Goal: Communication & Community: Answer question/provide support

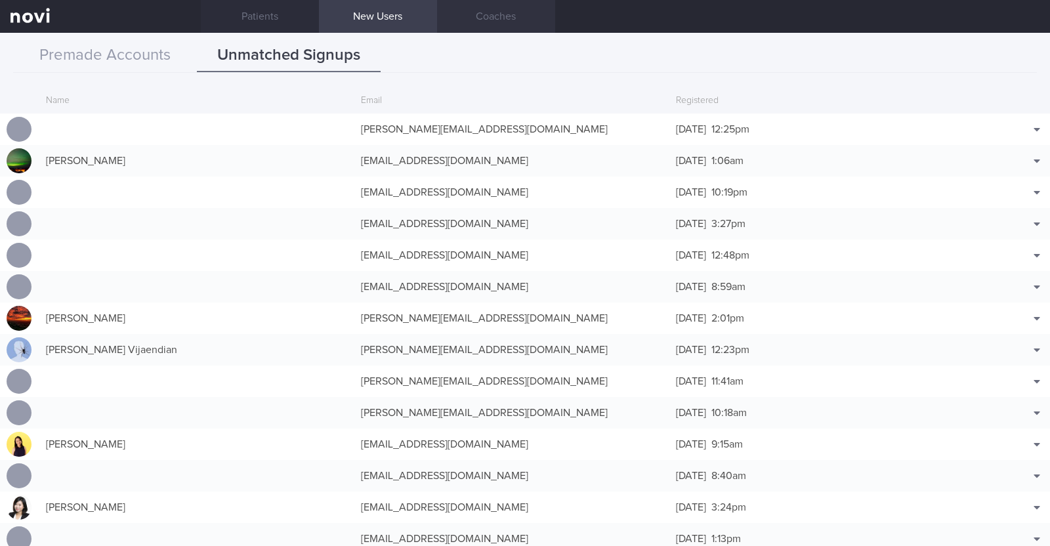
scroll to position [37, 0]
click at [291, 12] on link "Patients" at bounding box center [260, 16] width 118 height 33
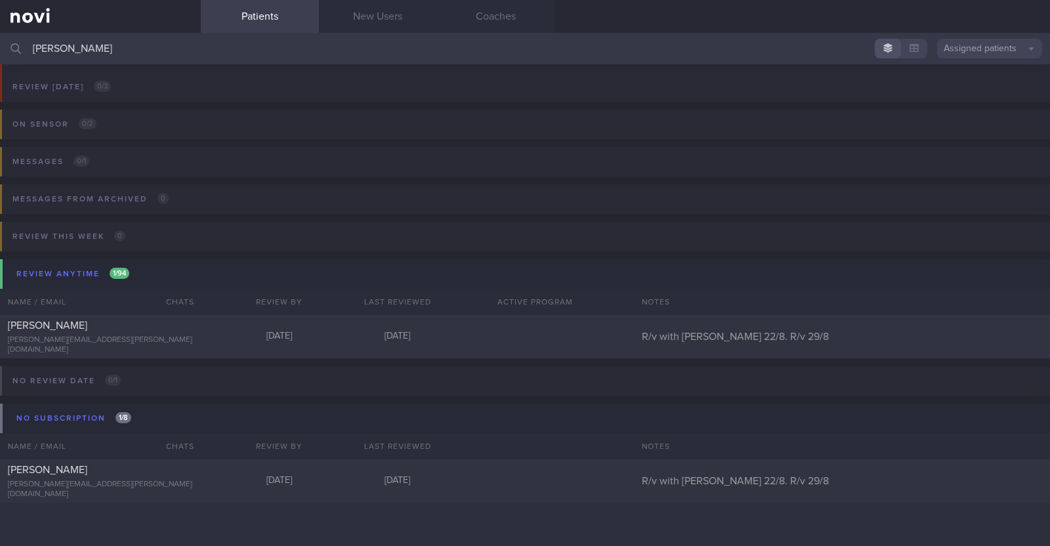
drag, startPoint x: 151, startPoint y: 53, endPoint x: 0, endPoint y: 34, distance: 152.1
click at [0, 34] on input "[PERSON_NAME]" at bounding box center [525, 49] width 1050 height 32
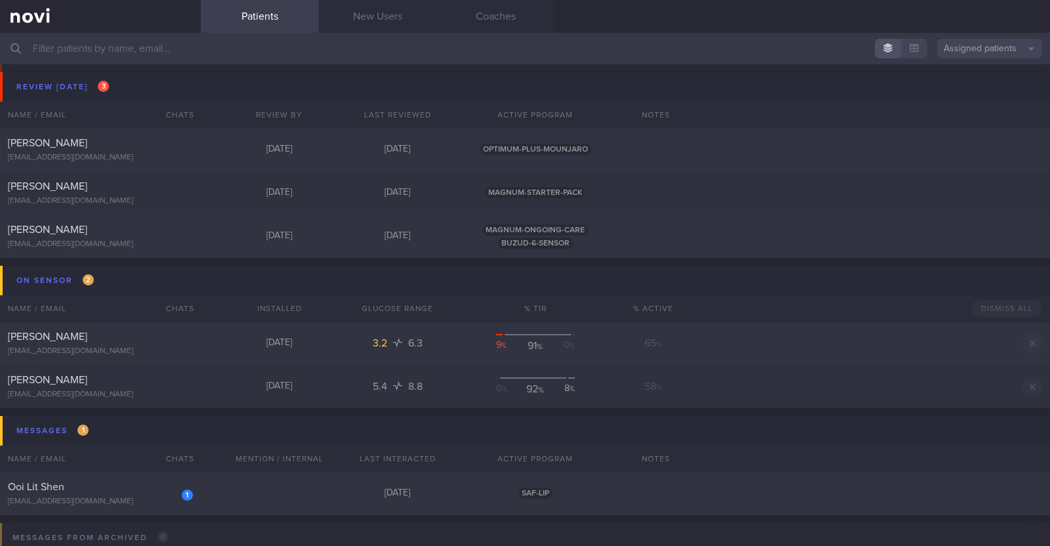
scroll to position [39, 0]
click at [274, 489] on div "1 Ooi Lit Shen [EMAIL_ADDRESS][DOMAIN_NAME] [DATE] SAF-LIP" at bounding box center [525, 492] width 1050 height 43
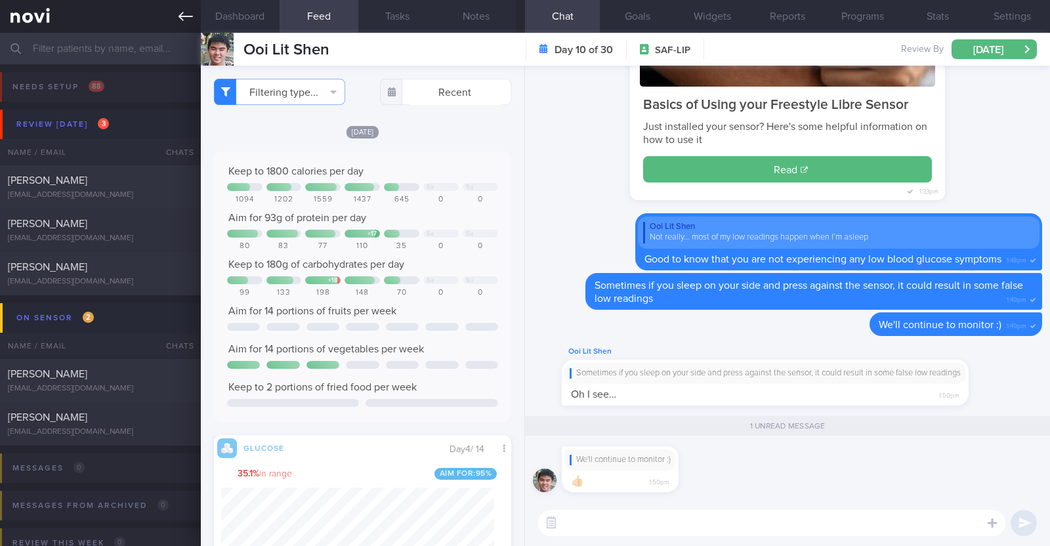
click at [179, 14] on icon at bounding box center [186, 16] width 14 height 14
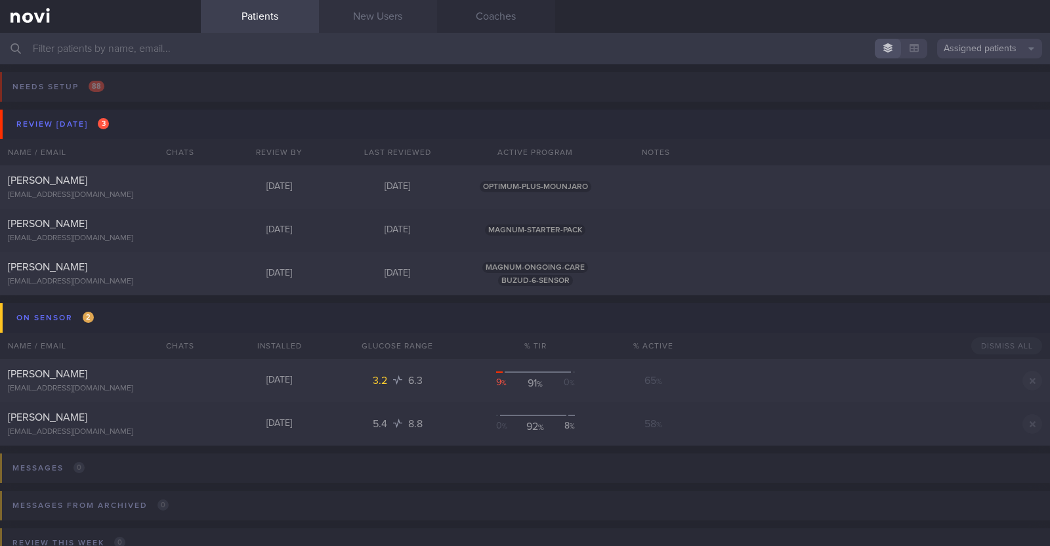
click at [375, 8] on link "New Users" at bounding box center [378, 16] width 118 height 33
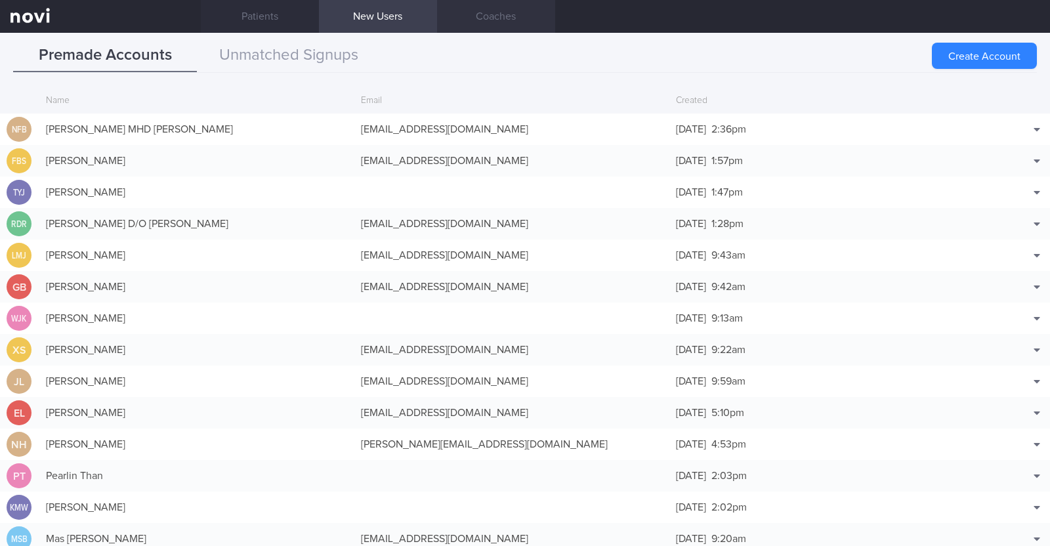
scroll to position [62, 0]
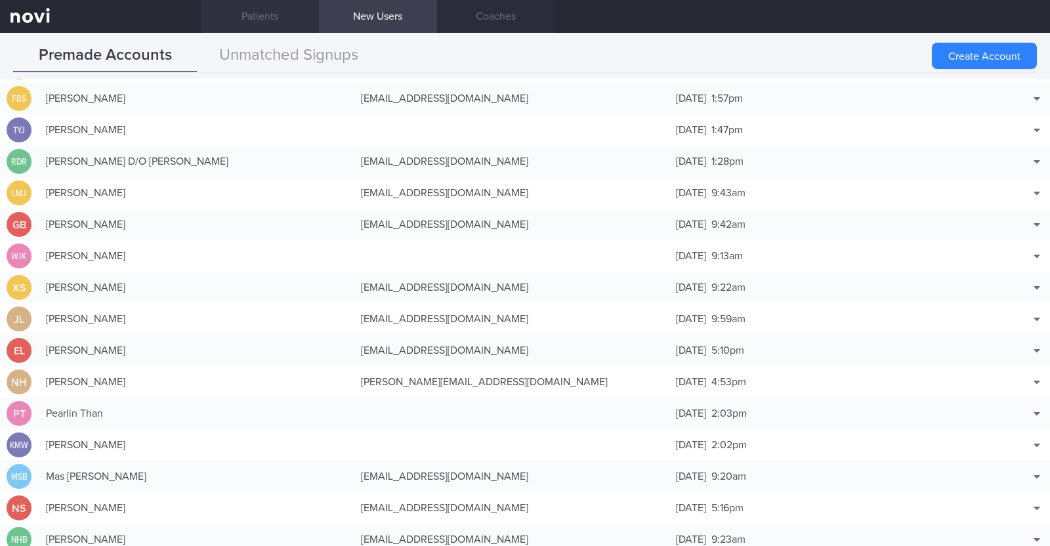
click at [277, 11] on link "Patients" at bounding box center [260, 16] width 118 height 33
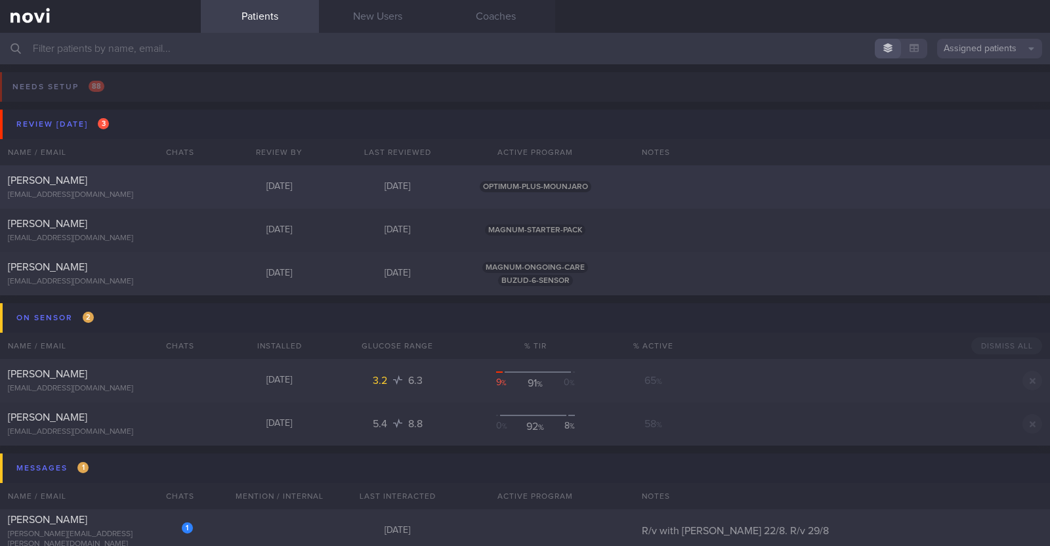
click at [118, 184] on div "Tammy Ng Hui Min" at bounding box center [99, 180] width 182 height 13
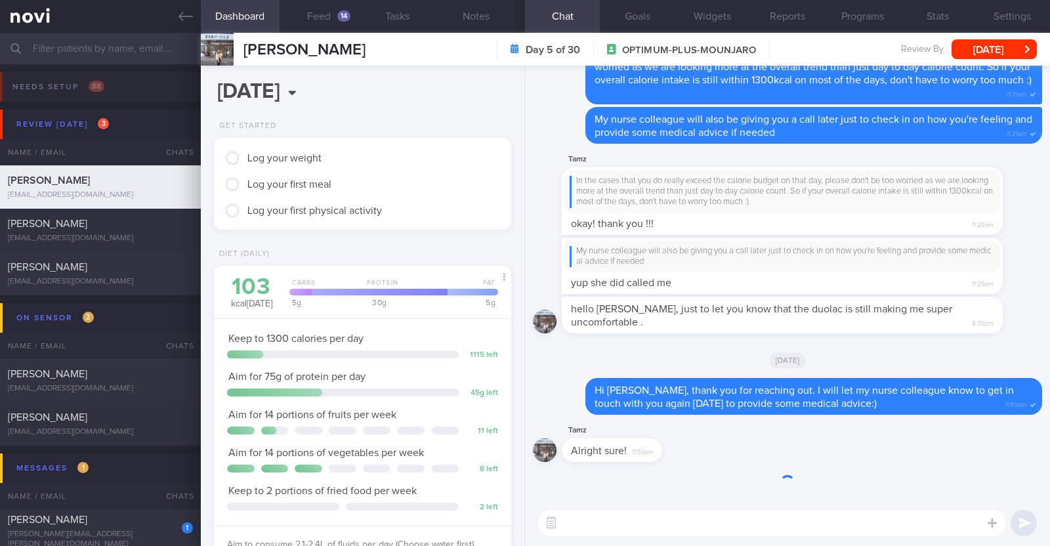
scroll to position [149, 261]
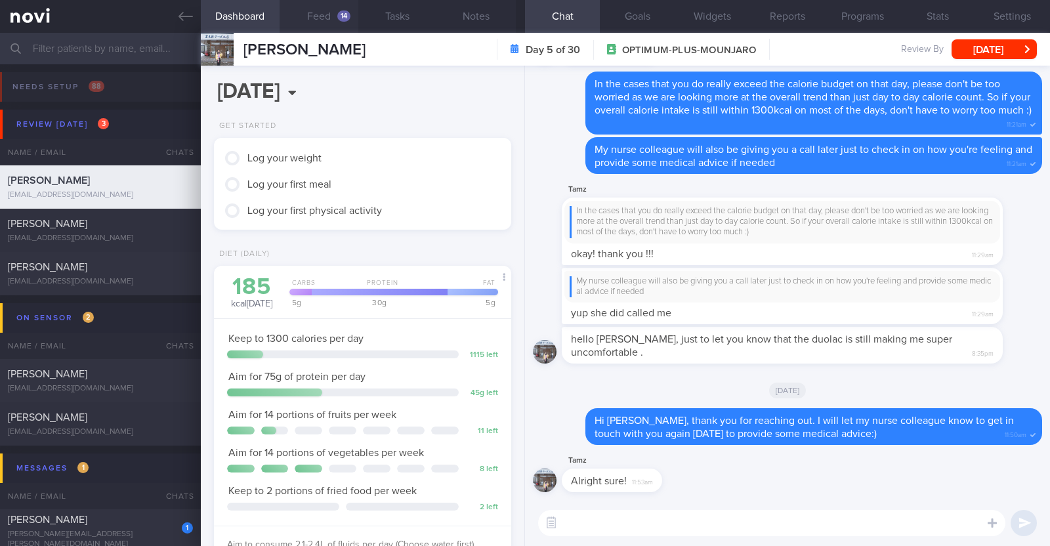
click at [332, 13] on button "Feed 14" at bounding box center [319, 16] width 79 height 33
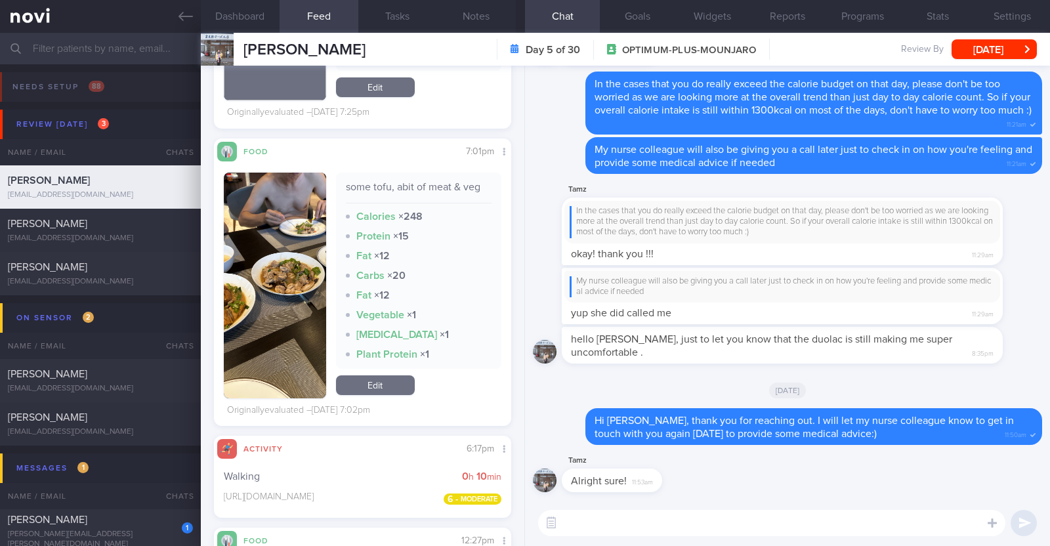
scroll to position [4102, 0]
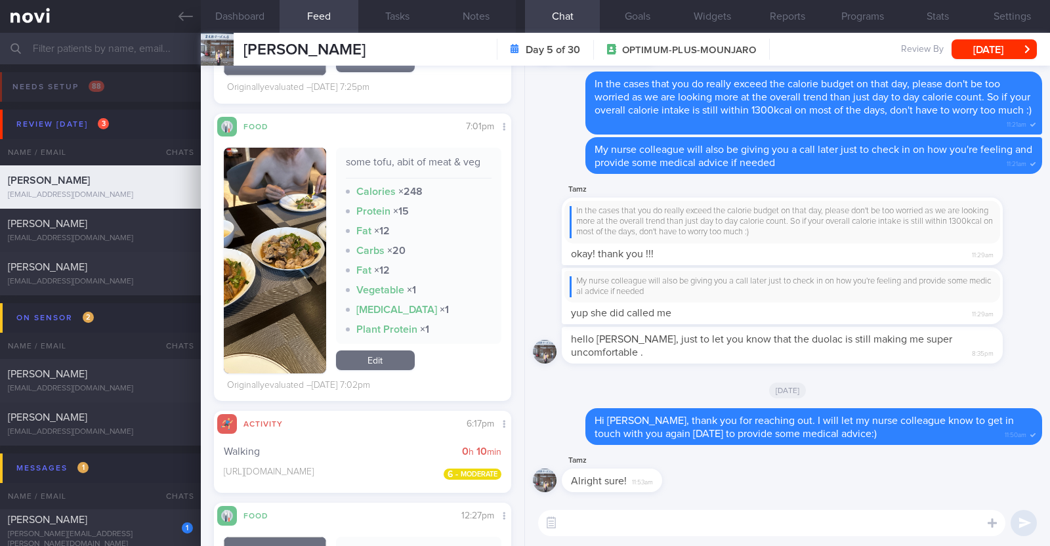
click at [523, 518] on textarea at bounding box center [771, 523] width 467 height 26
click at [523, 521] on textarea "HI Tammy, great job trying to get some exercise in" at bounding box center [771, 523] width 467 height 26
click at [523, 521] on textarea "Hi Tammy, great job trying to get some exercise in" at bounding box center [771, 523] width 467 height 26
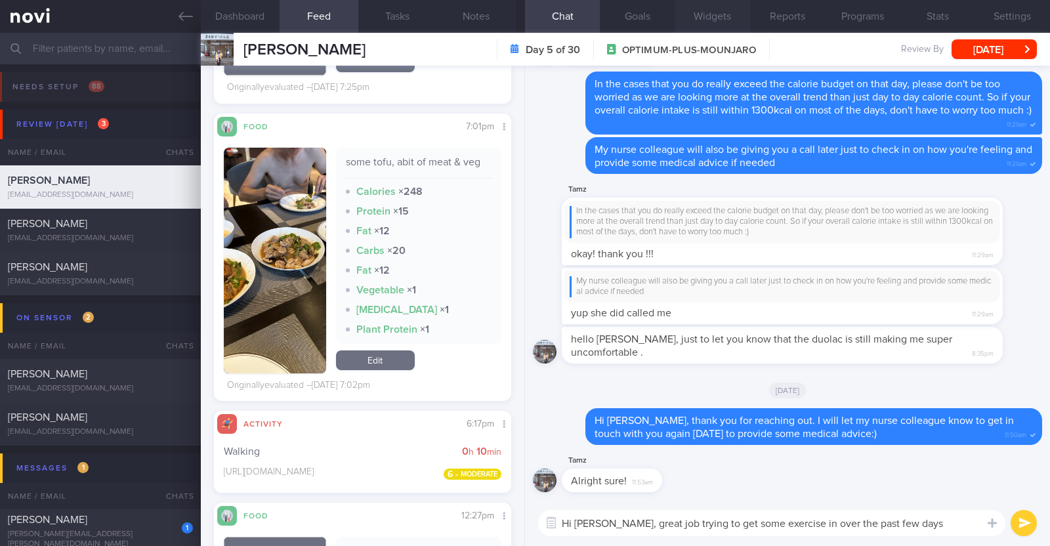
paste textarea "😀"
type textarea "Hi Tammy, great job trying to get some exercise in over the past few days 😀"
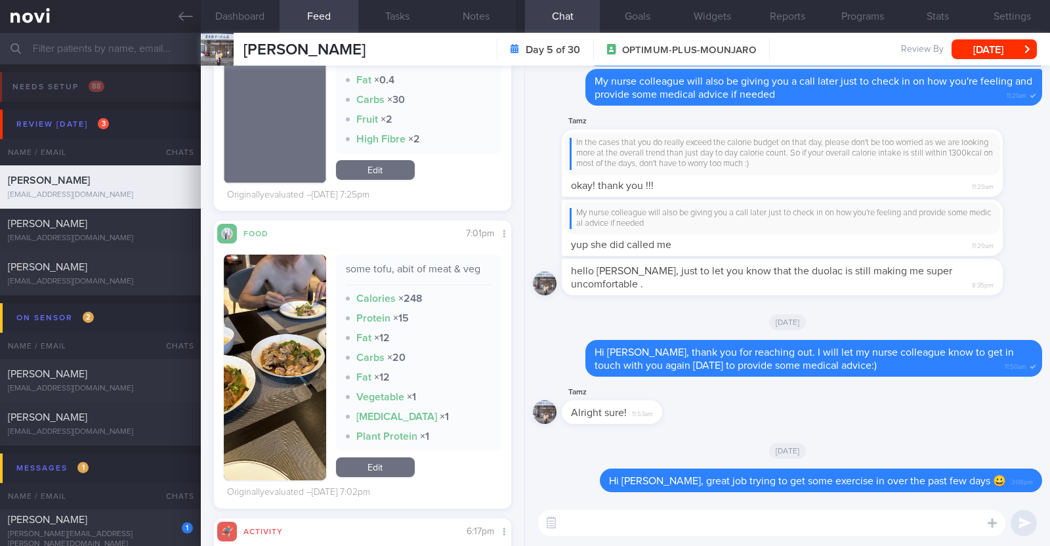
scroll to position [3544, 0]
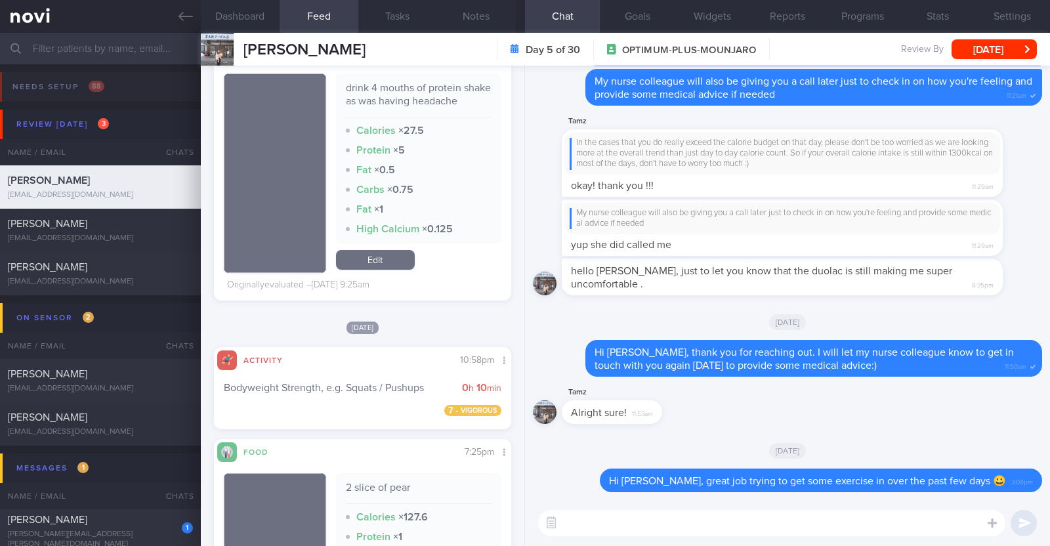
click at [523, 520] on textarea at bounding box center [771, 523] width 467 height 26
type textarea "Lots of lean protein options with your meals so far. Keep it up1"
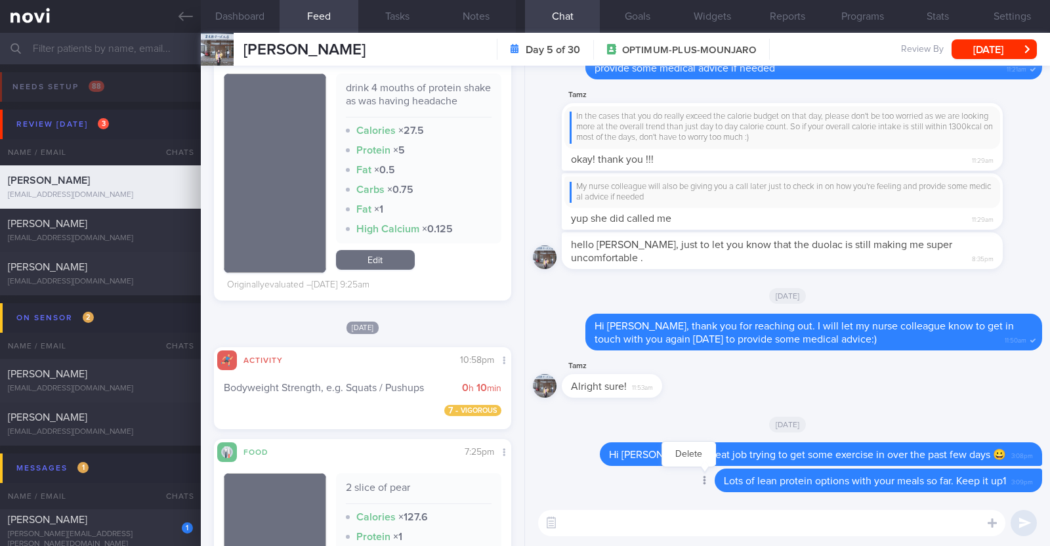
click at [523, 477] on div at bounding box center [704, 481] width 24 height 24
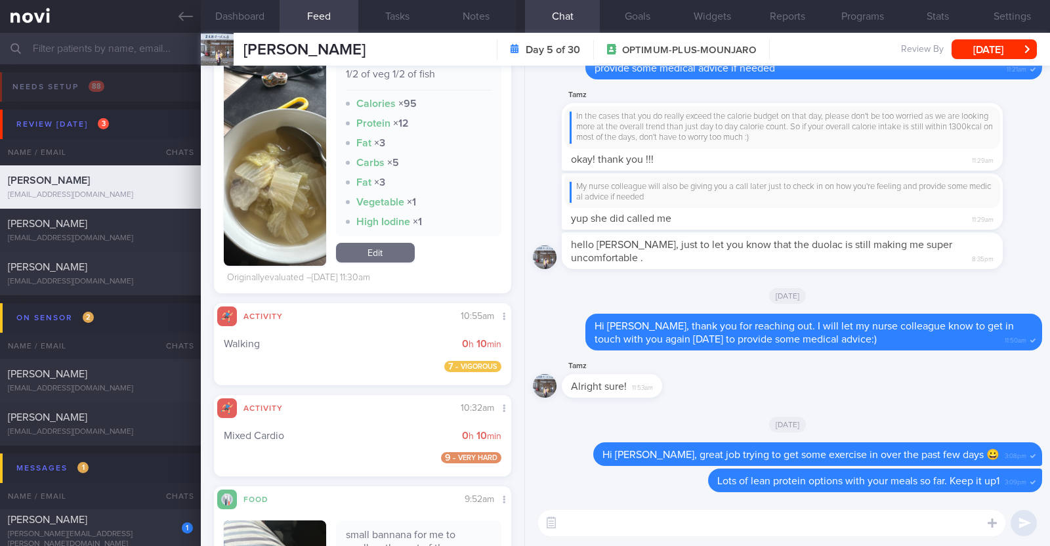
scroll to position [1903, 0]
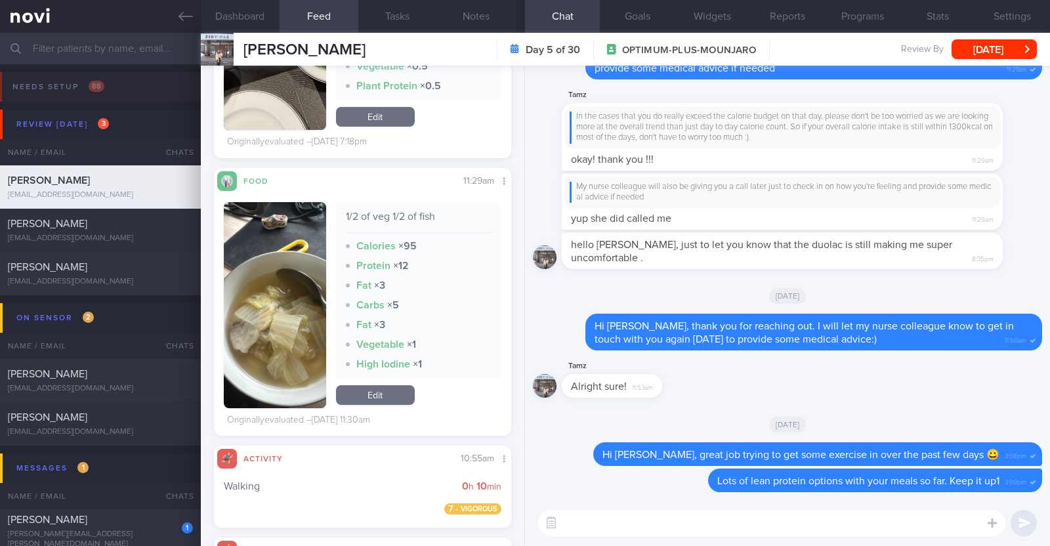
click at [523, 533] on textarea at bounding box center [771, 523] width 467 height 26
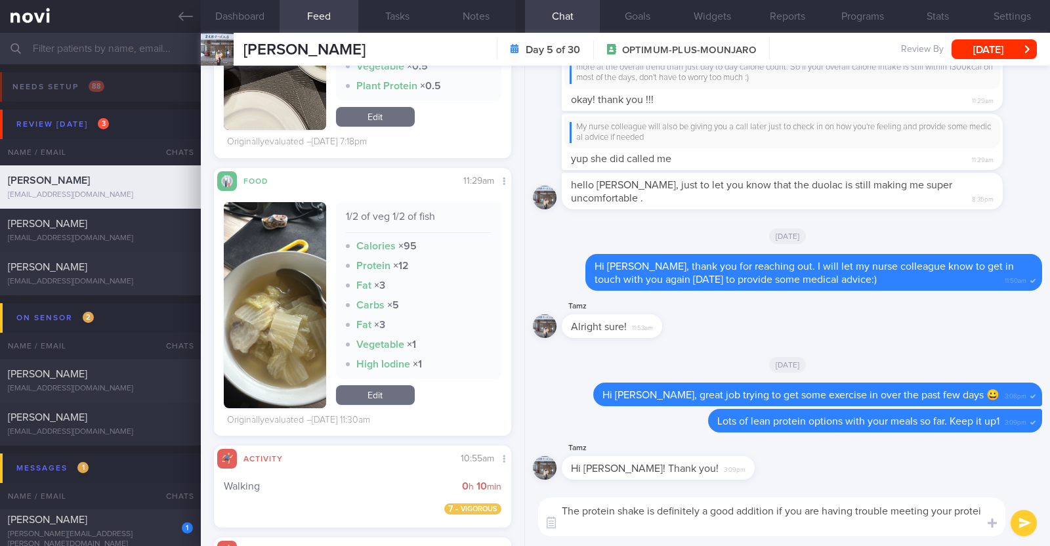
scroll to position [0, 0]
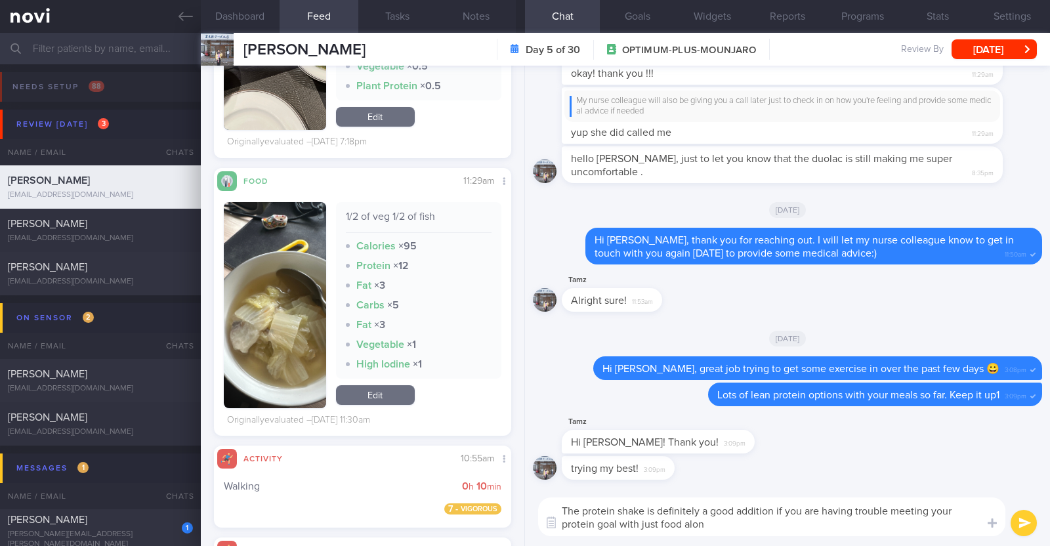
type textarea "The protein shake is definitely a good addition if you are having trouble meeti…"
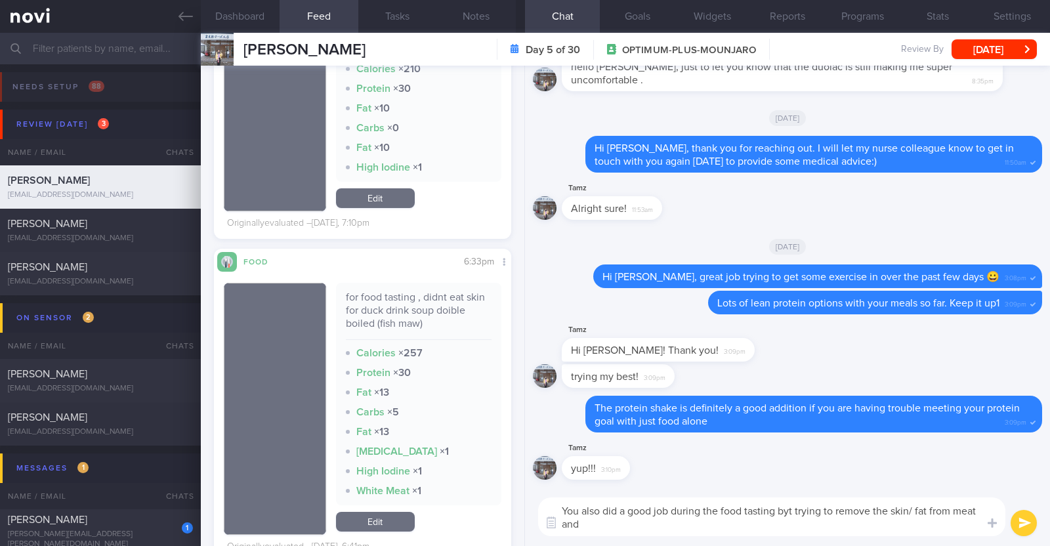
click at [523, 509] on textarea "You also did a good job during the food tasting byt trying to remove the skin/ …" at bounding box center [771, 517] width 467 height 39
click at [523, 531] on textarea "You also did a good job during the food tasting by trying to remove the skin/ f…" at bounding box center [771, 517] width 467 height 39
paste textarea "👍"
type textarea "You also did a good job during the food tasting by trying to remove the skin/ f…"
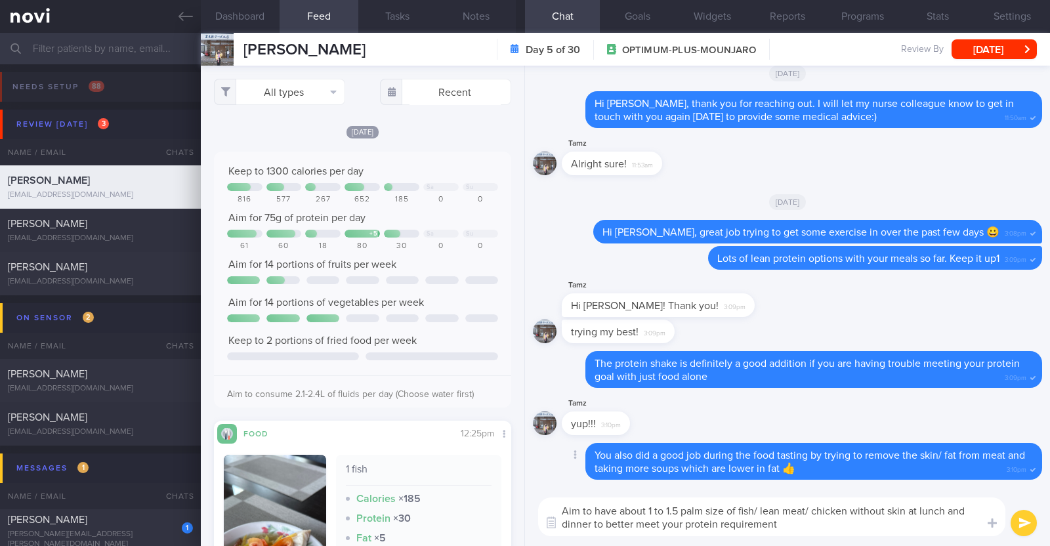
type textarea "Aim to have about 1 to 1.5 palm size of fish/ lean meat/ chicken without skin a…"
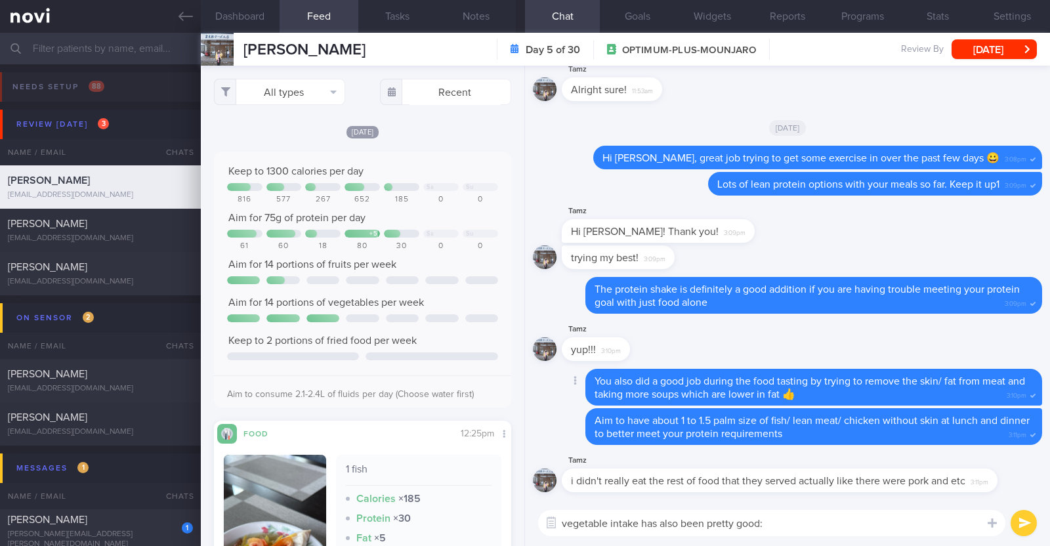
type textarea "vegetable intake has also been pretty good:)"
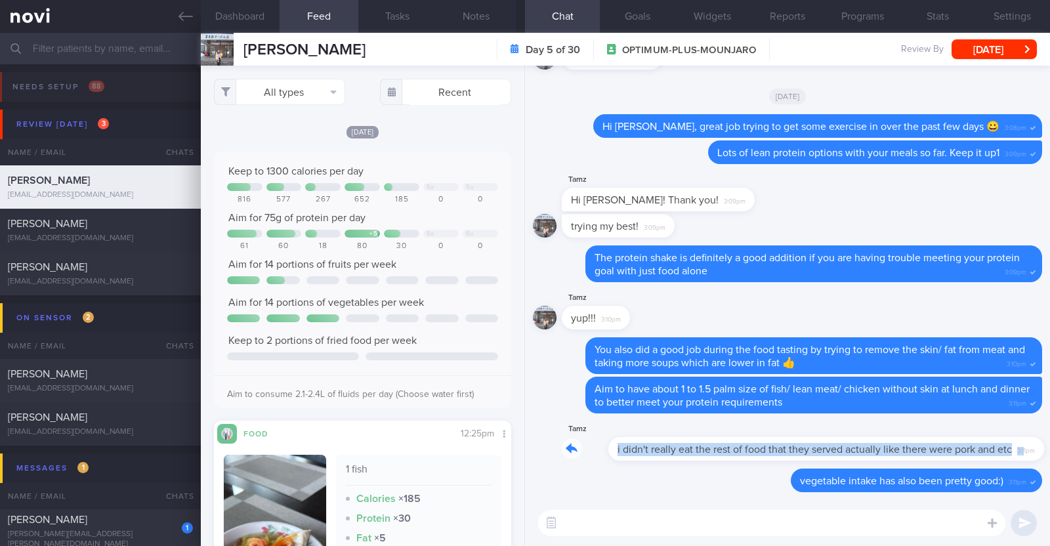
drag, startPoint x: 970, startPoint y: 437, endPoint x: 1046, endPoint y: 436, distance: 76.2
click at [523, 436] on div "Delete vegetable intake has also been pretty good:) 3:11pm Tamz i didn't really…" at bounding box center [787, 283] width 525 height 435
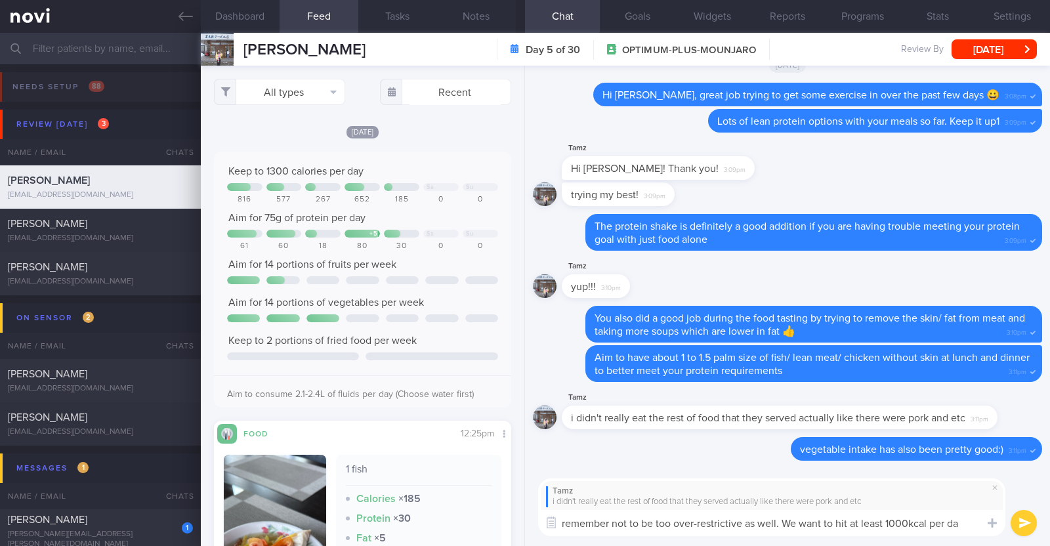
type textarea "remember not to be too over-restrictive as well. We want to hit at least 1000kc…"
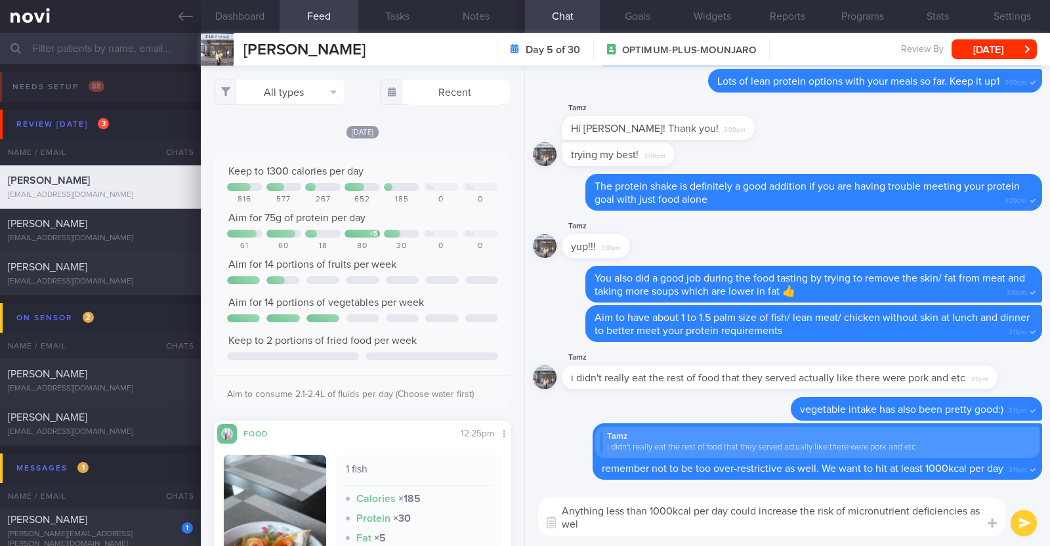
type textarea "Anything less than 1000kcal per day could increase the risk of micronutrient de…"
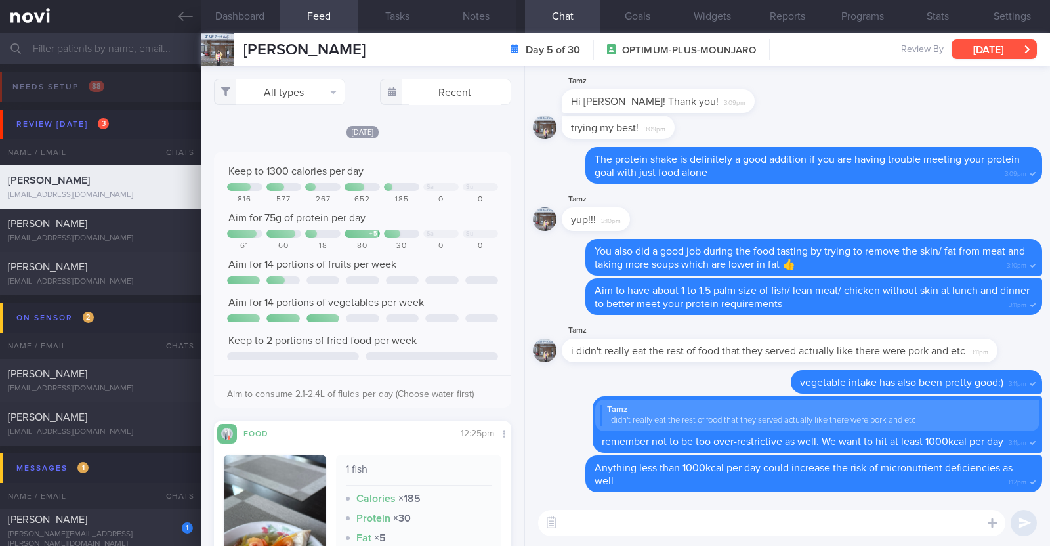
click at [523, 45] on button "[DATE]" at bounding box center [994, 49] width 85 height 20
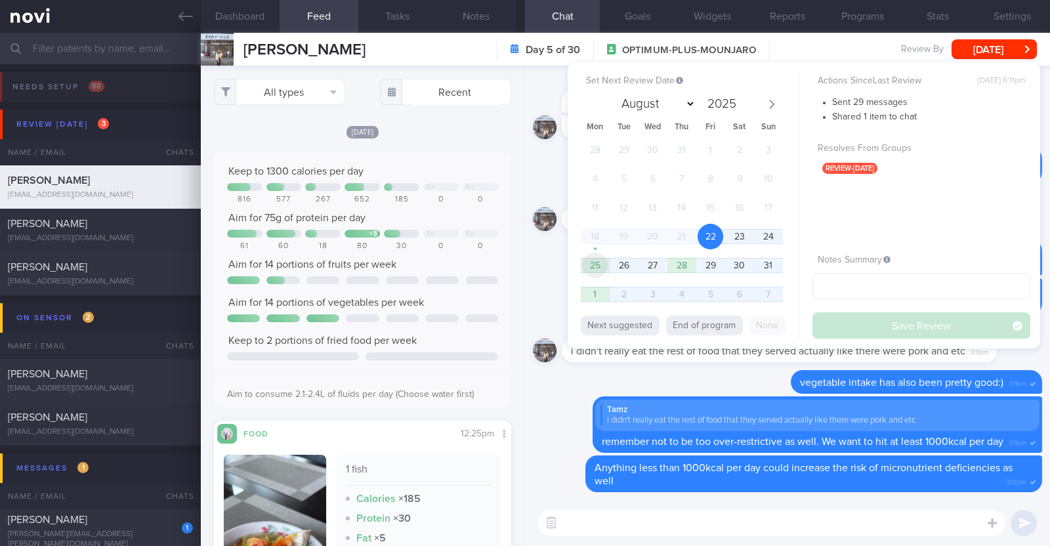
click at [523, 261] on span "25" at bounding box center [595, 266] width 26 height 26
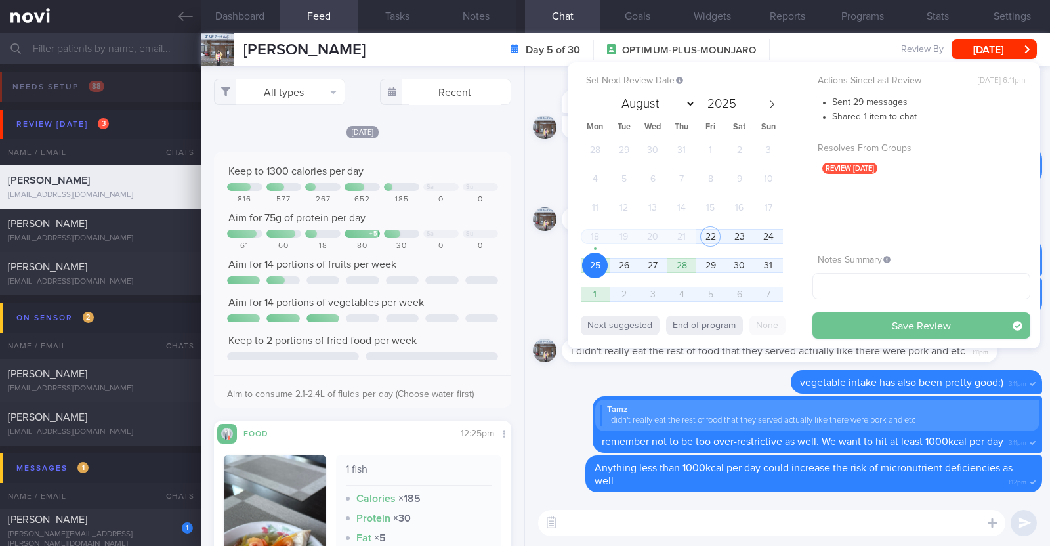
click at [523, 316] on button "Save Review" at bounding box center [922, 325] width 218 height 26
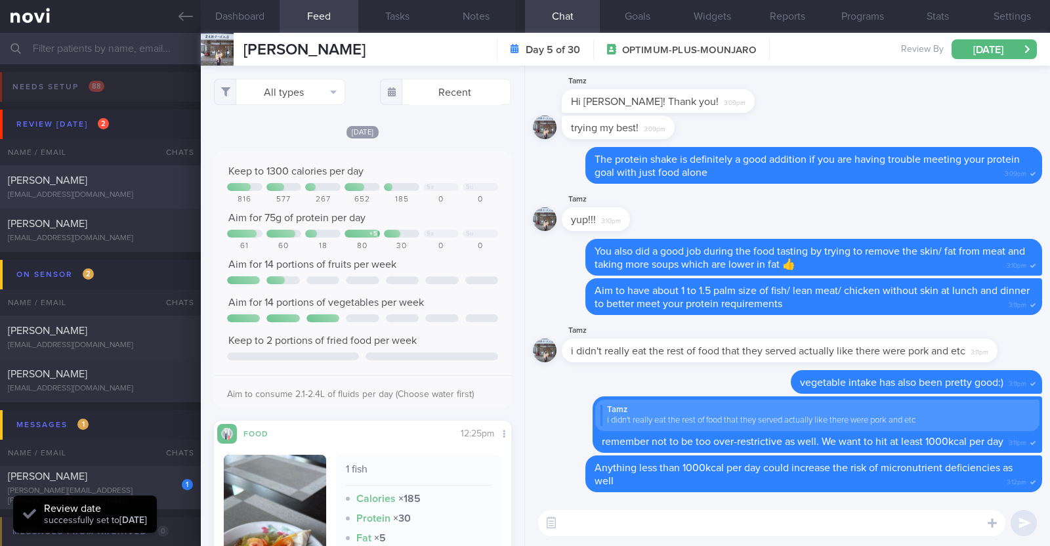
click at [119, 188] on div "Tan Tiong Hean grpqbkybr9@privaterelay.appleid.com" at bounding box center [100, 187] width 201 height 26
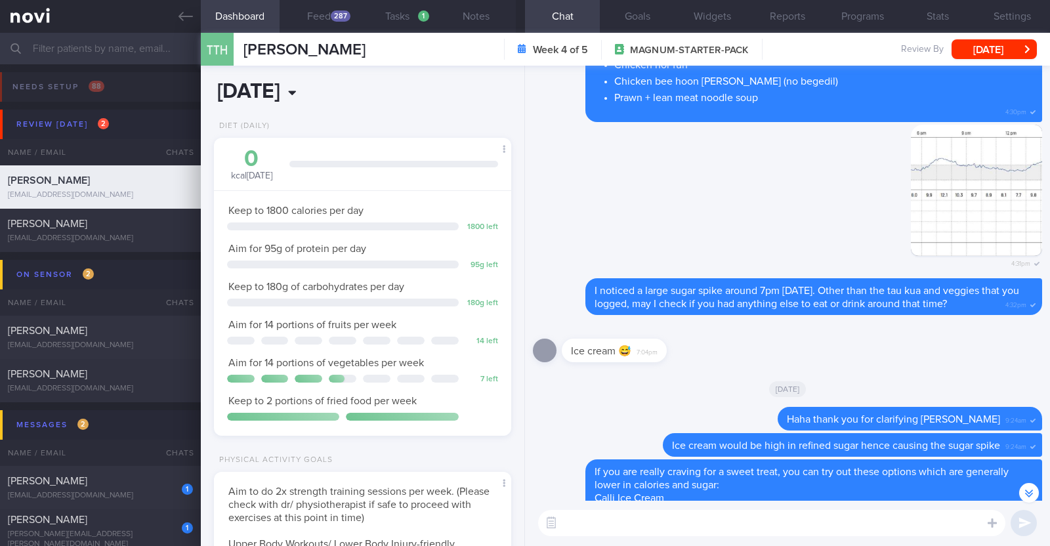
scroll to position [-79, 0]
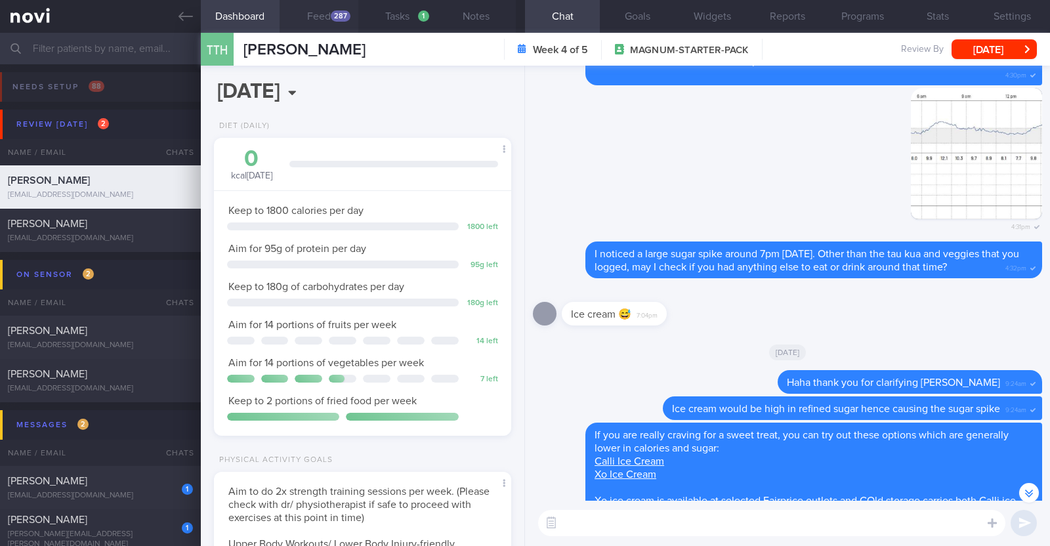
click at [335, 11] on div "287" at bounding box center [341, 16] width 20 height 11
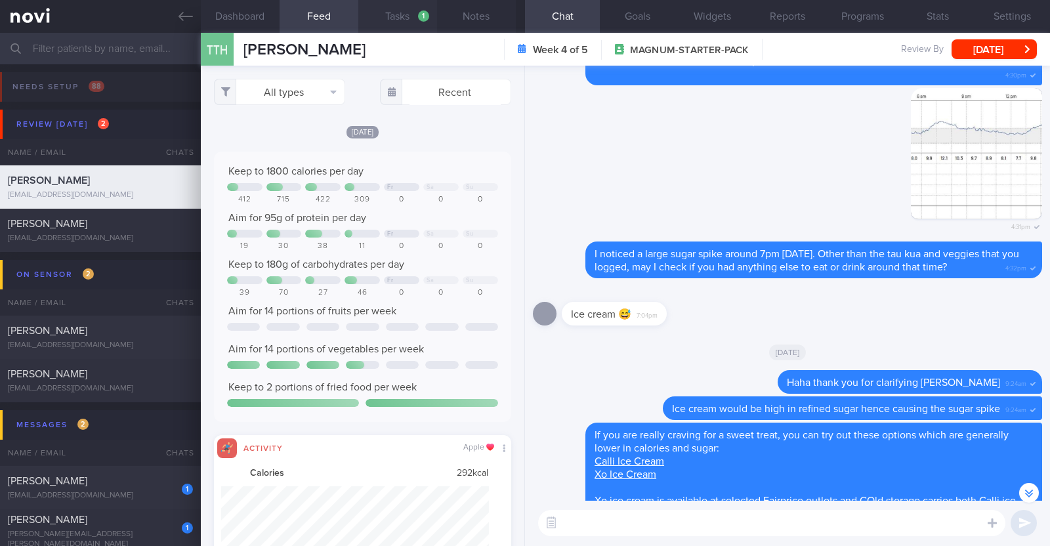
click at [426, 14] on div "1" at bounding box center [423, 16] width 11 height 11
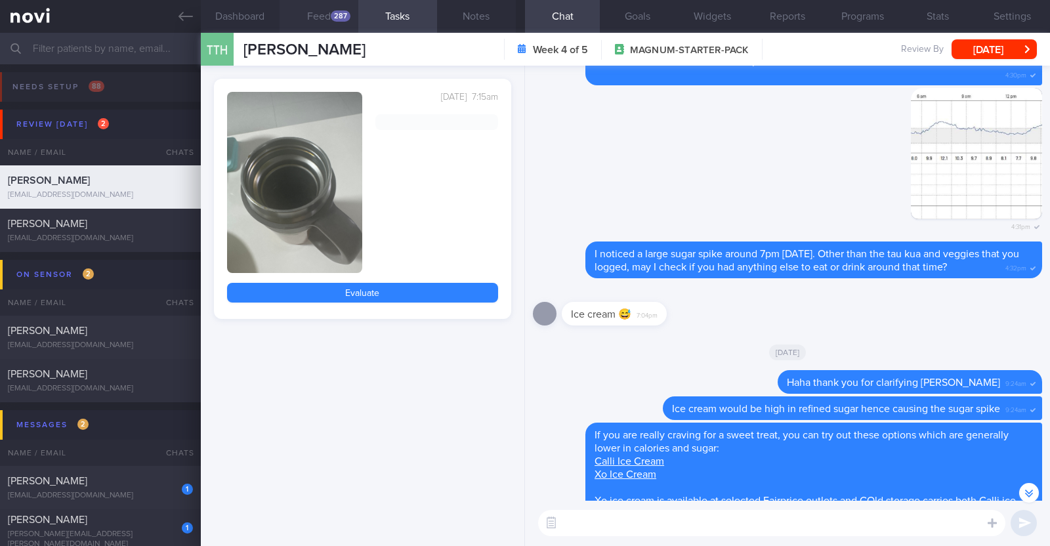
click at [327, 22] on button "Feed 287" at bounding box center [319, 16] width 79 height 33
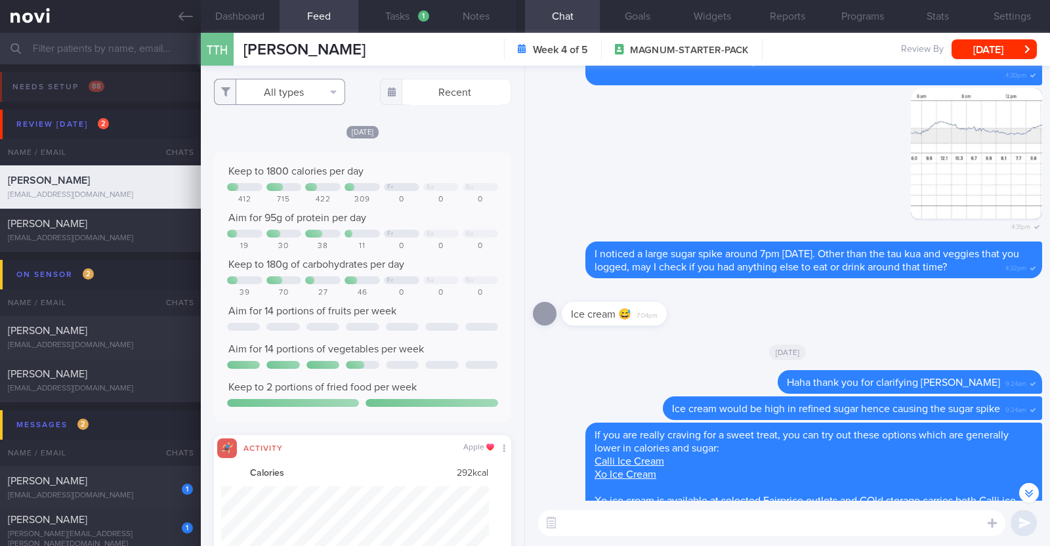
click at [326, 87] on button "All types" at bounding box center [279, 92] width 131 height 26
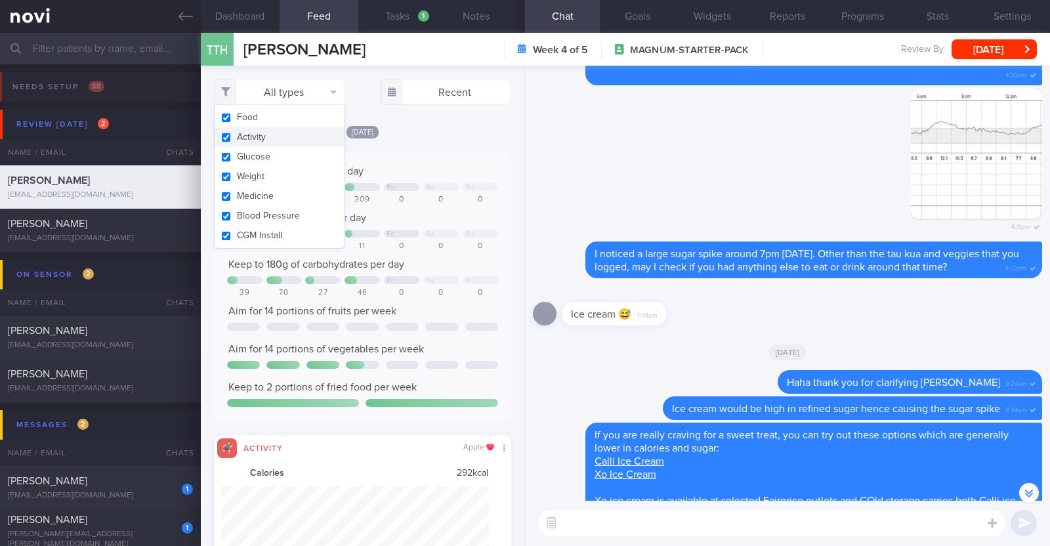
click at [294, 133] on button "Activity" at bounding box center [280, 137] width 130 height 20
checkbox input "false"
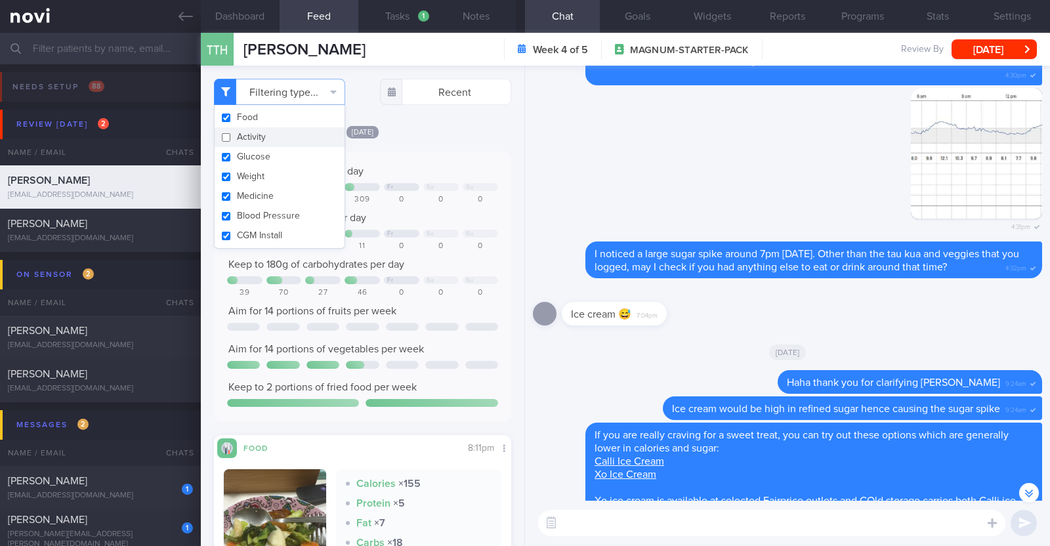
scroll to position [133, 266]
click at [415, 126] on div "[DATE]" at bounding box center [362, 132] width 297 height 14
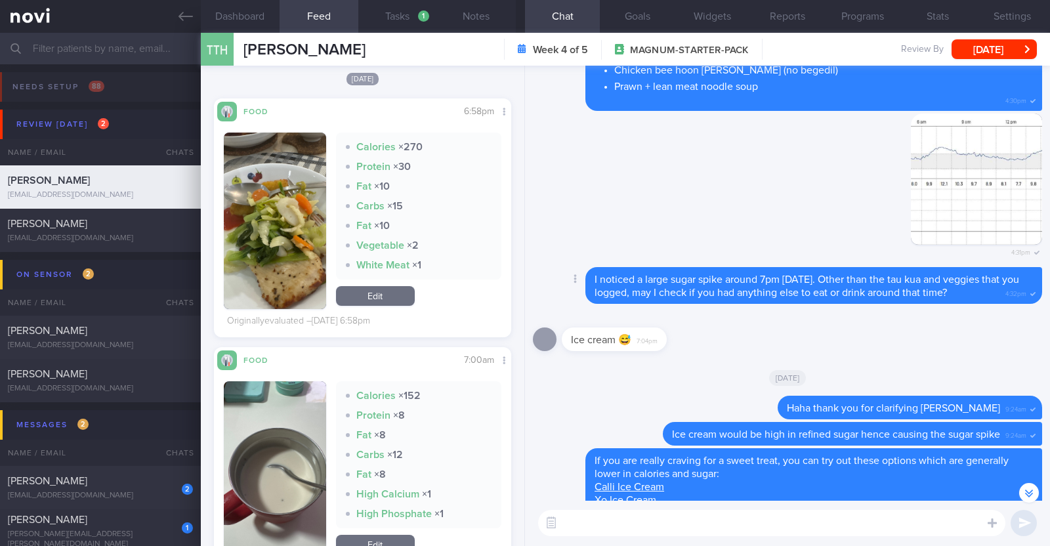
scroll to position [-79, 0]
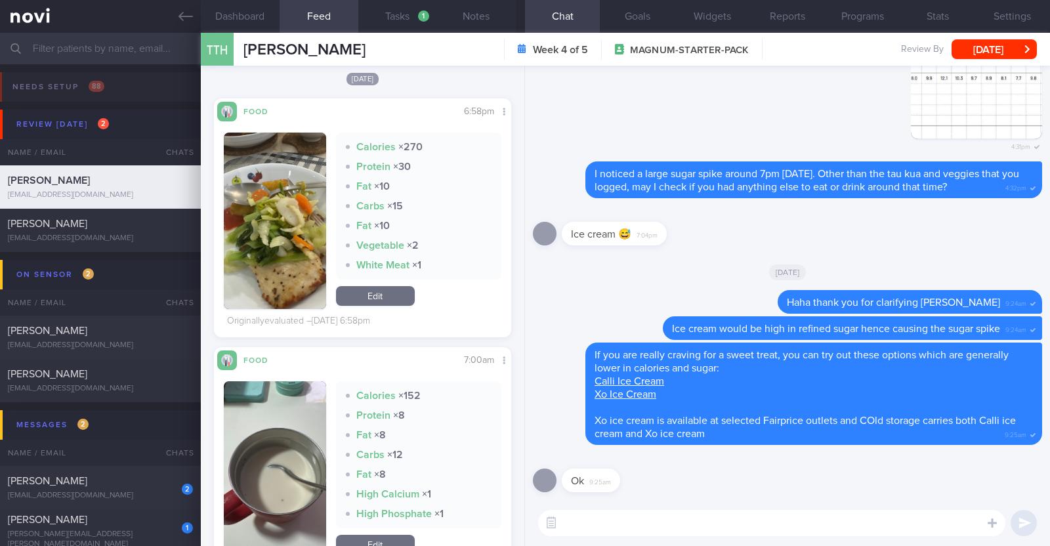
click at [523, 531] on textarea at bounding box center [771, 523] width 467 height 26
type textarea "Hi Alan, happy Friday:)"
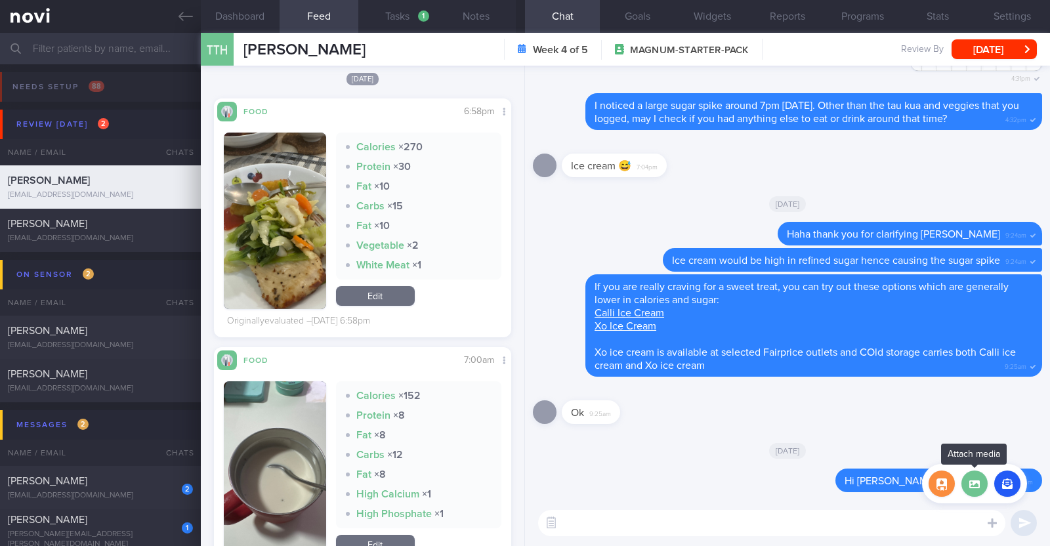
click at [523, 489] on label at bounding box center [975, 484] width 26 height 26
click at [0, 0] on input "file" at bounding box center [0, 0] width 0 height 0
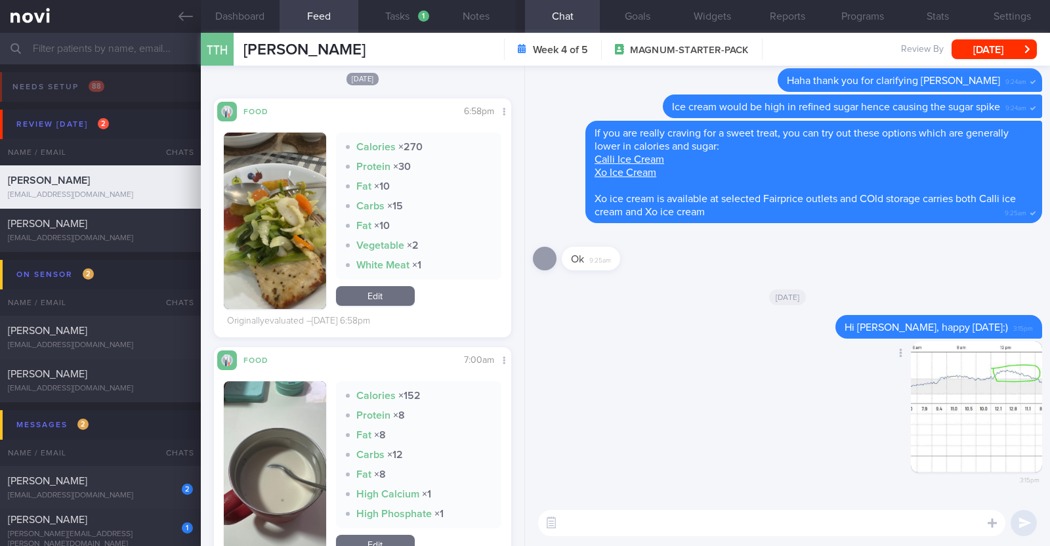
click at [523, 404] on button "button" at bounding box center [976, 406] width 131 height 131
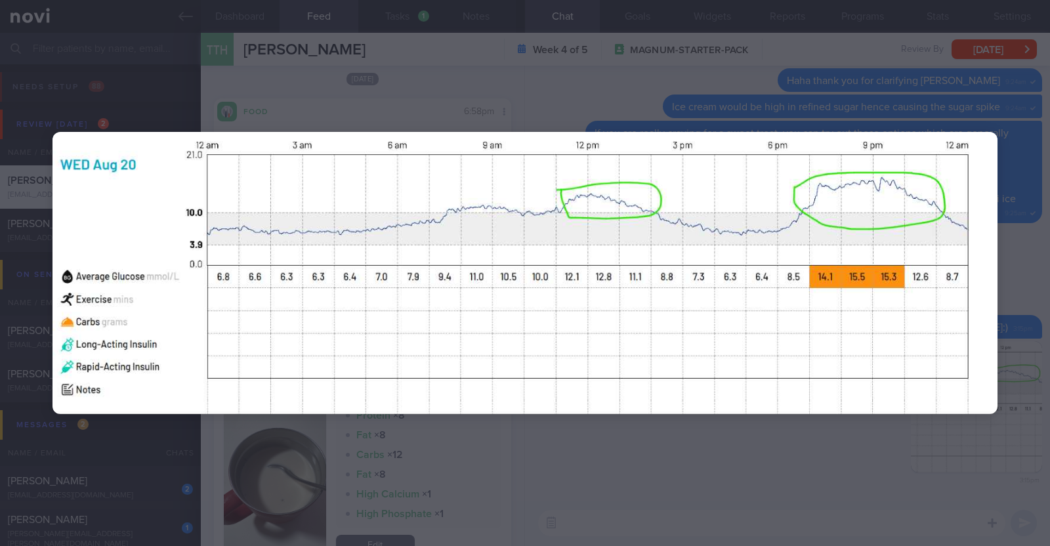
click at [523, 454] on div at bounding box center [525, 273] width 1050 height 546
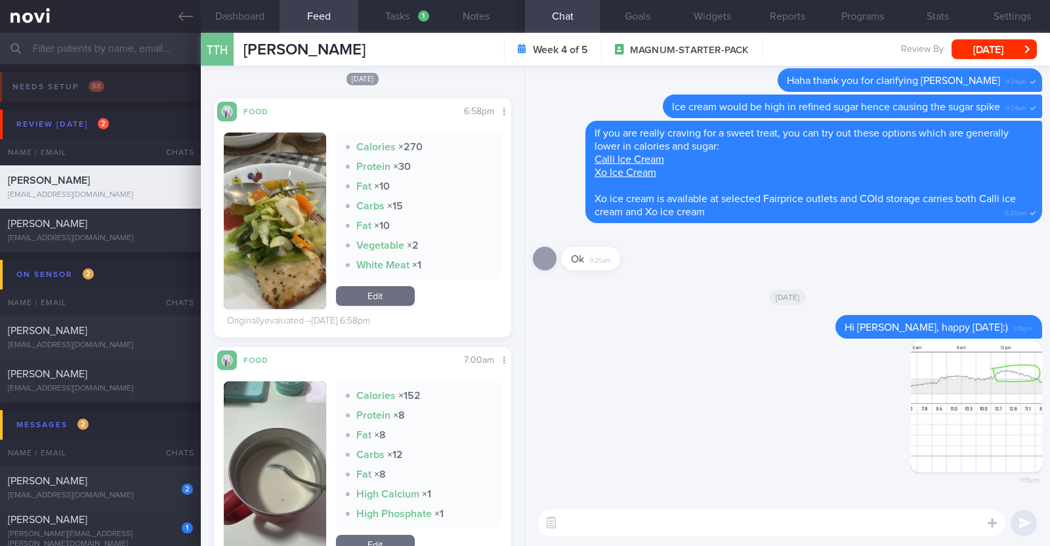
click at [523, 523] on textarea at bounding box center [771, 523] width 467 height 26
type textarea "I noticed a few sugar spike son Wed - the first sugar spike was around 12pm. D"
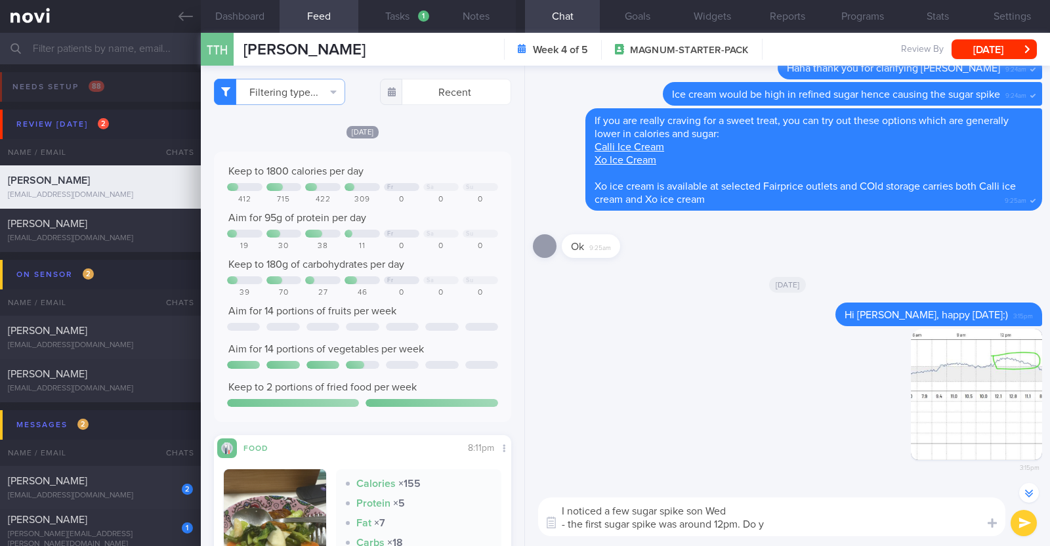
select select "7"
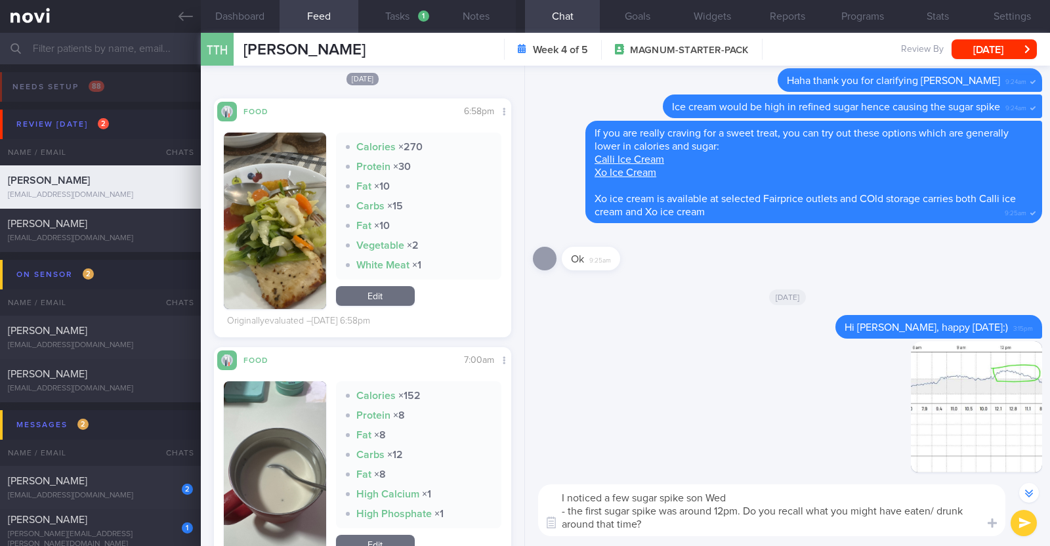
scroll to position [-38, 0]
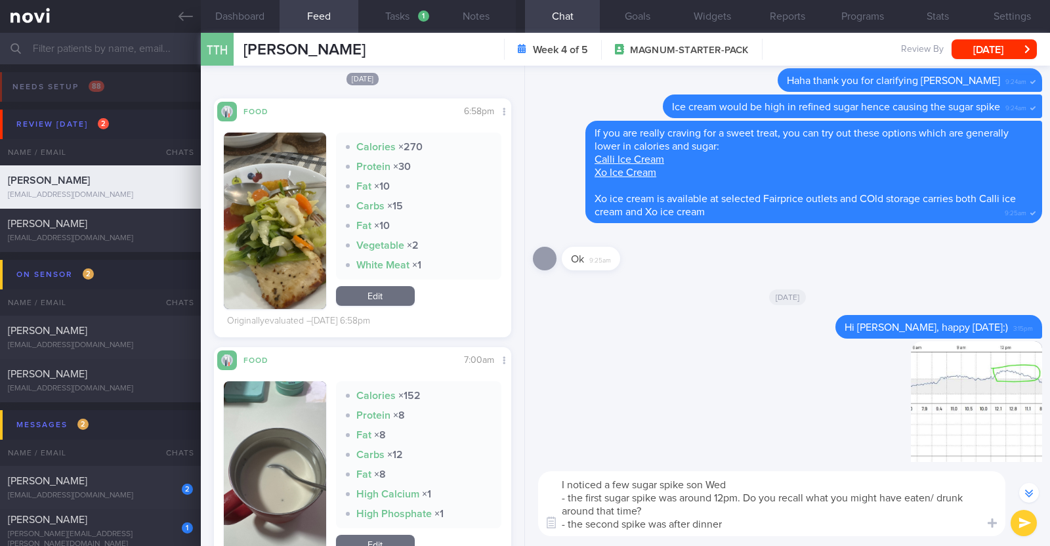
click at [299, 238] on button "button" at bounding box center [275, 221] width 102 height 177
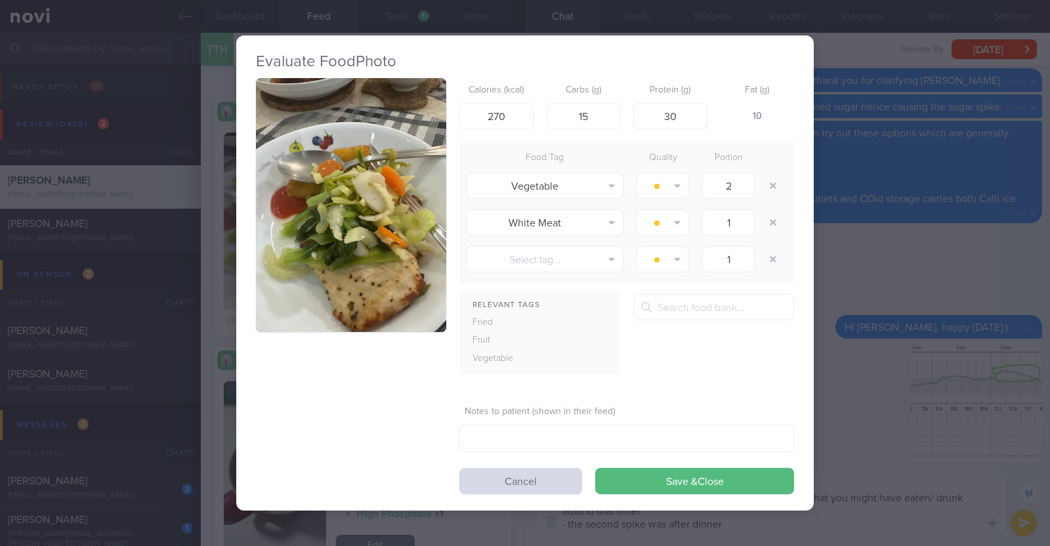
click at [213, 288] on div "Evaluate Food Photo Calories (kcal) 270 Carbs (g) 15 Protein (g) 30 Fat (g) 10 …" at bounding box center [525, 273] width 1050 height 546
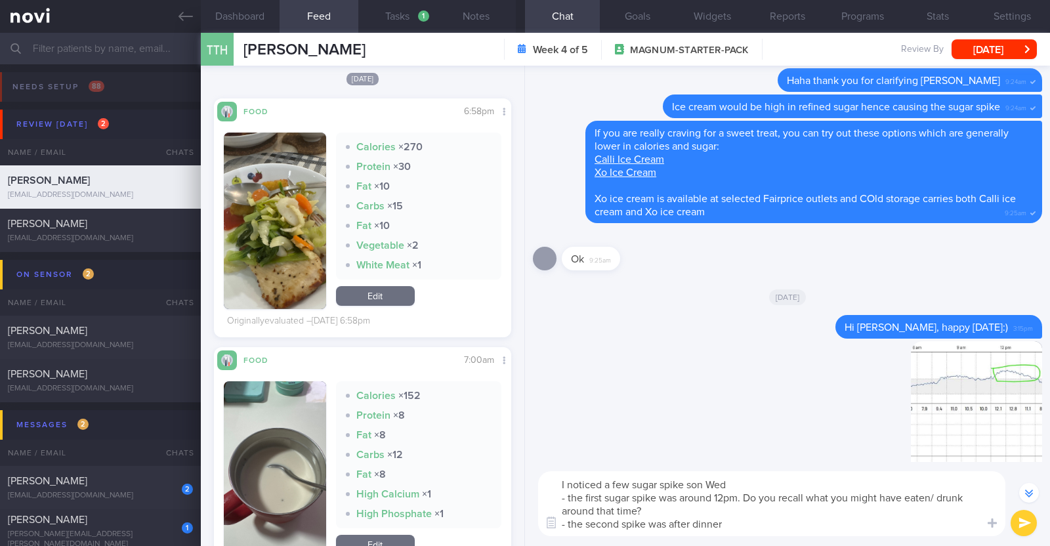
click at [738, 519] on textarea "I noticed a few sugar spike son Wed - the first sugar spike was around 12pm. Do…" at bounding box center [771, 503] width 467 height 65
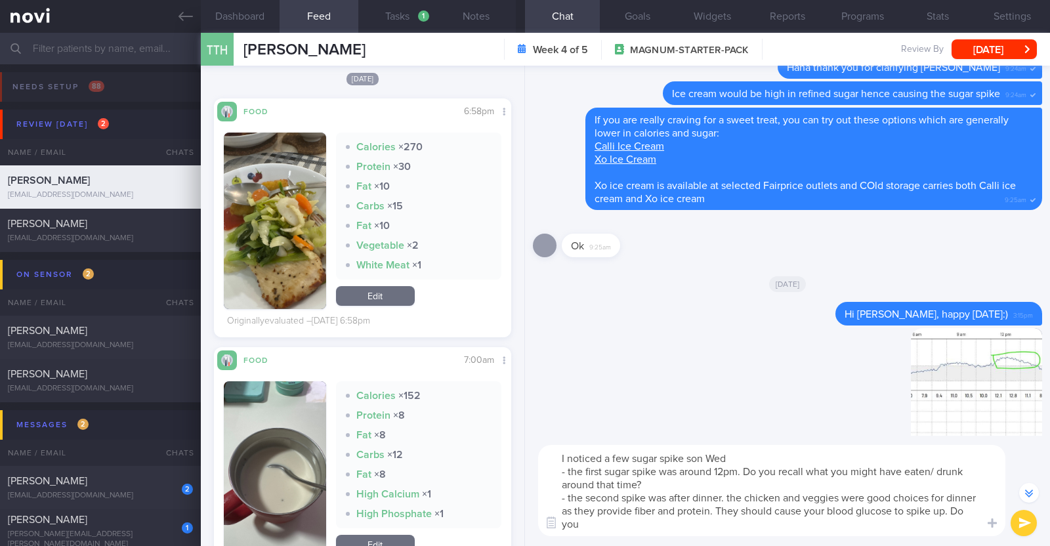
scroll to position [-64, 0]
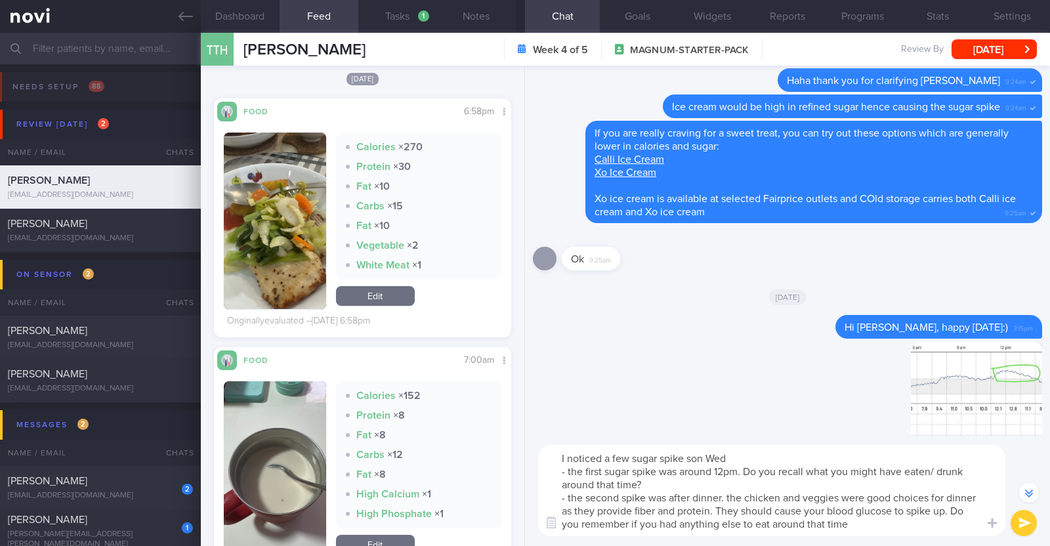
type textarea "I noticed a few sugar spike son Wed - the first sugar spike was around 12pm. Do…"
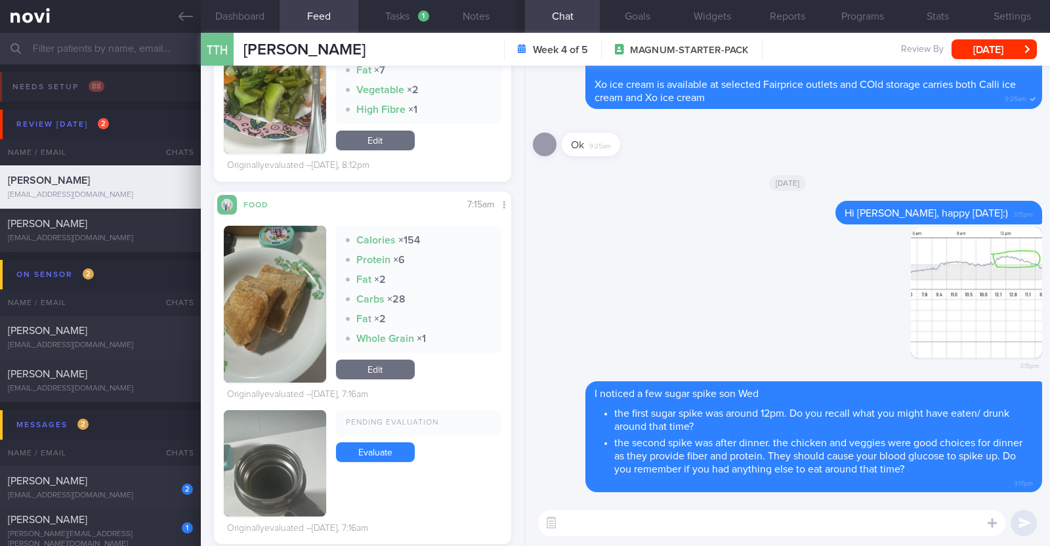
scroll to position [574, 0]
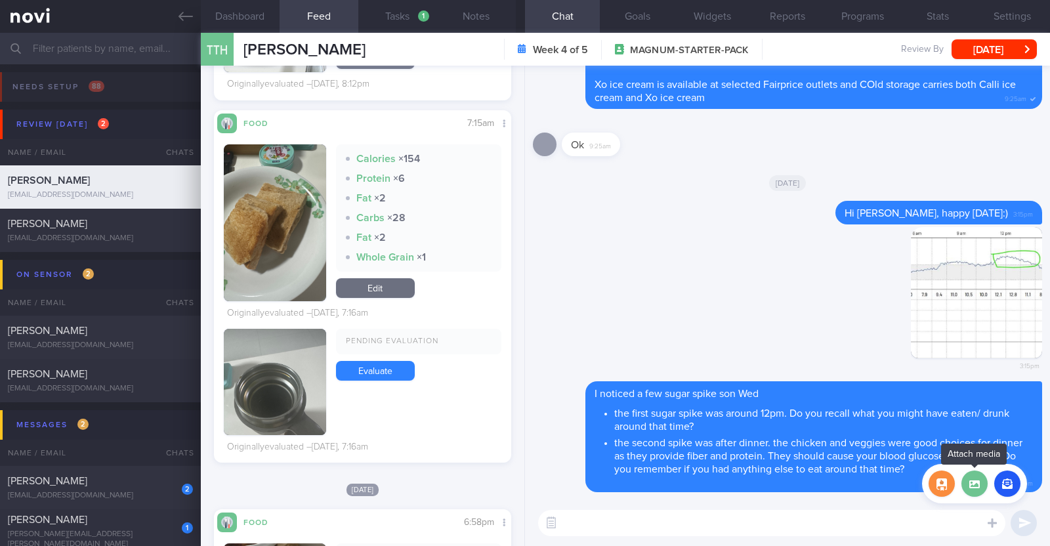
click at [983, 487] on label at bounding box center [975, 484] width 26 height 26
click at [0, 0] on input "file" at bounding box center [0, 0] width 0 height 0
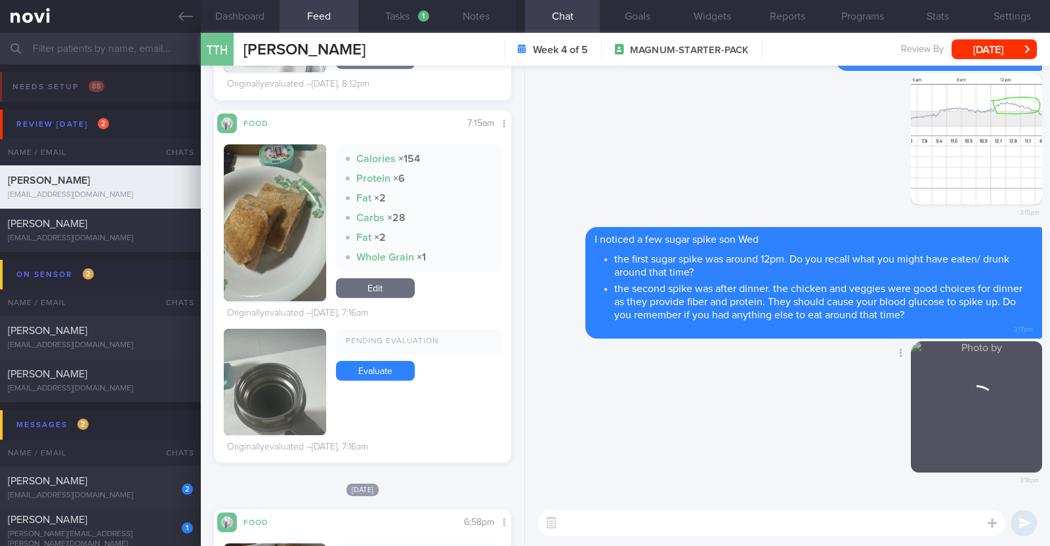
scroll to position [0, 0]
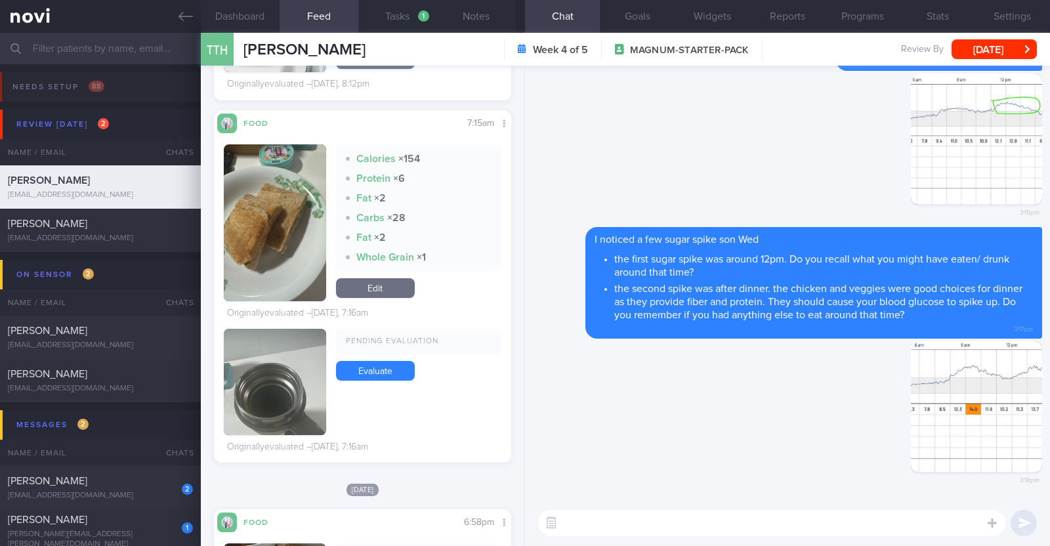
click at [662, 516] on textarea at bounding box center [771, 523] width 467 height 26
type textarea "Yesterday also had quite a few sugar spikes"
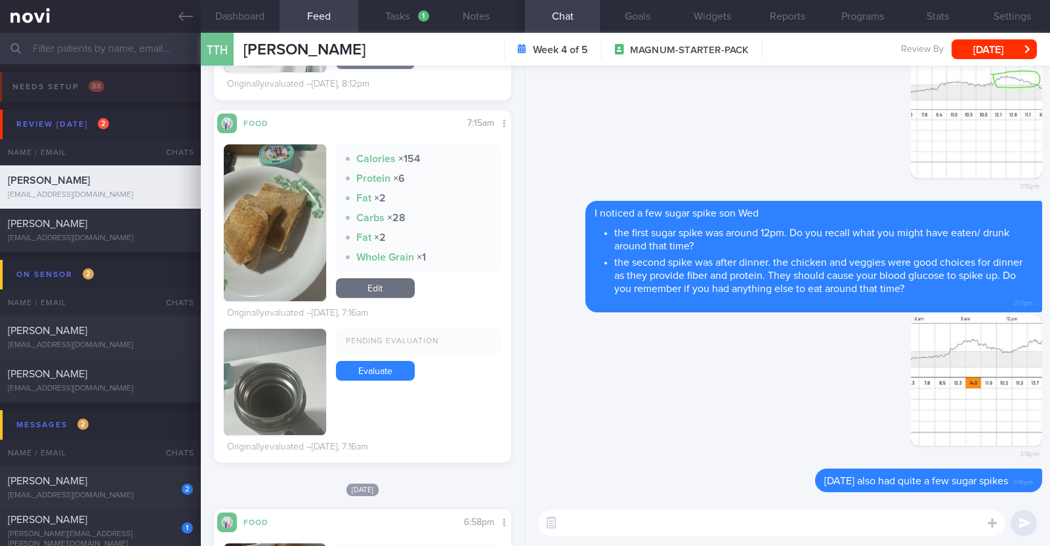
click at [267, 238] on button "button" at bounding box center [275, 222] width 102 height 157
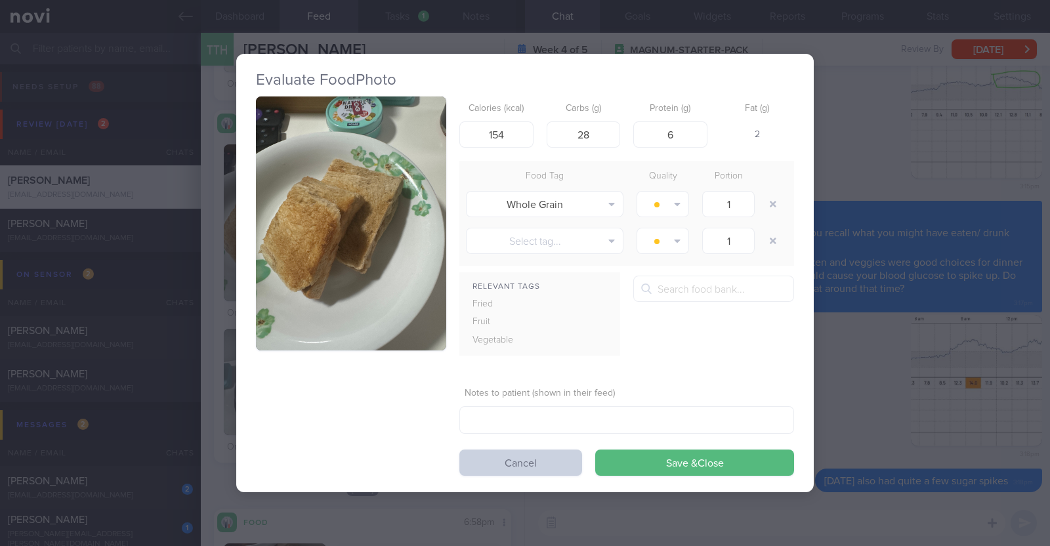
click at [553, 457] on button "Cancel" at bounding box center [521, 463] width 123 height 26
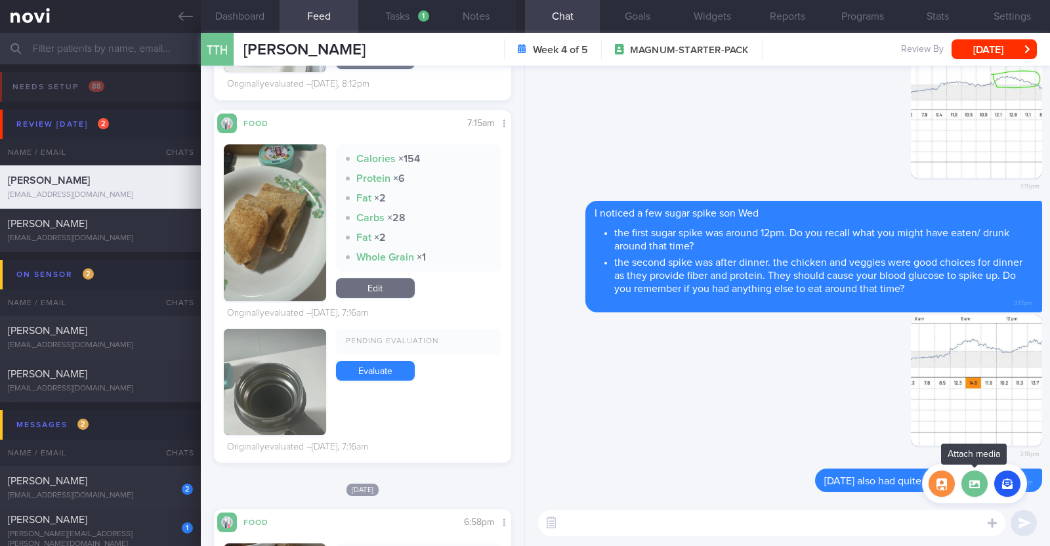
click at [976, 473] on label at bounding box center [975, 484] width 26 height 26
click at [0, 0] on input "file" at bounding box center [0, 0] width 0 height 0
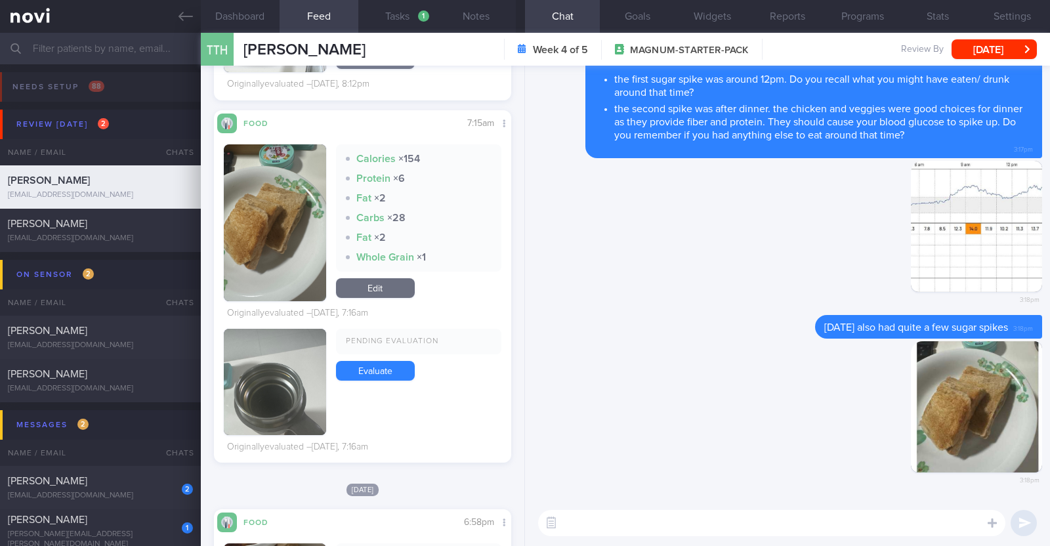
click at [600, 522] on textarea at bounding box center [771, 523] width 467 height 26
click at [916, 225] on button "button" at bounding box center [976, 226] width 131 height 131
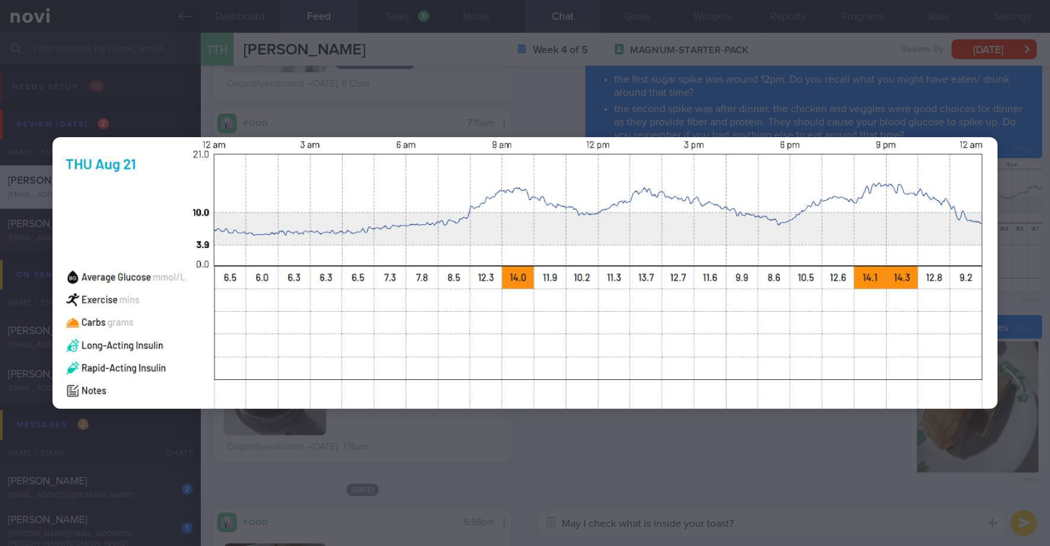
click at [748, 448] on div at bounding box center [525, 273] width 1050 height 546
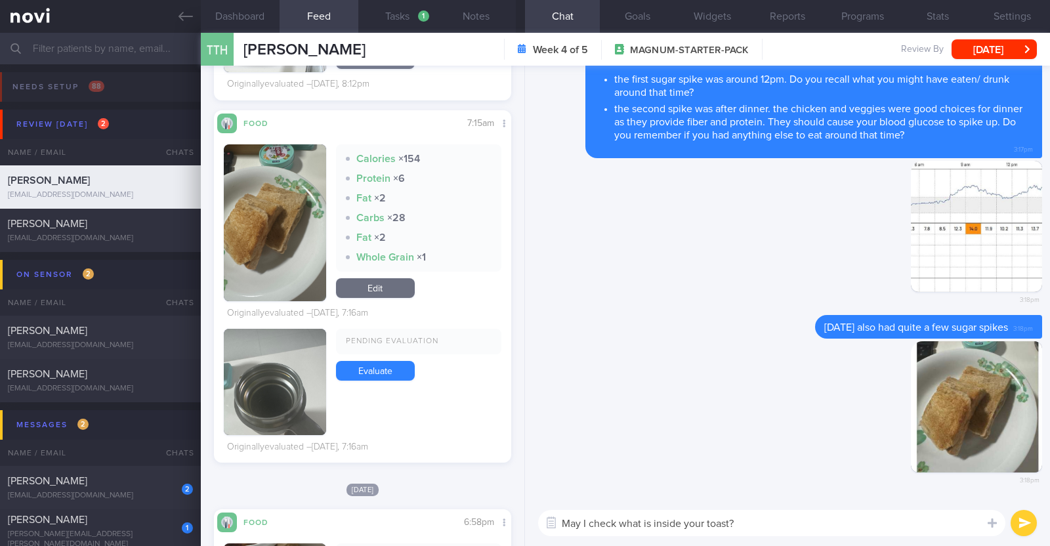
click at [752, 535] on textarea "May I check what is inside your toast?" at bounding box center [771, 523] width 467 height 26
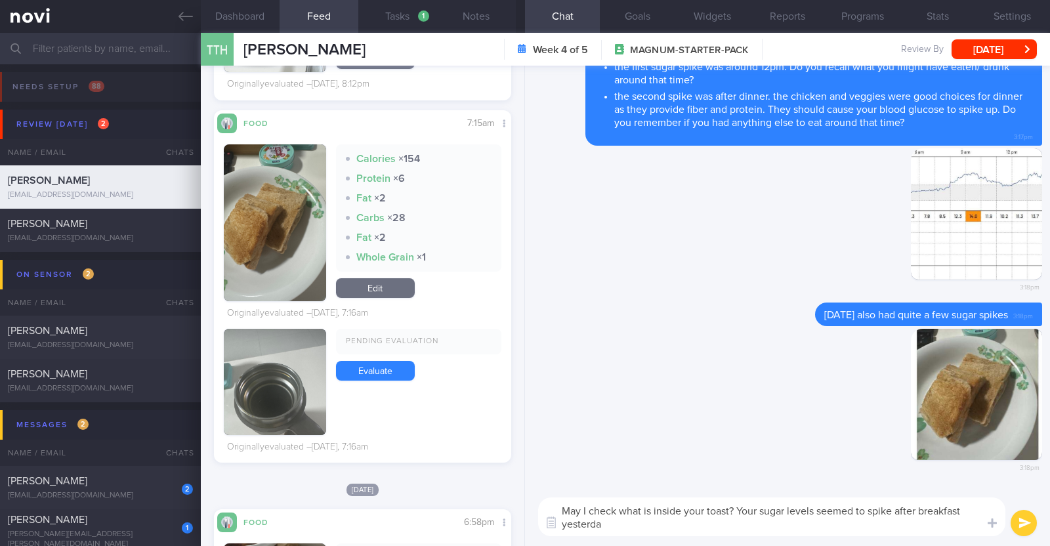
type textarea "May I check what is inside your toast? Your sugar levels seemed to spike after …"
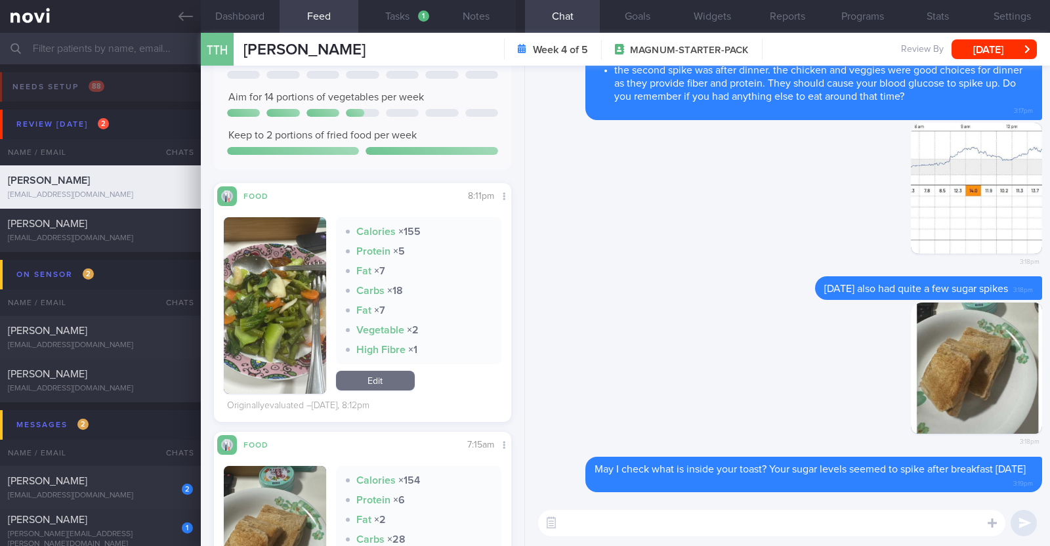
scroll to position [246, 0]
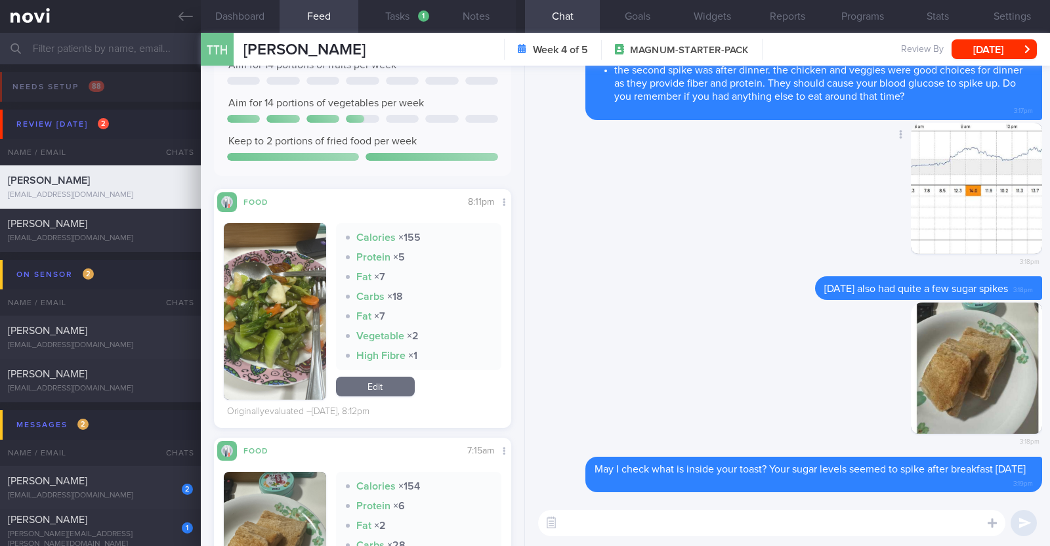
click at [990, 229] on button "button" at bounding box center [976, 188] width 131 height 131
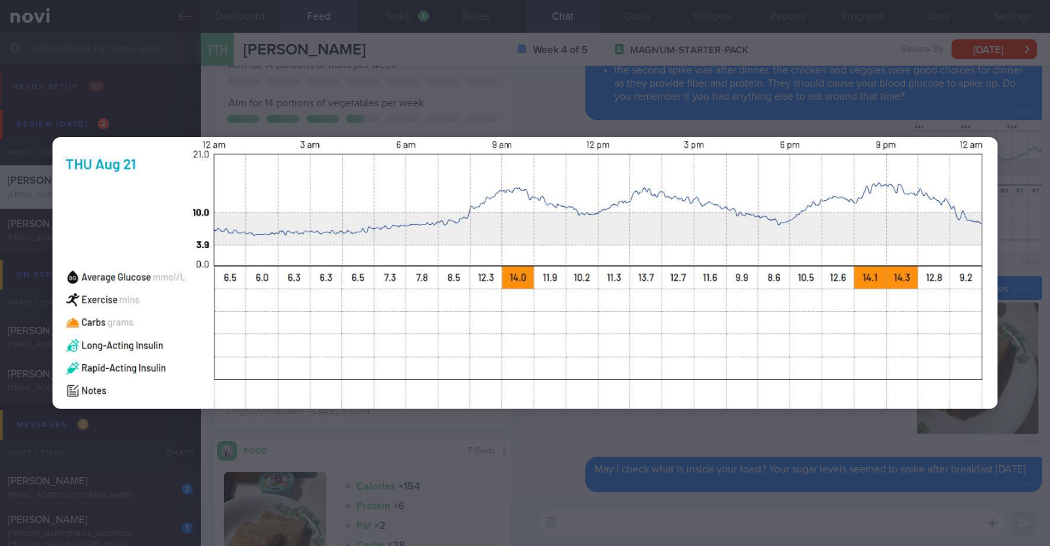
click at [697, 425] on div at bounding box center [525, 273] width 1050 height 546
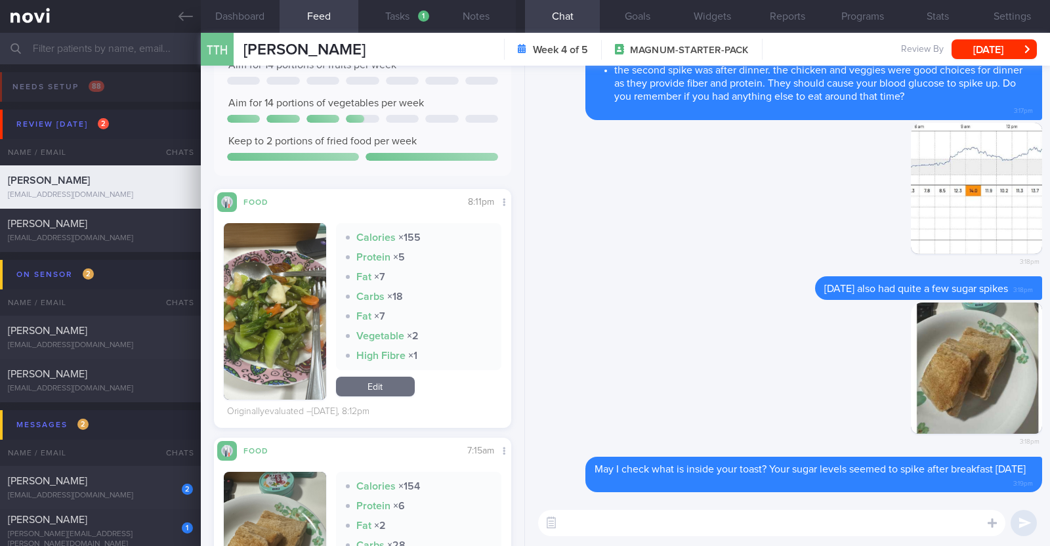
click at [288, 345] on button "button" at bounding box center [275, 311] width 102 height 177
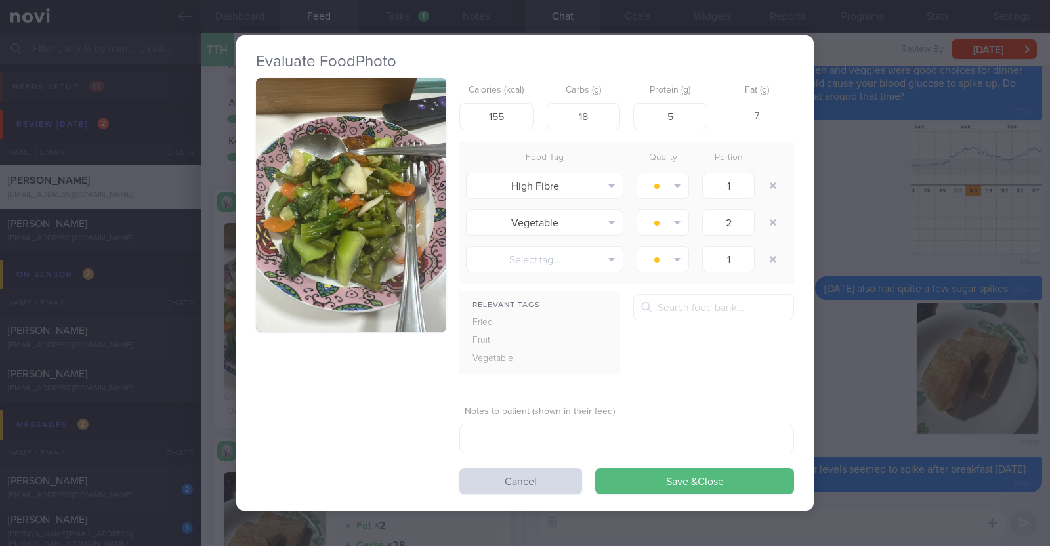
click at [204, 381] on div "Evaluate Food Photo Calories (kcal) 155 Carbs (g) 18 Protein (g) 5 Fat (g) 7 Fo…" at bounding box center [525, 273] width 1050 height 546
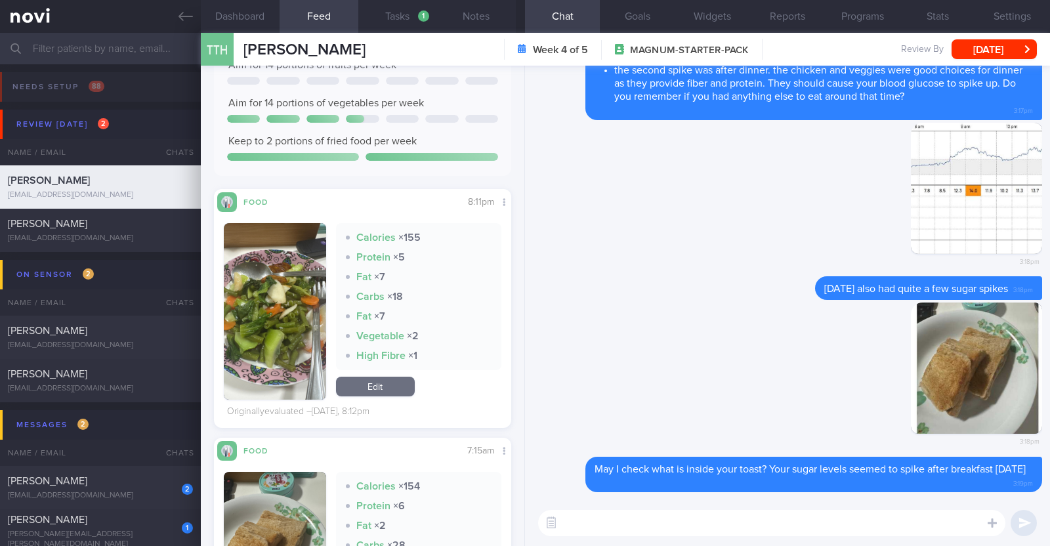
click at [600, 522] on textarea at bounding box center [771, 523] width 467 height 26
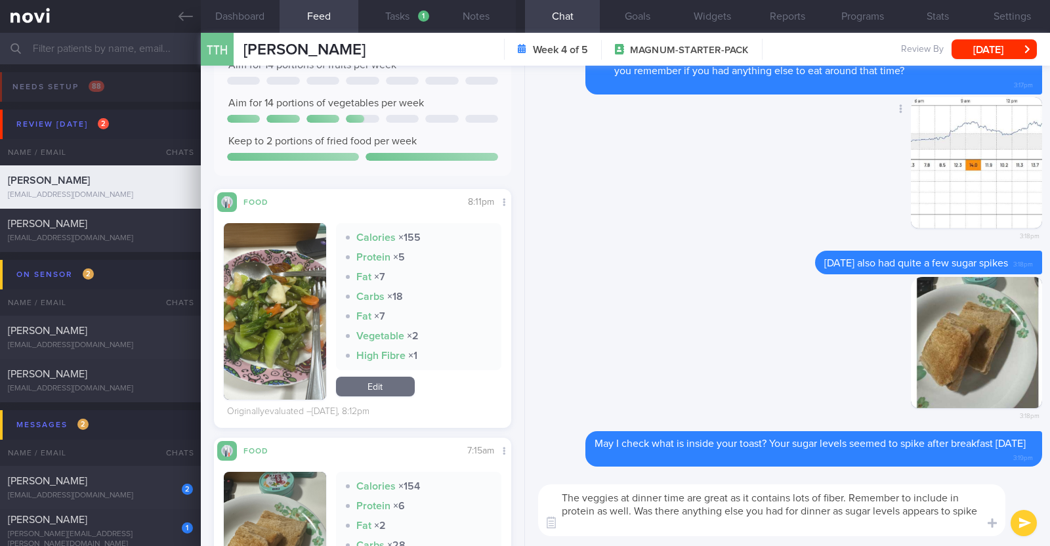
click at [951, 157] on button "button" at bounding box center [976, 162] width 131 height 131
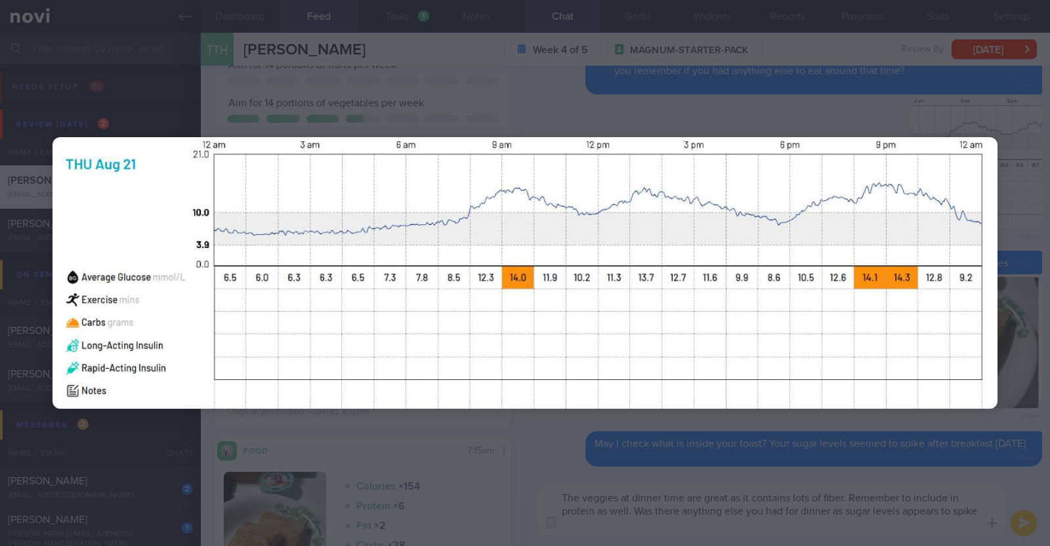
click at [551, 425] on div at bounding box center [525, 273] width 1050 height 546
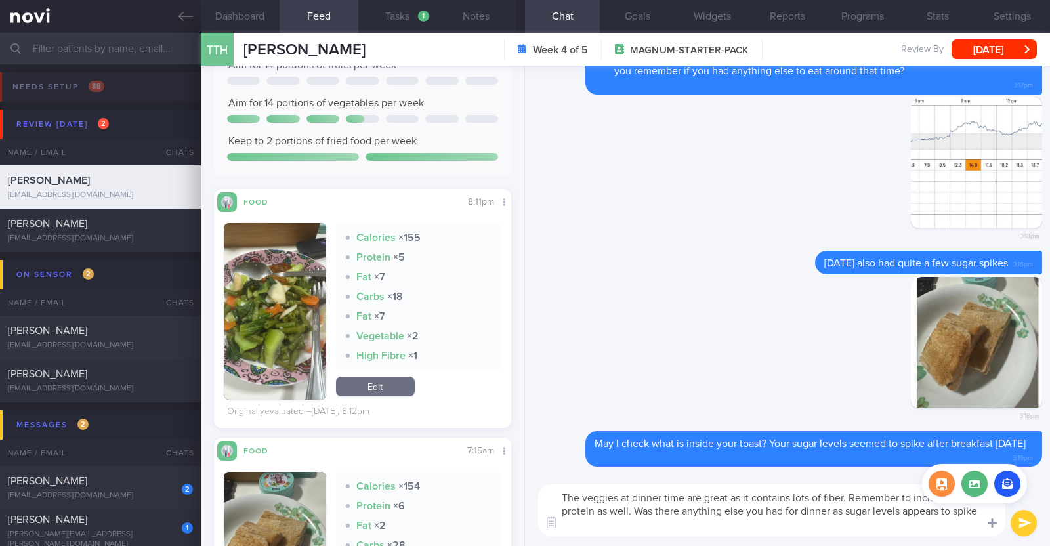
click at [981, 510] on div at bounding box center [993, 522] width 24 height 25
click at [953, 503] on div "Attach media" at bounding box center [974, 483] width 105 height 39
click at [962, 515] on textarea "The veggies at dinner time are great as it contains lots of fiber. Remember to …" at bounding box center [771, 510] width 467 height 52
type textarea "The veggies at dinner time are great as it contains lots of fiber. Remember to …"
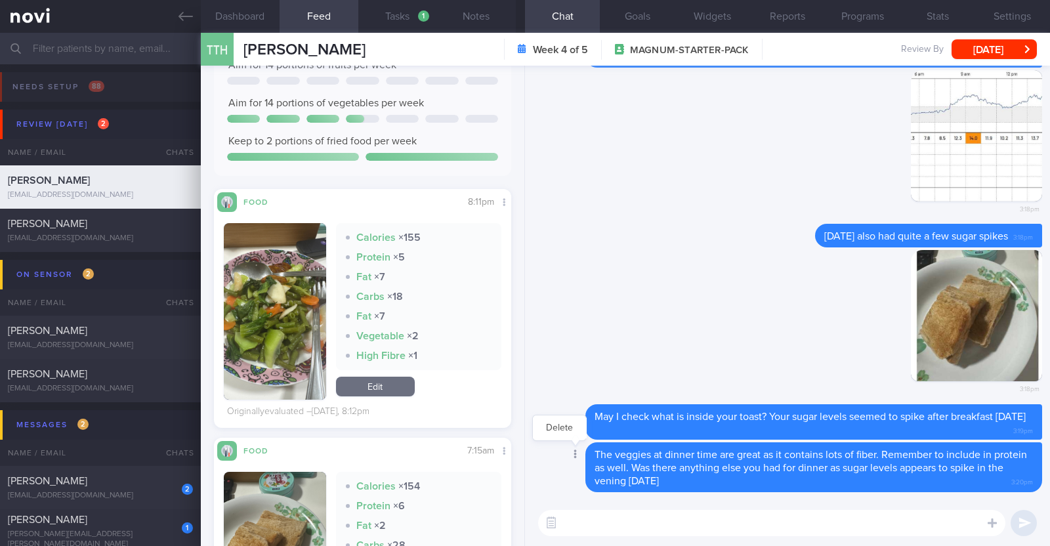
drag, startPoint x: 712, startPoint y: 487, endPoint x: 584, endPoint y: 456, distance: 131.8
click at [584, 456] on div "Delete The veggies at dinner time are great as it contains lots of fiber. Remem…" at bounding box center [787, 467] width 509 height 50
copy span "The veggies at dinner time are great as it contains lots of fiber. Remember to …"
click at [571, 429] on button "Delete" at bounding box center [559, 428] width 53 height 20
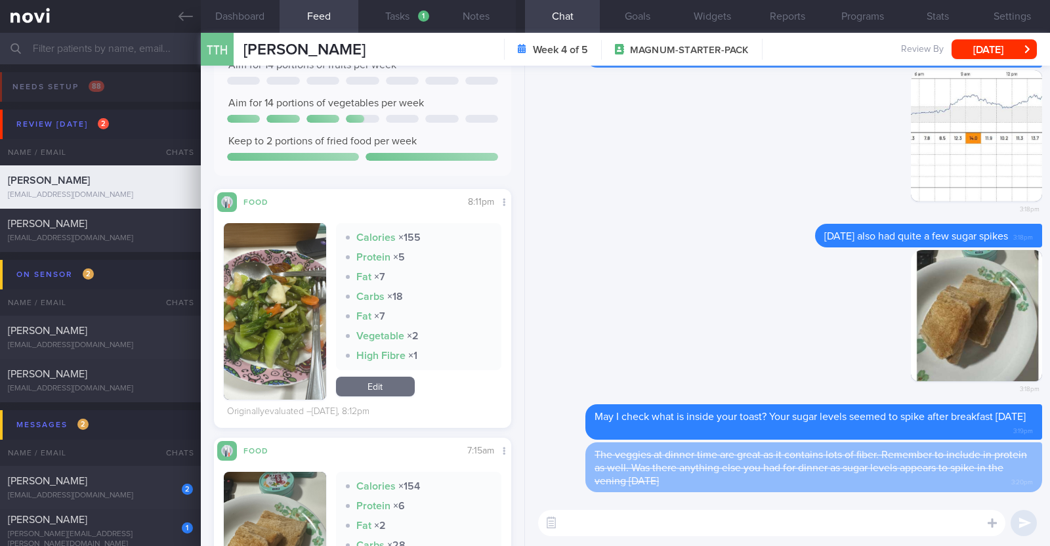
click at [643, 525] on textarea at bounding box center [771, 523] width 467 height 26
paste textarea "The veggies at dinner time are great as it contains lots of fiber. Remember to …"
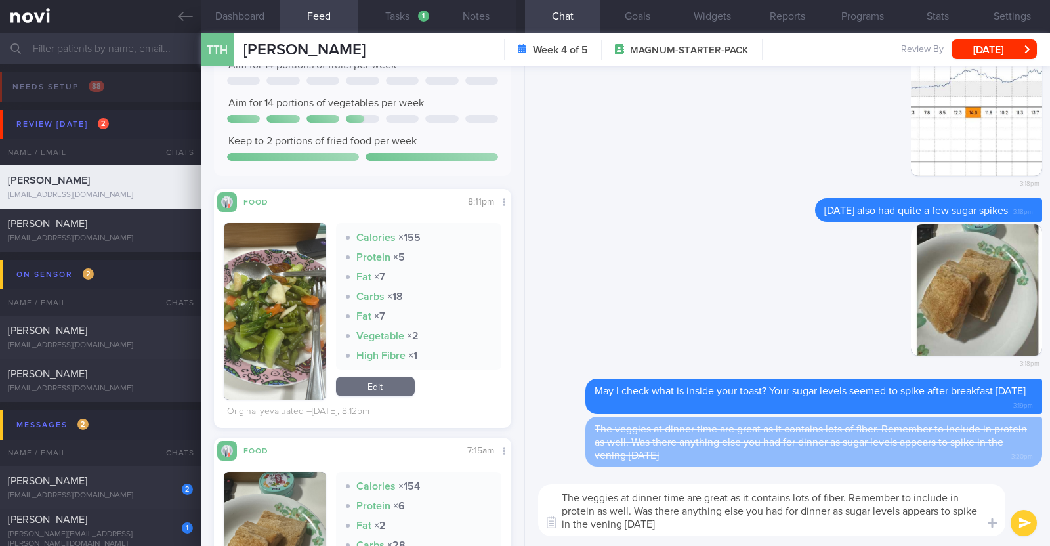
click at [591, 523] on textarea "The veggies at dinner time are great as it contains lots of fiber. Remember to …" at bounding box center [771, 510] width 467 height 52
type textarea "The veggies at dinner time are great as it contains lots of fiber. Remember to …"
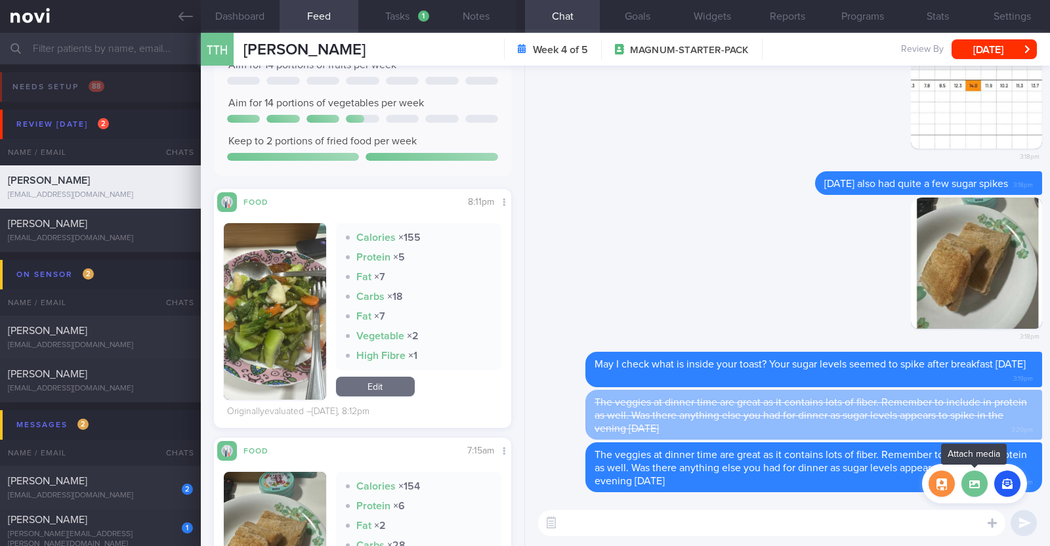
click at [974, 479] on label at bounding box center [975, 484] width 26 height 26
click at [0, 0] on input "file" at bounding box center [0, 0] width 0 height 0
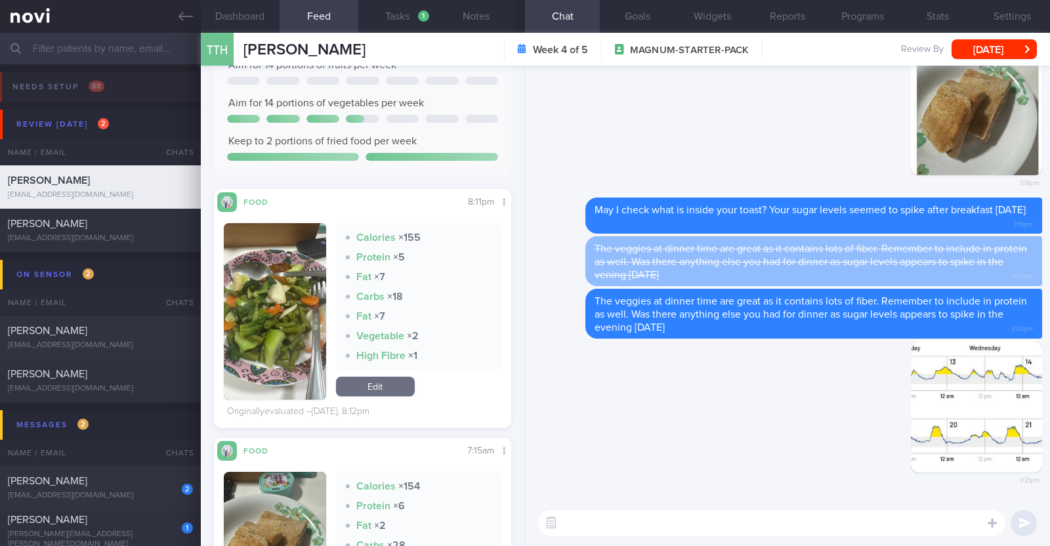
click at [628, 513] on textarea at bounding box center [771, 523] width 467 height 26
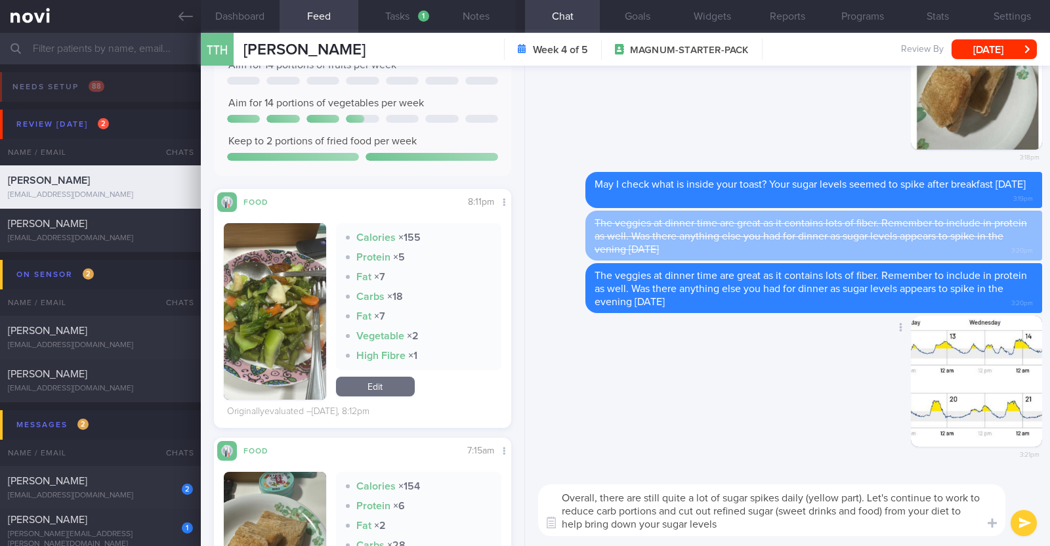
paste textarea "🙂"
type textarea "Overall, there are still quite a lot of sugar spikes daily (yellow part). Let's…"
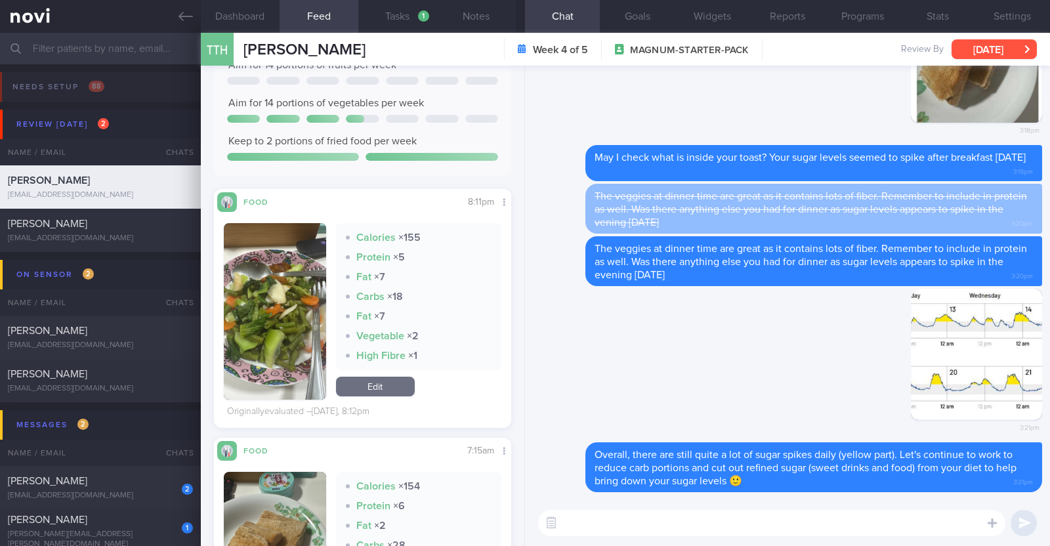
click at [983, 48] on button "[DATE]" at bounding box center [994, 49] width 85 height 20
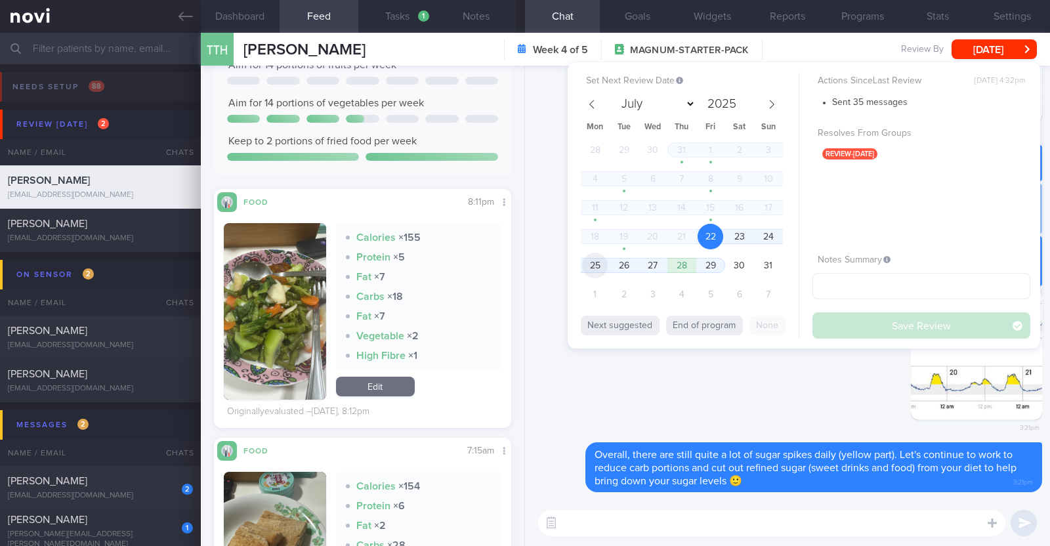
click at [597, 265] on span "25" at bounding box center [595, 266] width 26 height 26
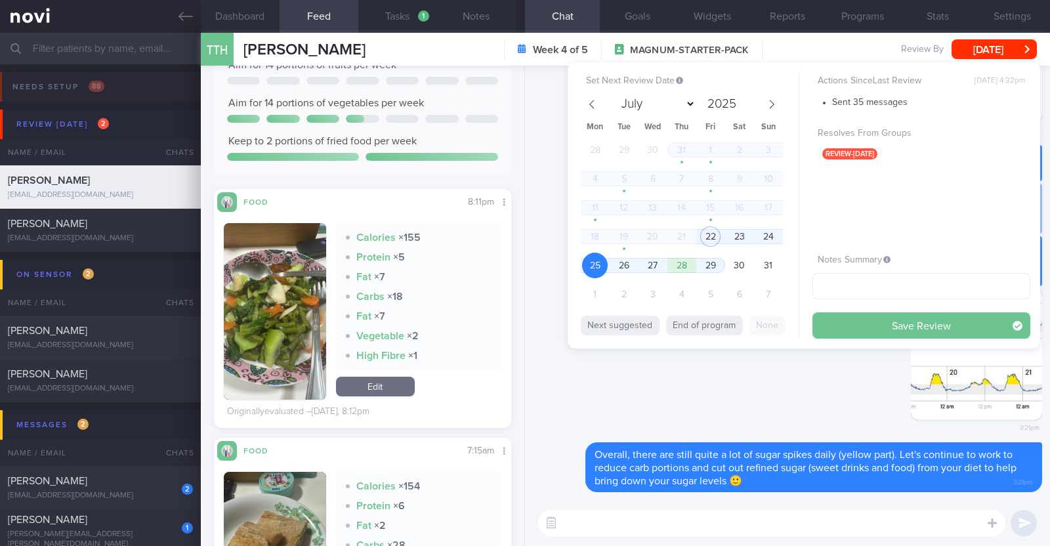
click at [870, 319] on button "Save Review" at bounding box center [922, 325] width 218 height 26
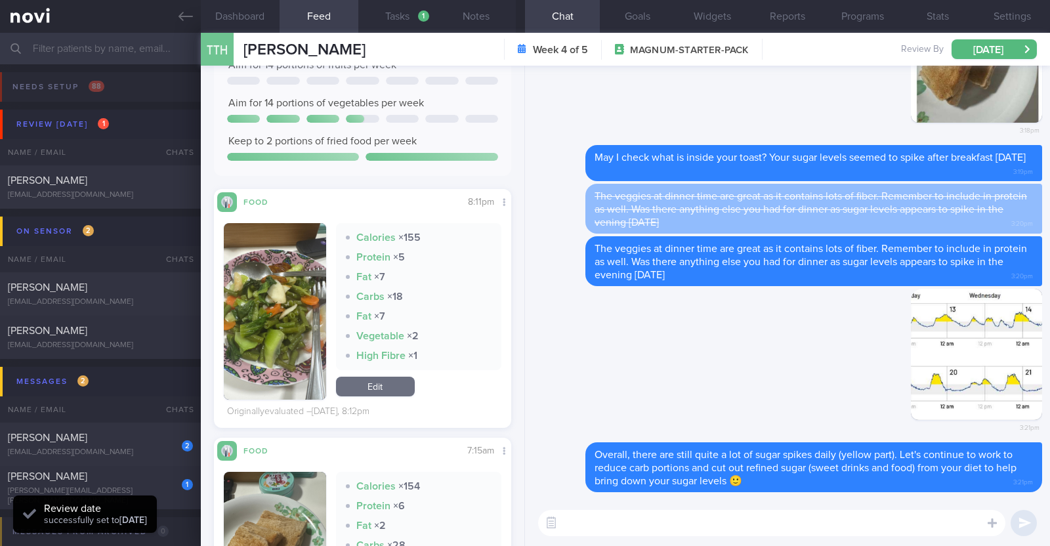
scroll to position [133, 266]
click at [127, 183] on div "Jemmy Sudrajat" at bounding box center [99, 180] width 182 height 13
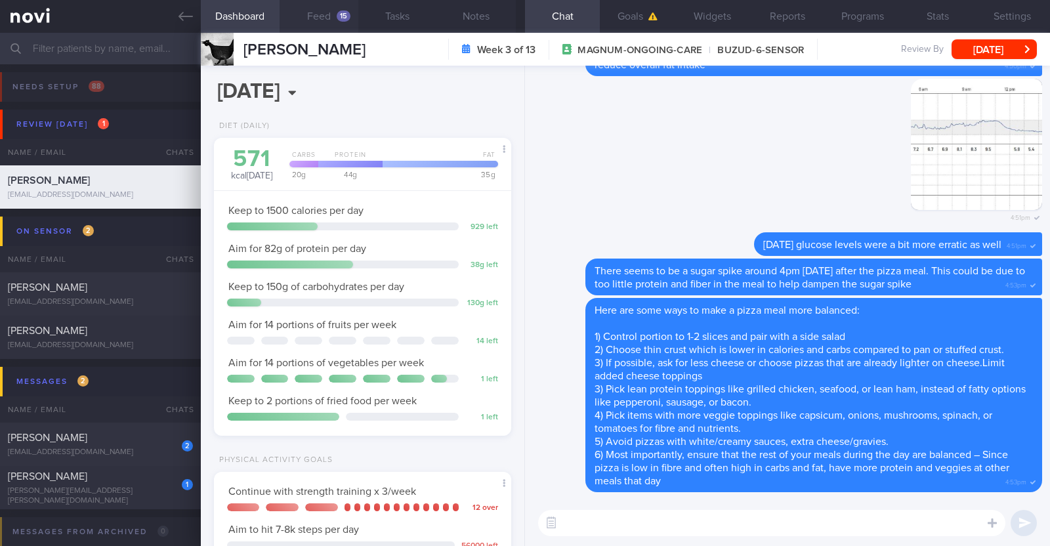
click at [330, 20] on button "Feed 15" at bounding box center [319, 16] width 79 height 33
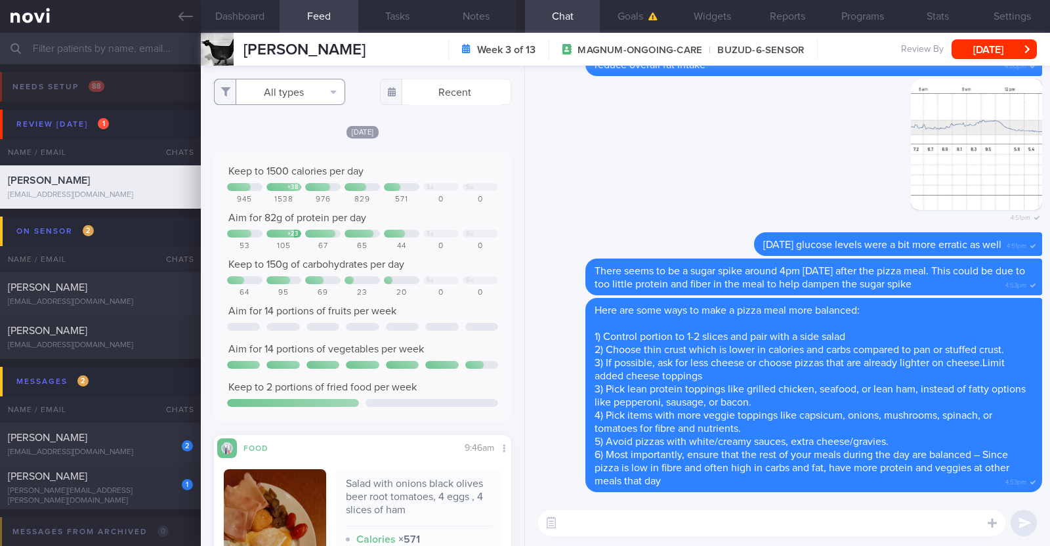
click at [316, 84] on button "All types" at bounding box center [279, 92] width 131 height 26
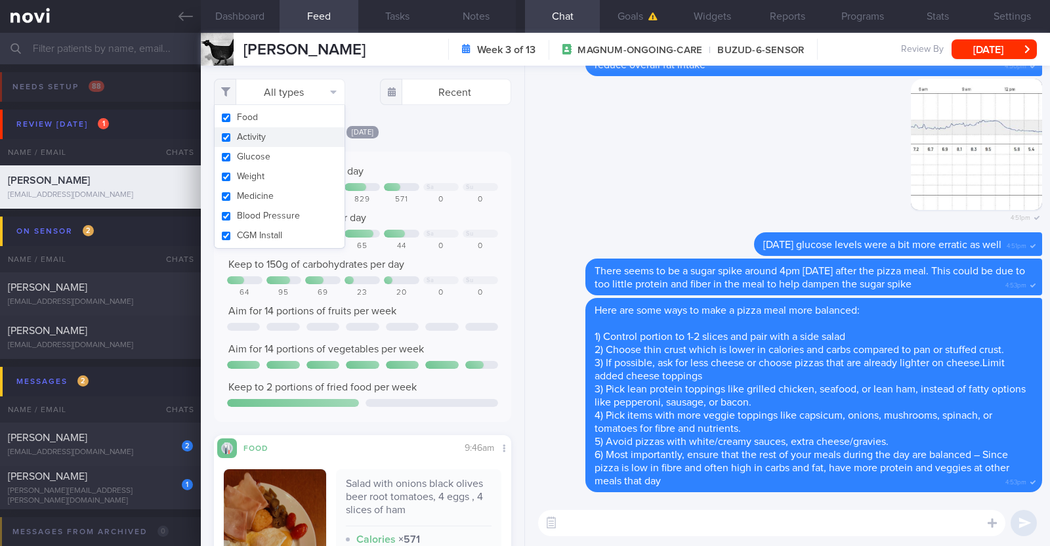
click at [299, 136] on button "Activity" at bounding box center [280, 137] width 130 height 20
checkbox input "false"
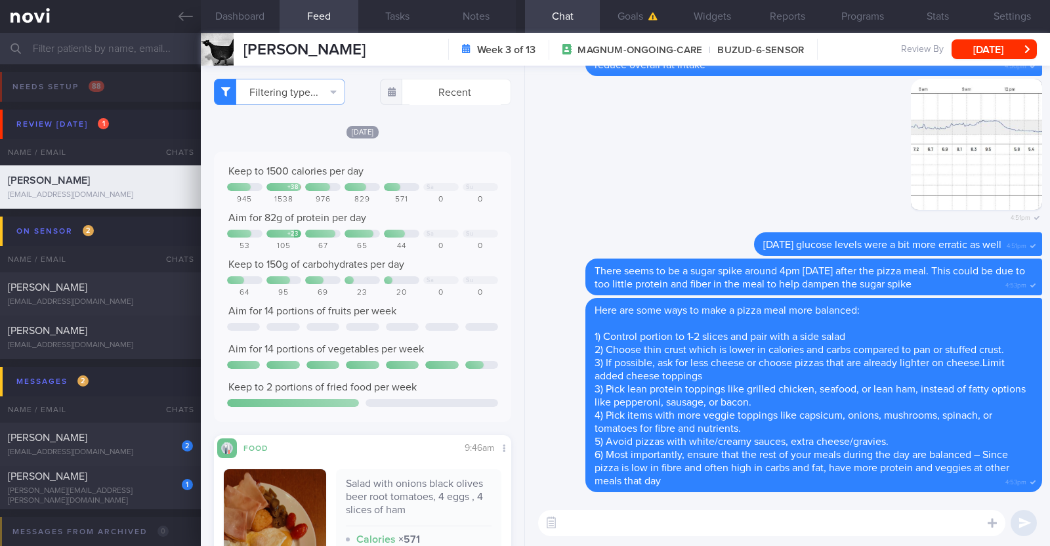
click at [429, 130] on div "[DATE]" at bounding box center [362, 132] width 297 height 14
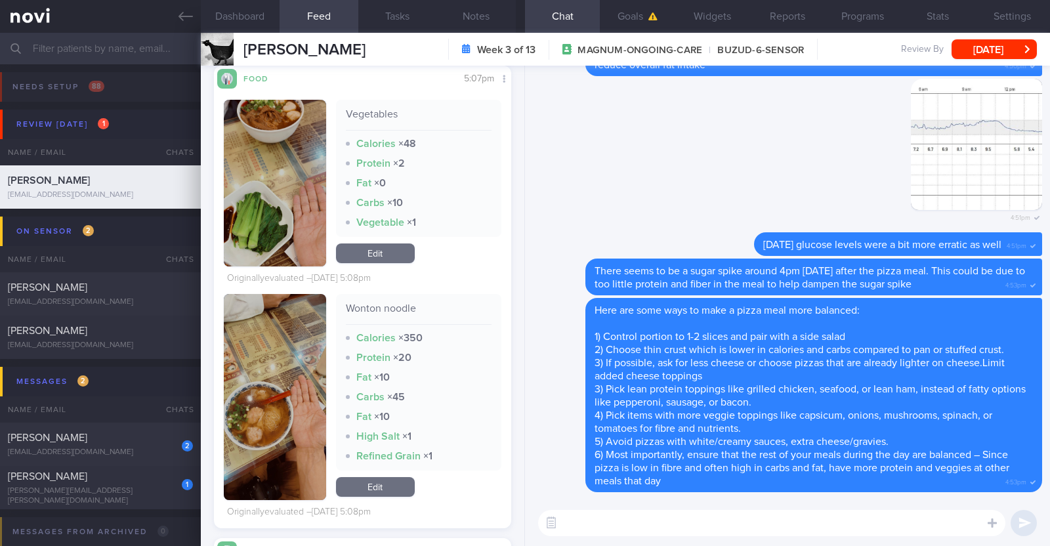
scroll to position [1723, 0]
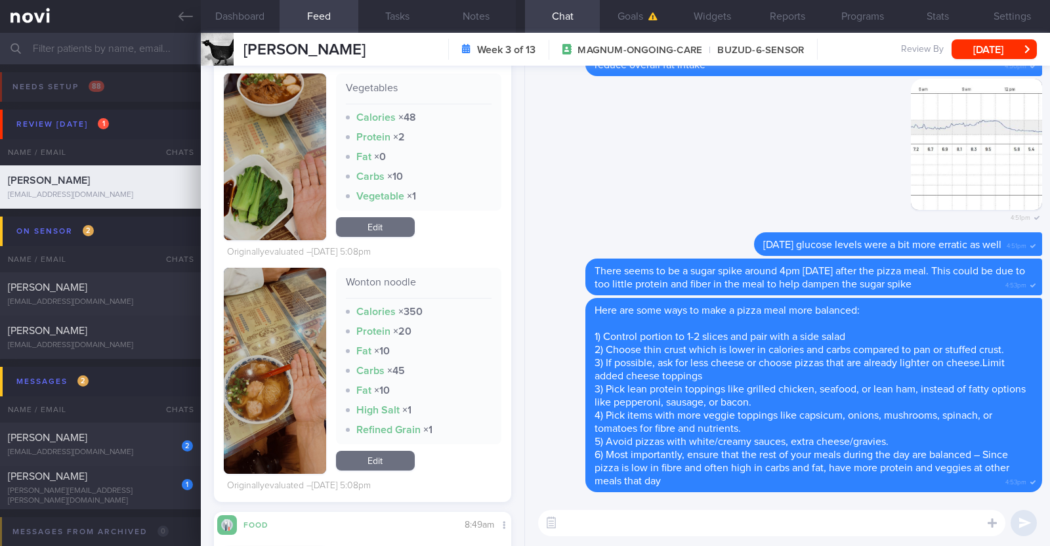
click at [742, 522] on textarea at bounding box center [771, 523] width 467 height 26
type textarea "Hi Jemmy, happy Friday:)"
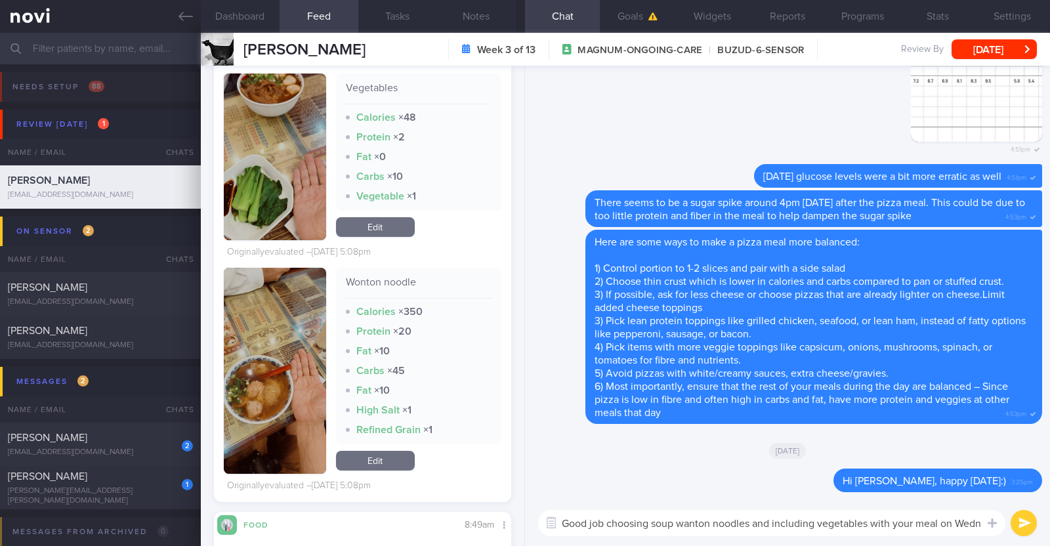
scroll to position [0, 0]
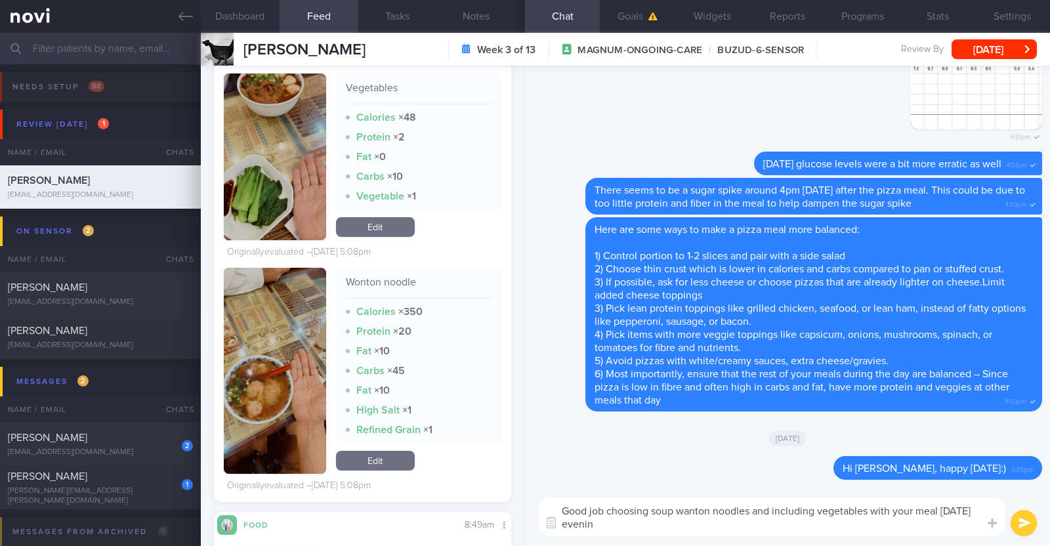
type textarea "Good job choosing soup wanton noodles and including vegetables with your meal o…"
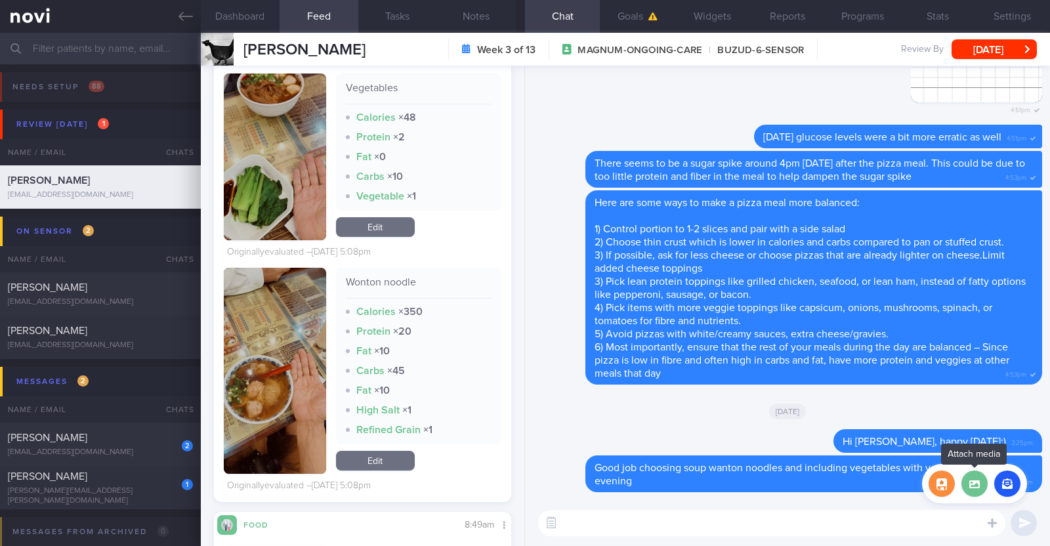
click at [978, 487] on label at bounding box center [975, 484] width 26 height 26
click at [0, 0] on input "file" at bounding box center [0, 0] width 0 height 0
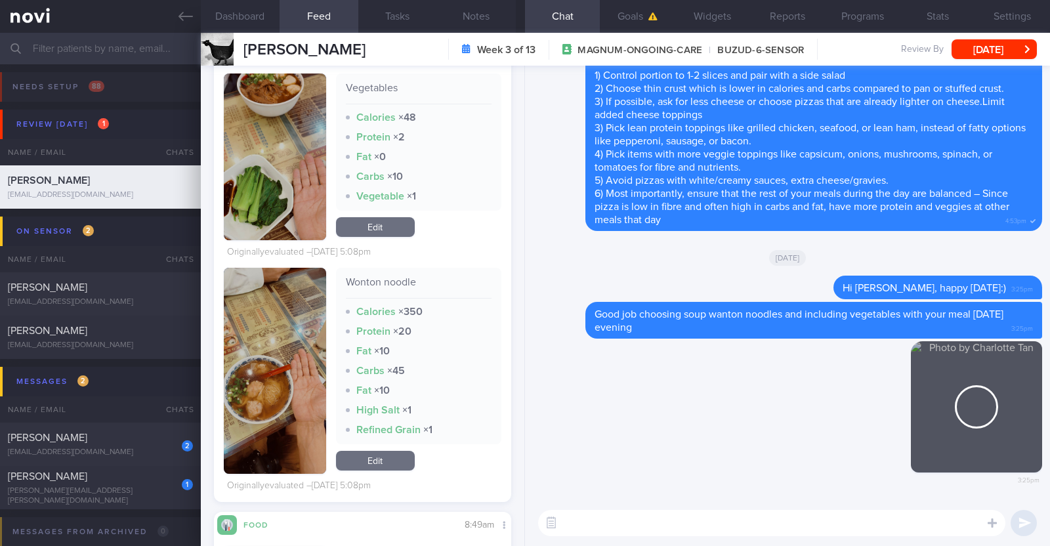
click at [647, 519] on textarea at bounding box center [771, 523] width 467 height 26
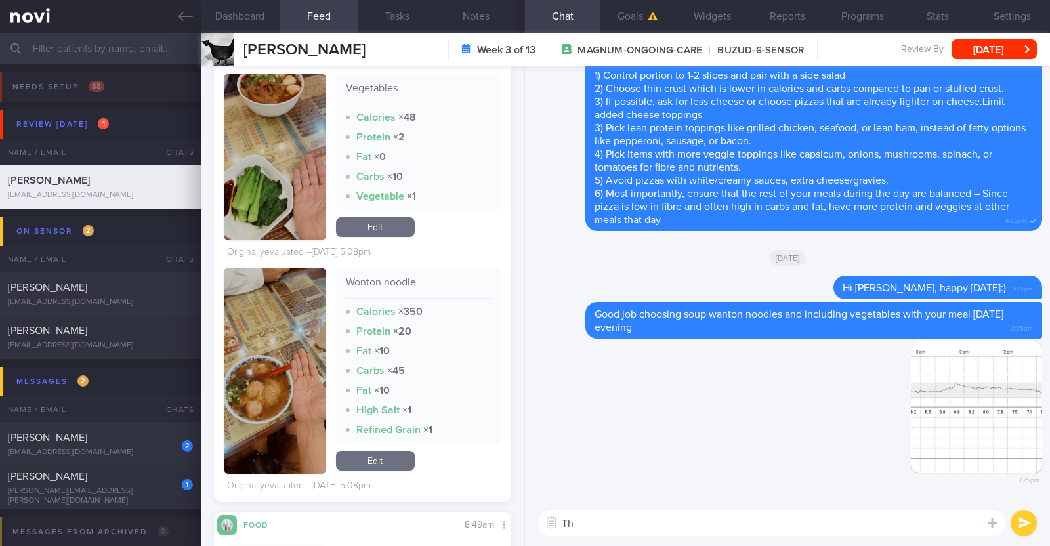
type textarea "T"
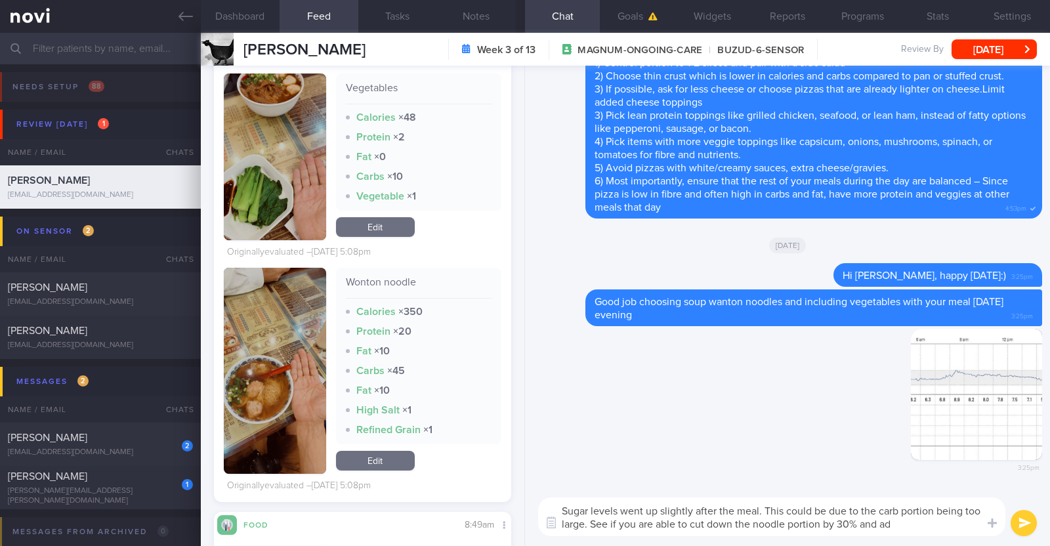
type textarea "Sugar levels went up slightly after the meal. This could be due to the carb por…"
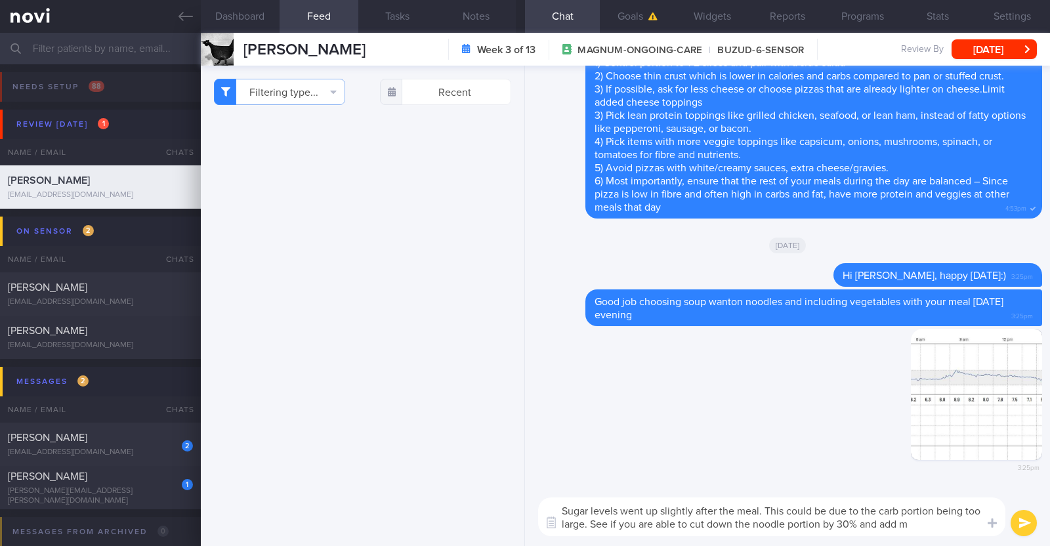
select select "7"
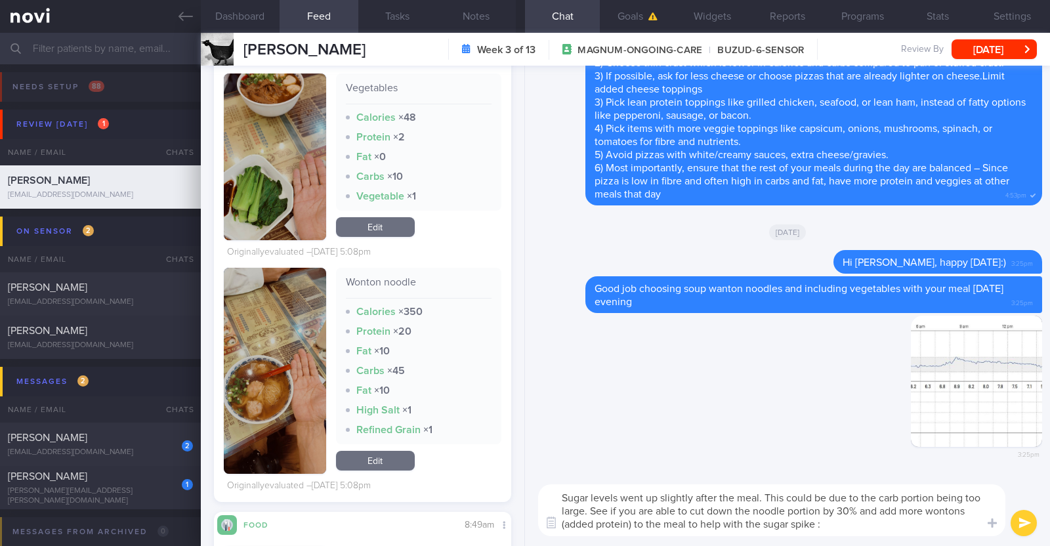
type textarea "Sugar levels went up slightly after the meal. This could be due to the carb por…"
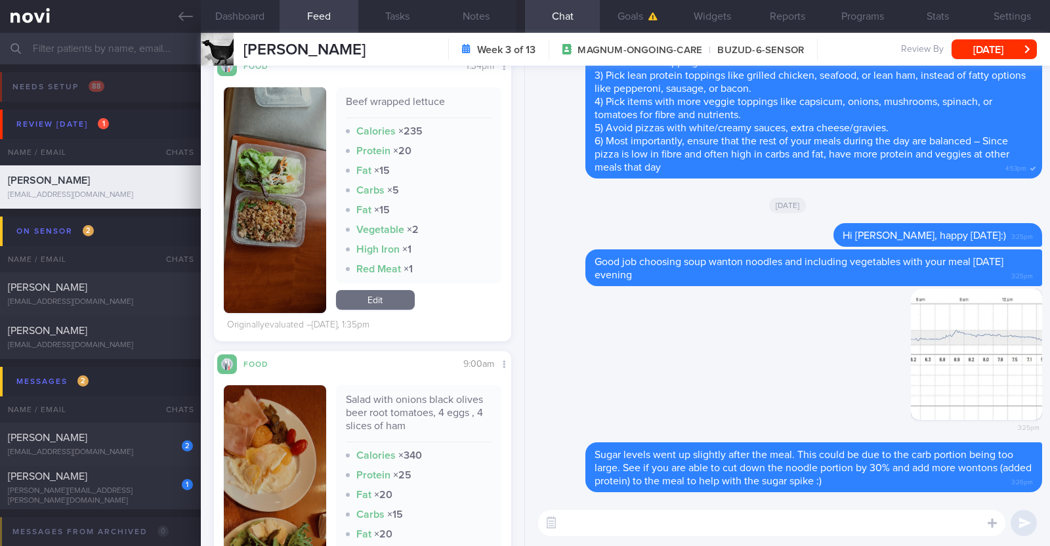
scroll to position [1066, 0]
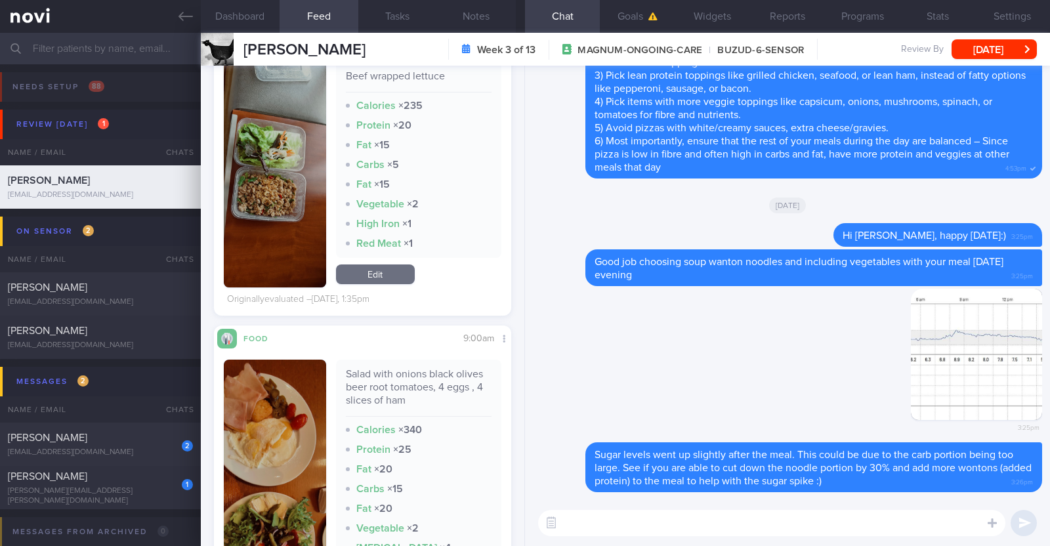
click at [592, 520] on textarea at bounding box center [771, 523] width 467 height 26
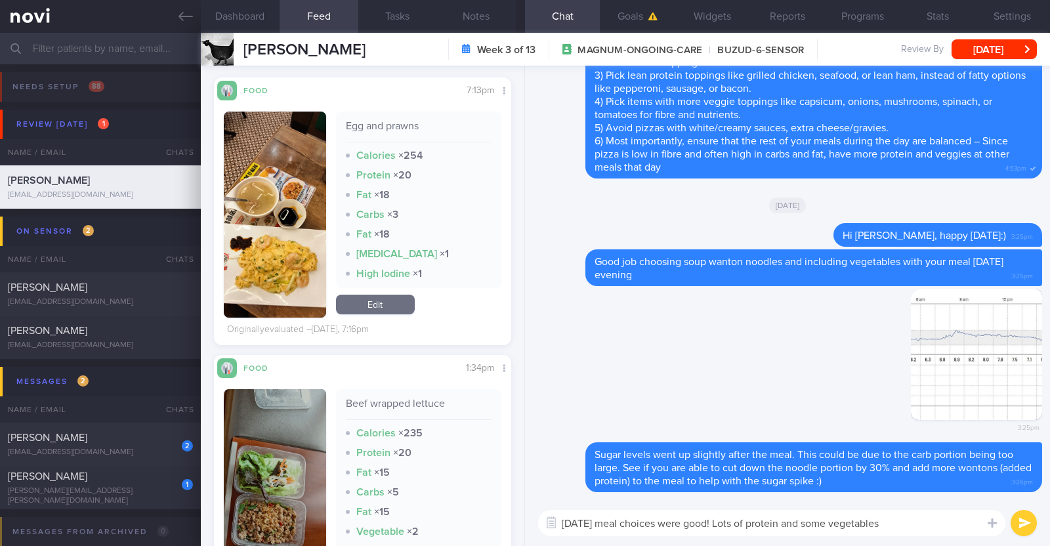
click at [280, 263] on button "button" at bounding box center [275, 215] width 102 height 206
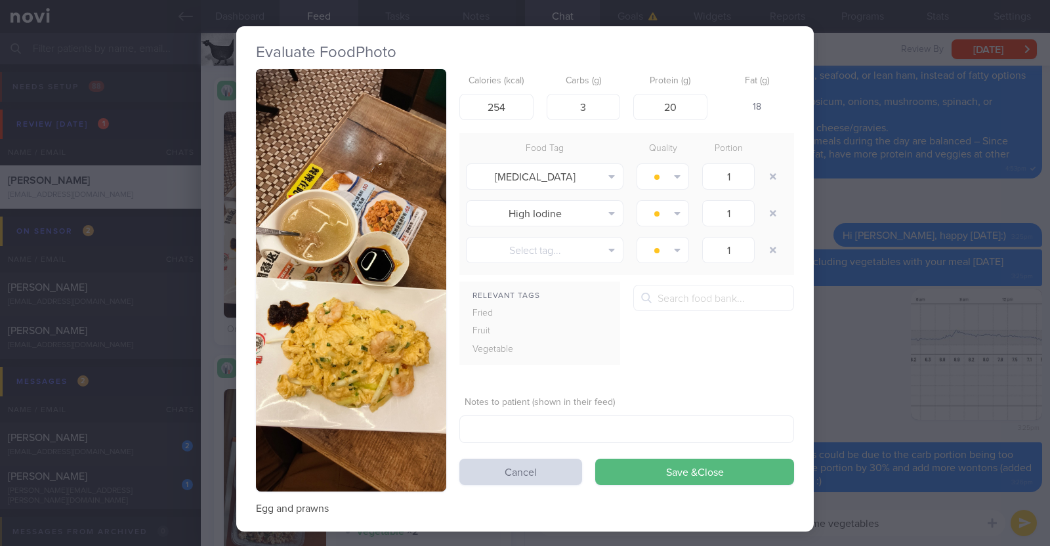
click at [219, 368] on div "Evaluate Food Photo Egg and prawns Calories (kcal) 254 Carbs (g) 3 Protein (g) …" at bounding box center [525, 273] width 1050 height 546
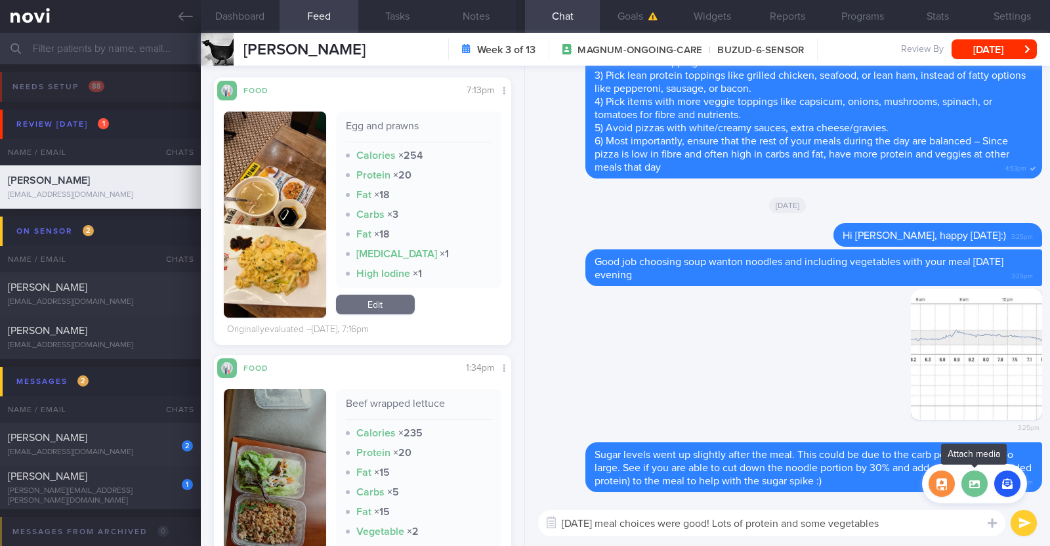
click at [981, 487] on label at bounding box center [975, 484] width 26 height 26
click at [0, 0] on input "file" at bounding box center [0, 0] width 0 height 0
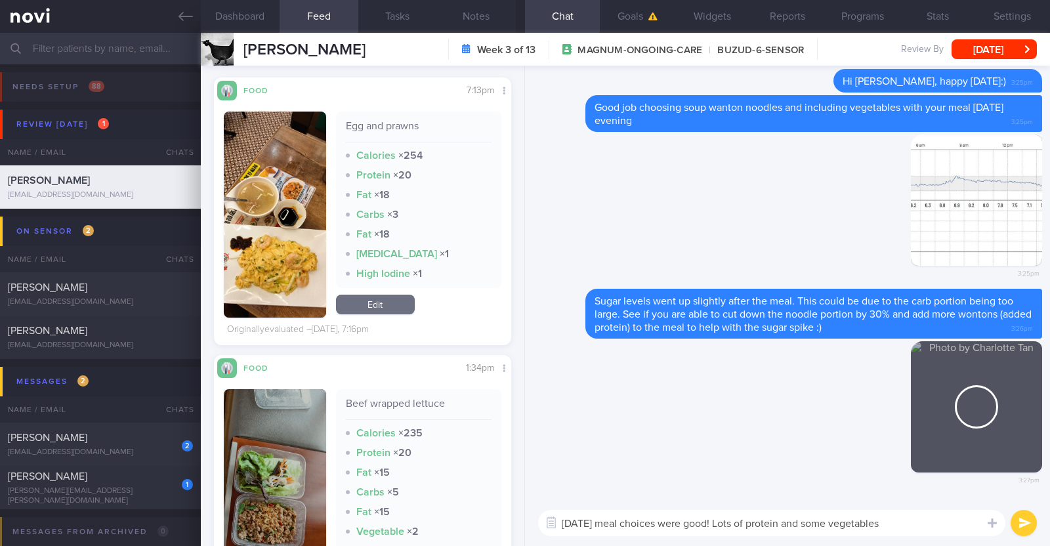
click at [924, 521] on textarea "Yesterday's meal choices were good! Lots of protein and some vegetables" at bounding box center [771, 523] width 467 height 26
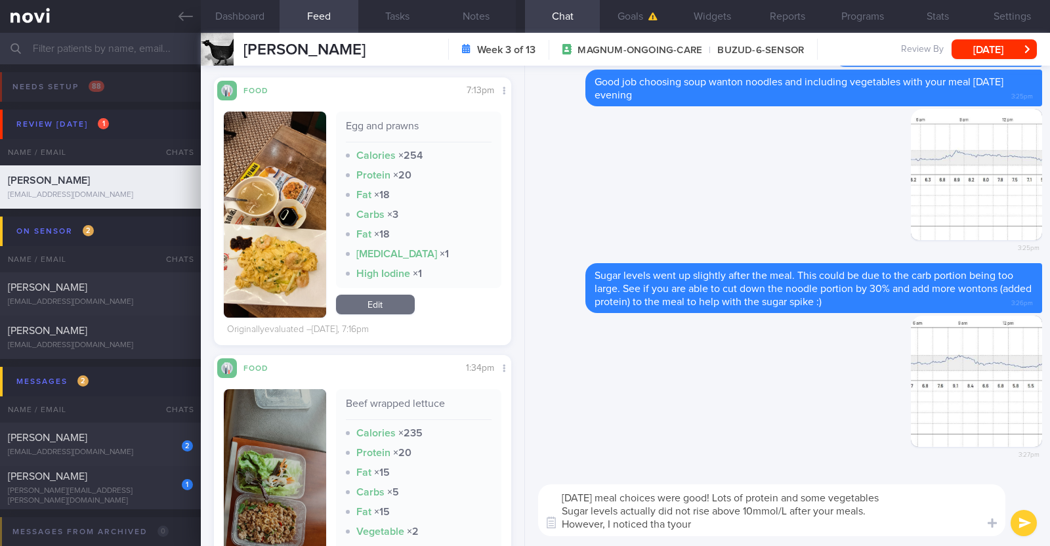
click at [667, 526] on textarea "Yesterday's meal choices were good! Lots of protein and some vegetables Sugar l…" at bounding box center [771, 510] width 467 height 52
click at [699, 523] on textarea "Yesterday's meal choices were good! Lots of protein and some vegetables Sugar l…" at bounding box center [771, 510] width 467 height 52
click at [995, 369] on button "button" at bounding box center [976, 381] width 131 height 131
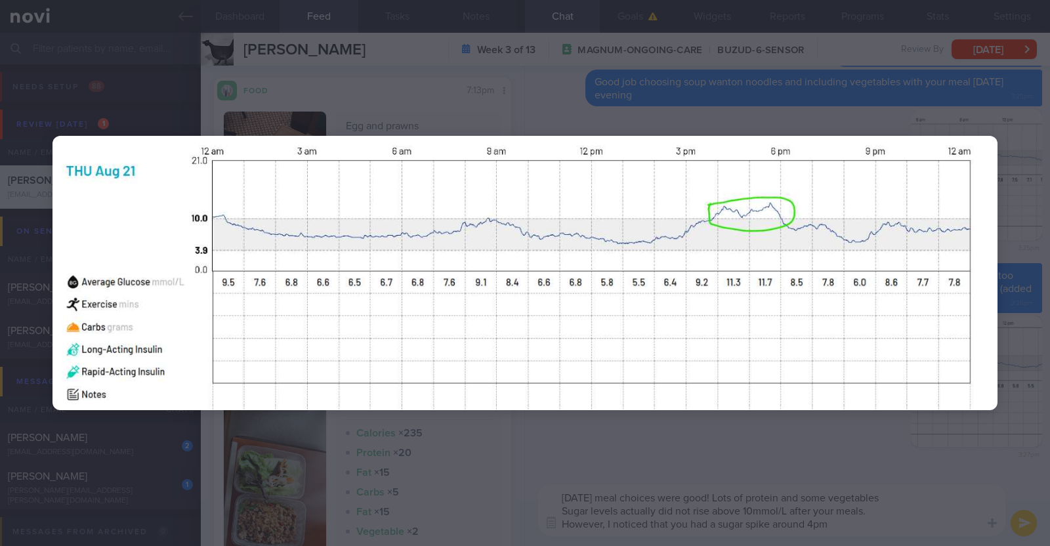
click at [871, 443] on div at bounding box center [525, 273] width 1050 height 546
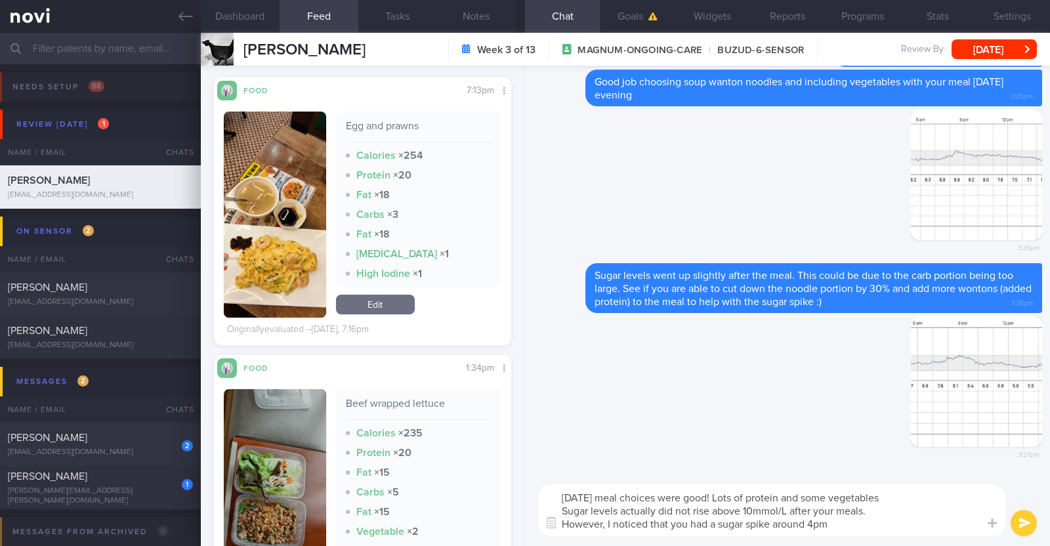
click at [848, 520] on textarea "Yesterday's meal choices were good! Lots of protein and some vegetables Sugar l…" at bounding box center [771, 510] width 467 height 52
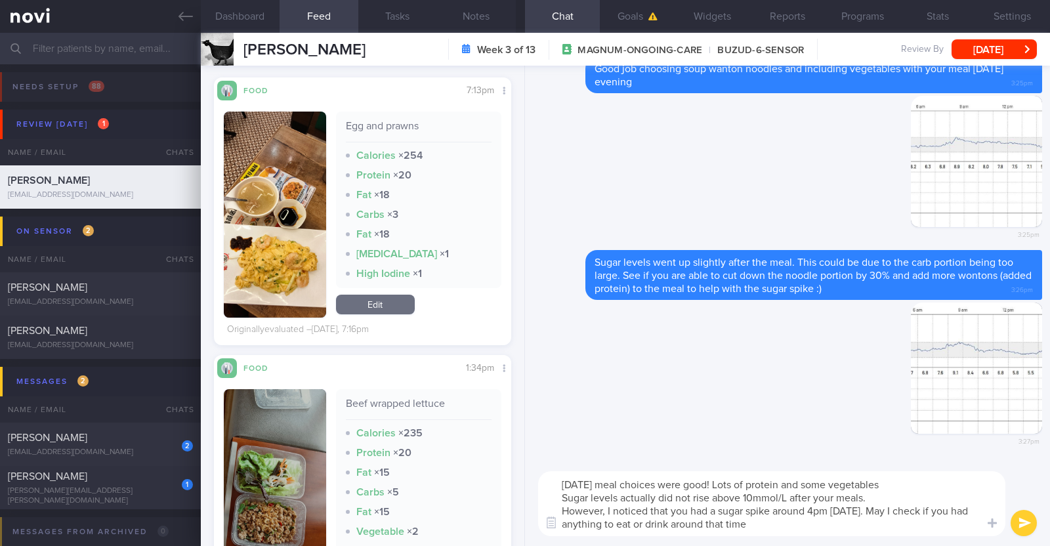
type textarea "Yesterday's meal choices were good! Lots of protein and some vegetables Sugar l…"
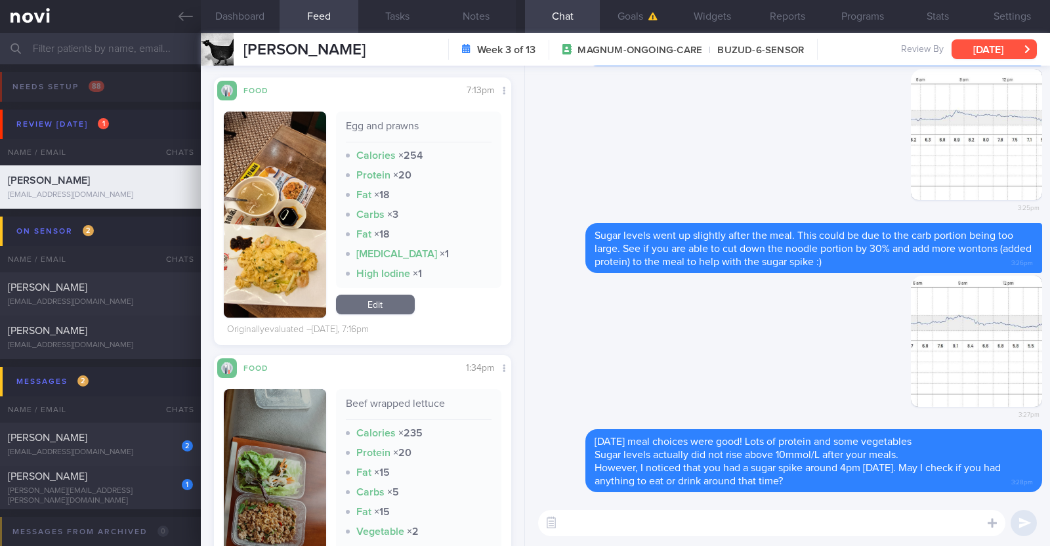
click at [963, 46] on button "[DATE]" at bounding box center [994, 49] width 85 height 20
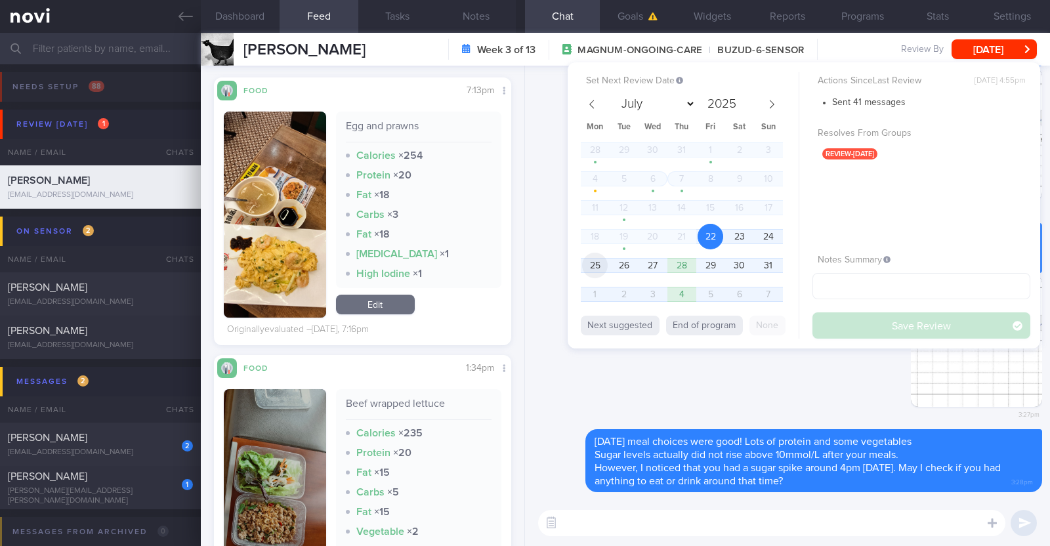
click at [594, 261] on span "25" at bounding box center [595, 266] width 26 height 26
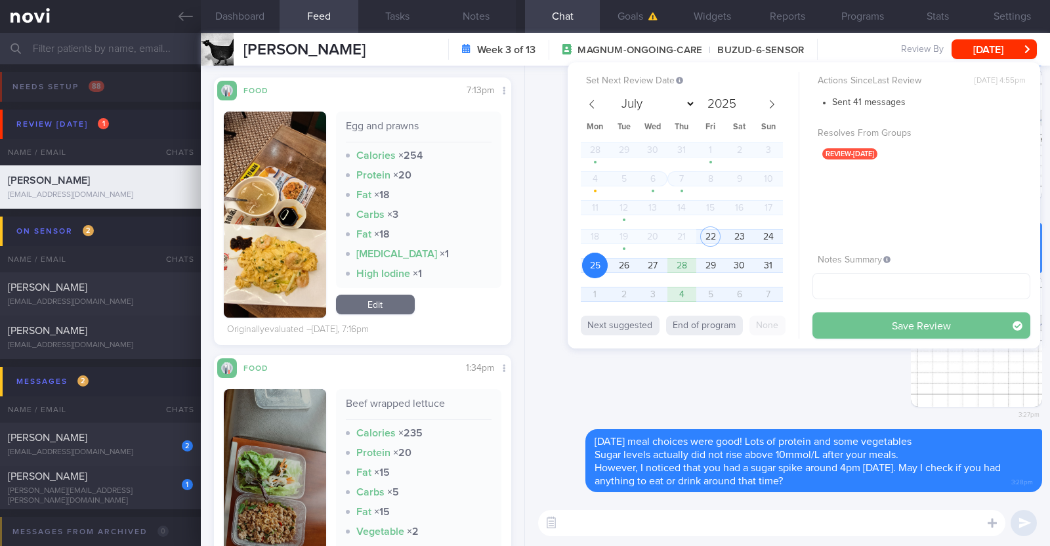
click at [930, 334] on button "Save Review" at bounding box center [922, 325] width 218 height 26
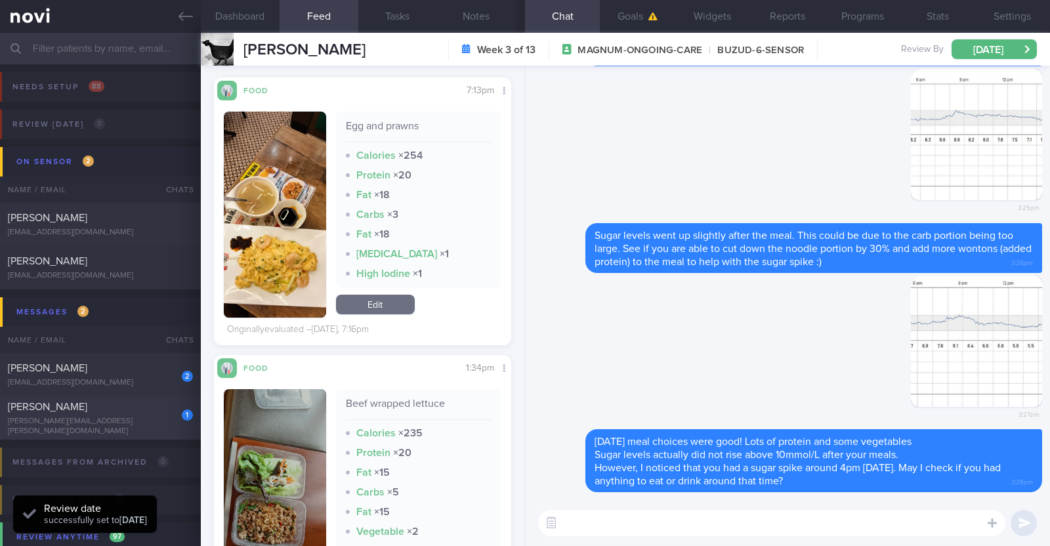
scroll to position [133, 266]
click at [110, 376] on div "2 Tammy Ng Hui Min tammyng550@gmail.com" at bounding box center [100, 375] width 201 height 26
checkbox input "true"
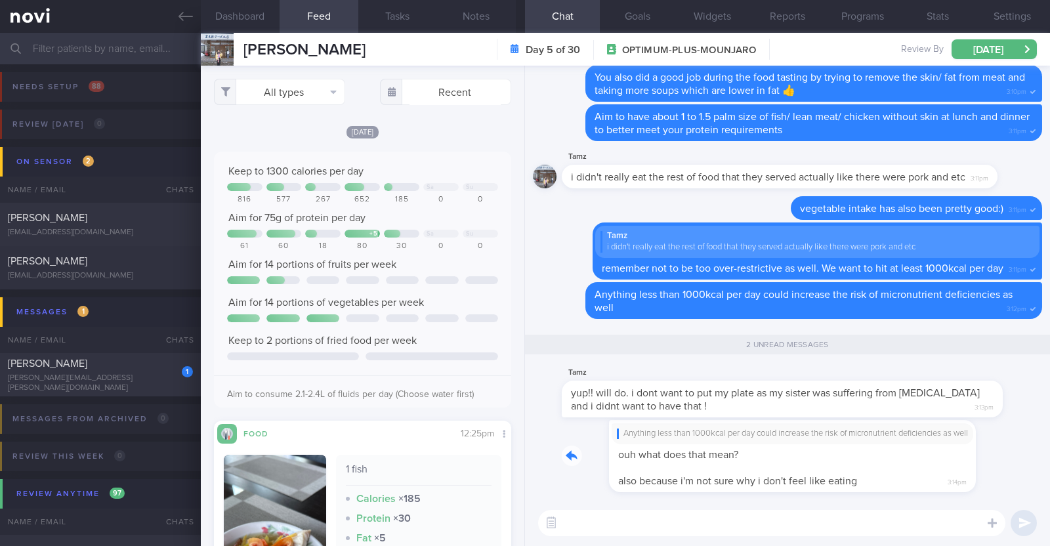
drag, startPoint x: 907, startPoint y: 469, endPoint x: 985, endPoint y: 469, distance: 78.1
click at [985, 469] on div "Anything less than 1000kcal per day could increase the risk of micronutrient de…" at bounding box center [787, 460] width 509 height 80
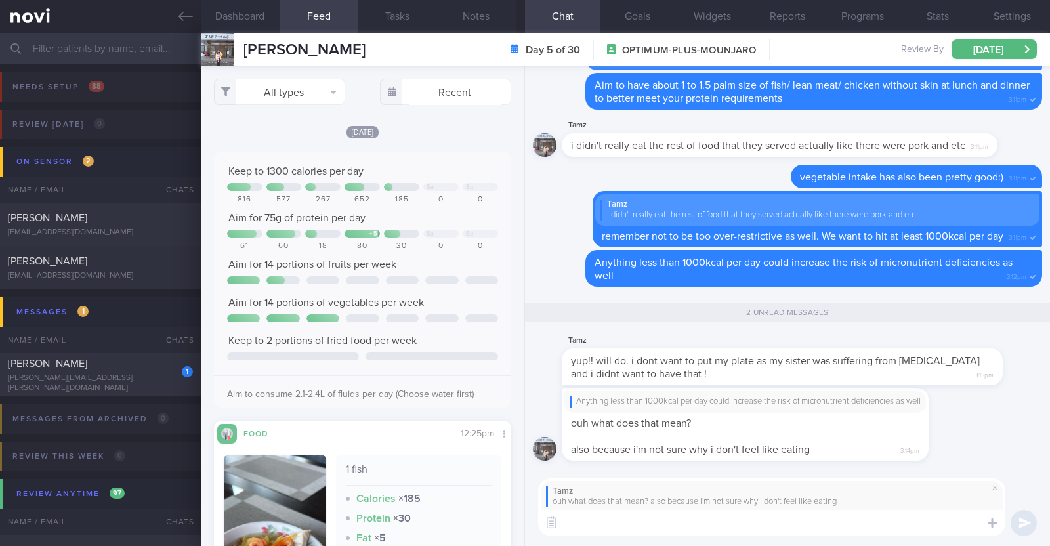
click at [633, 521] on textarea at bounding box center [771, 523] width 467 height 26
type textarea "H"
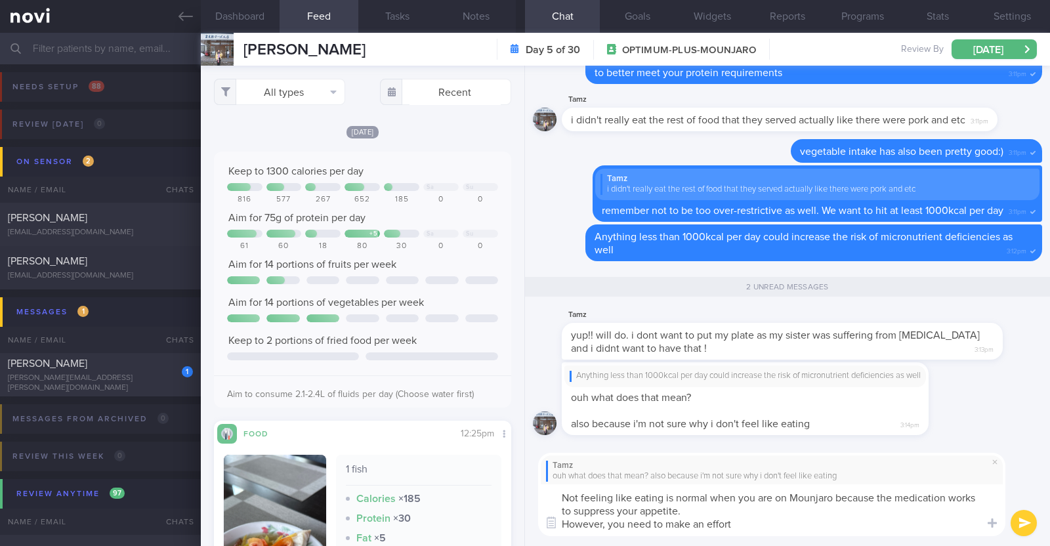
click at [626, 526] on textarea "Not feeling like eating is normal when you are on Mounjaro because the medicati…" at bounding box center [771, 510] width 467 height 52
click at [782, 519] on textarea "Not feeling like eating is normal when you are on Mounjaro because the medicati…" at bounding box center [771, 510] width 467 height 52
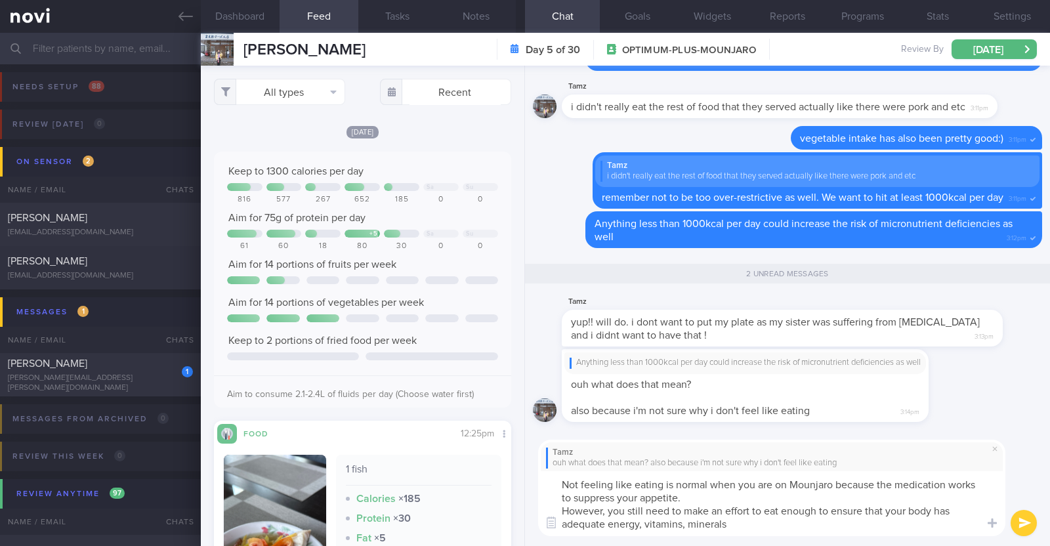
click at [685, 525] on textarea "Not feeling like eating is normal when you are on Mounjaro because the medicati…" at bounding box center [771, 503] width 467 height 65
click at [759, 526] on textarea "Not feeling like eating is normal when you are on Mounjaro because the medicati…" at bounding box center [771, 503] width 467 height 65
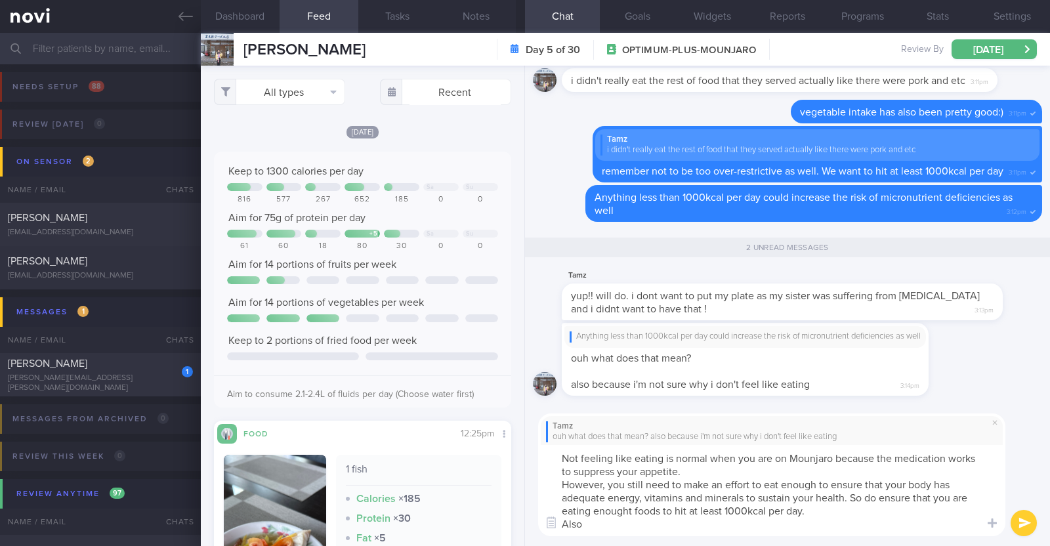
click at [634, 507] on textarea "Not feeling like eating is normal when you are on Mounjaro because the medicati…" at bounding box center [771, 490] width 467 height 91
click at [600, 527] on textarea "Not feeling like eating is normal when you are on Mounjaro because the medicati…" at bounding box center [771, 490] width 467 height 91
type textarea "Not feeling like eating is normal when you are on Mounjaro because the medicati…"
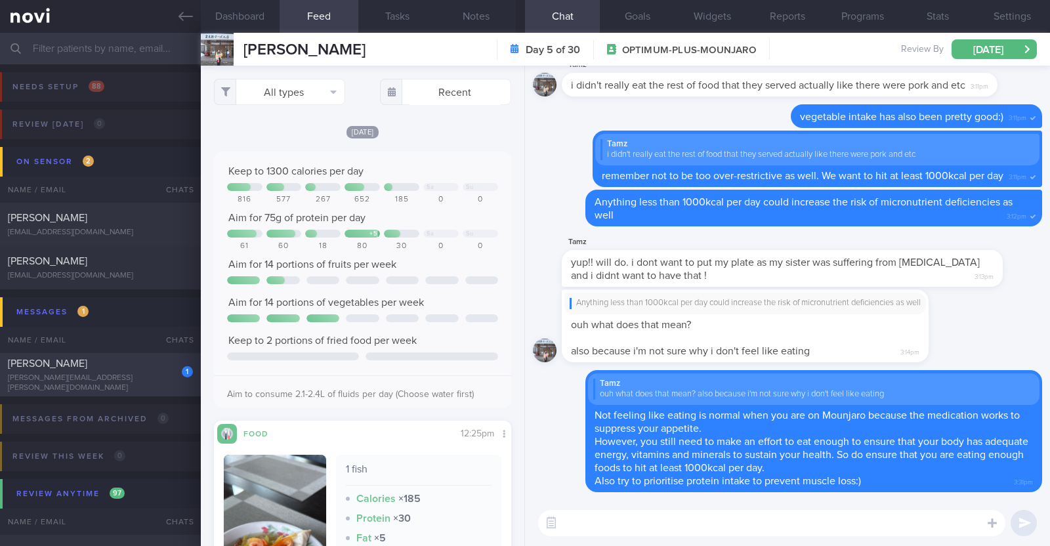
click at [124, 378] on div "[PERSON_NAME][EMAIL_ADDRESS][PERSON_NAME][DOMAIN_NAME]" at bounding box center [100, 384] width 185 height 20
type input "R/v with [PERSON_NAME] 22/8. R/v 29/8"
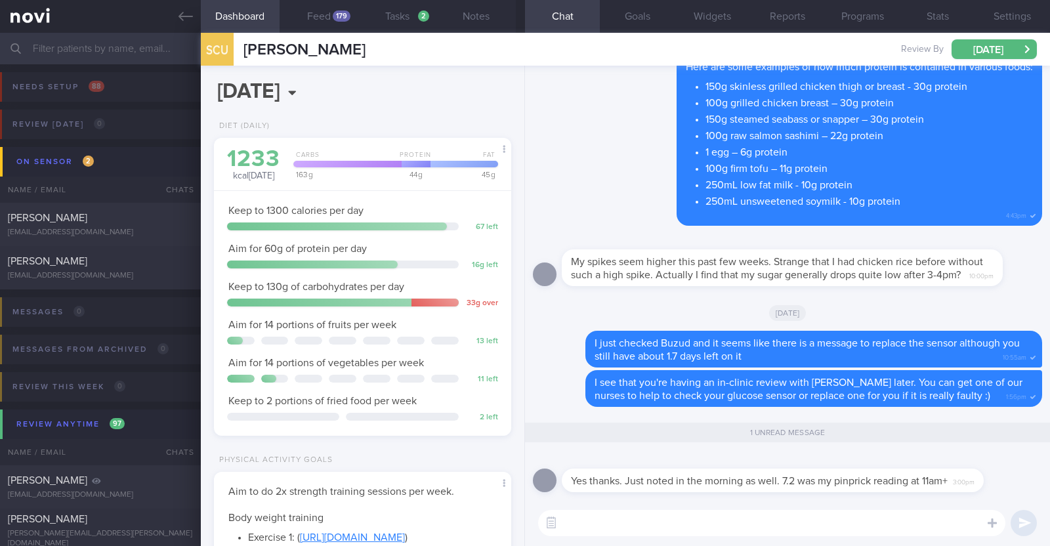
scroll to position [133, 266]
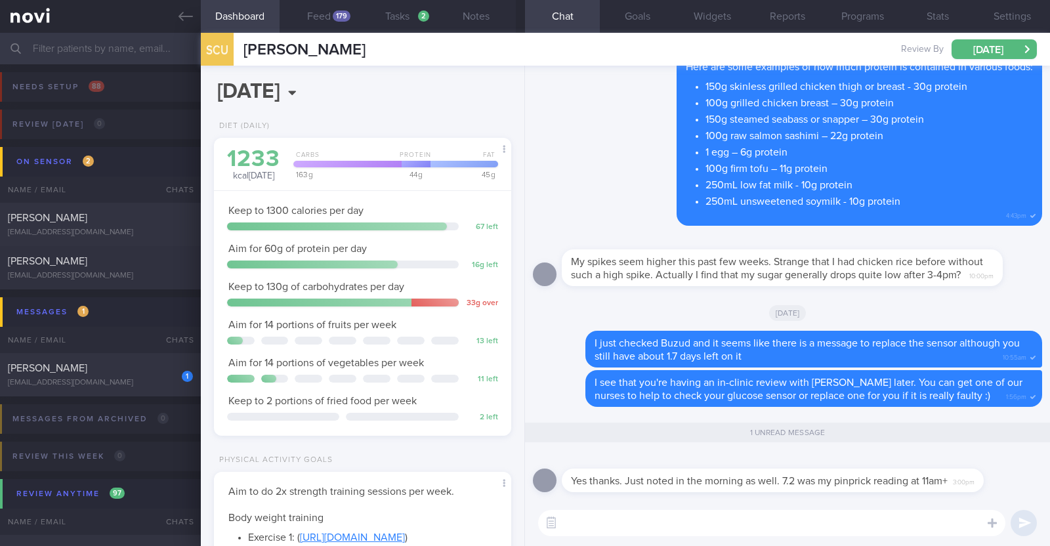
click at [712, 525] on textarea at bounding box center [771, 523] width 467 height 26
type textarea "thank you for updating me on your finger prick result:)"
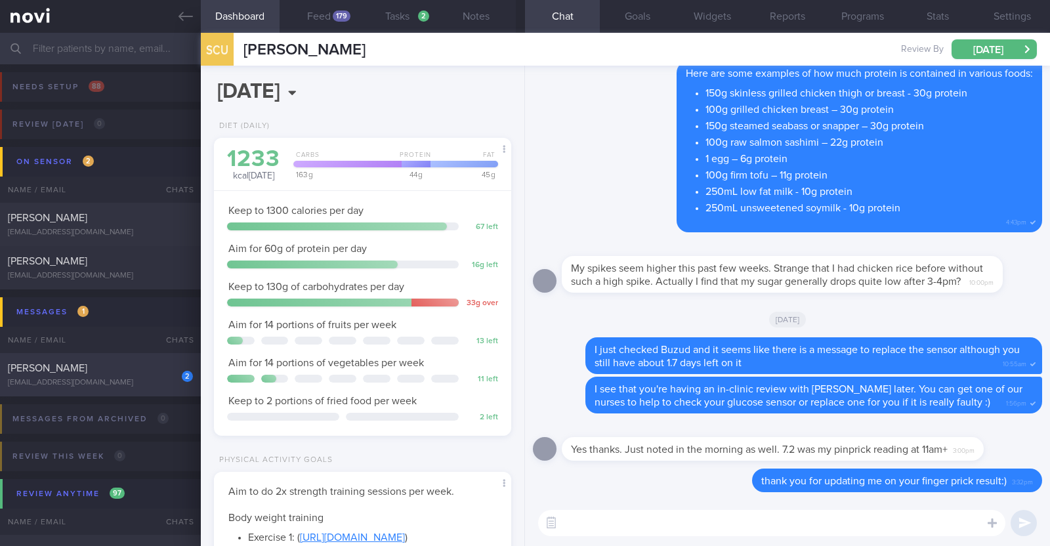
click at [139, 378] on div "tammyng550@gmail.com" at bounding box center [100, 383] width 185 height 10
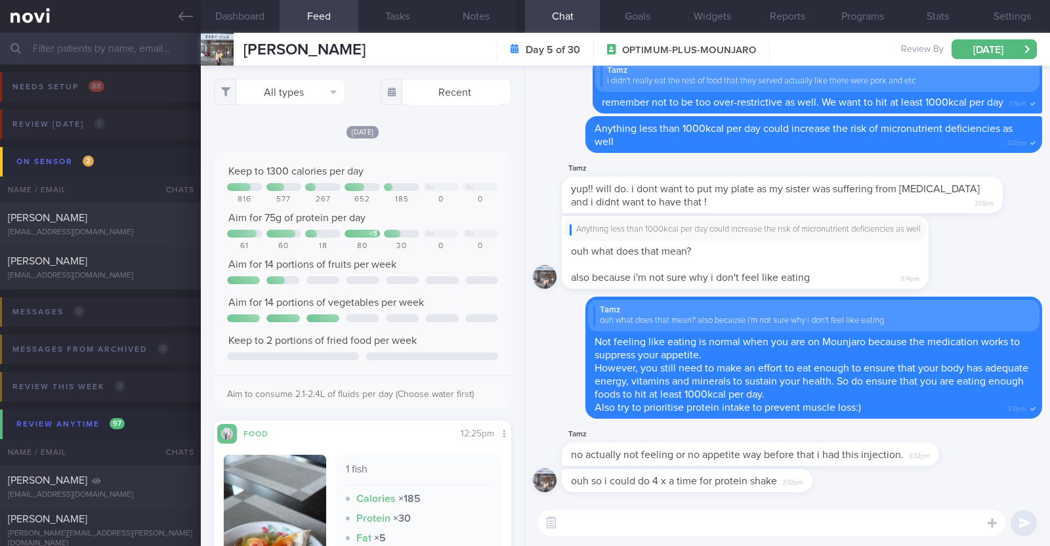
click at [832, 533] on textarea at bounding box center [771, 523] width 467 height 26
type textarea "T"
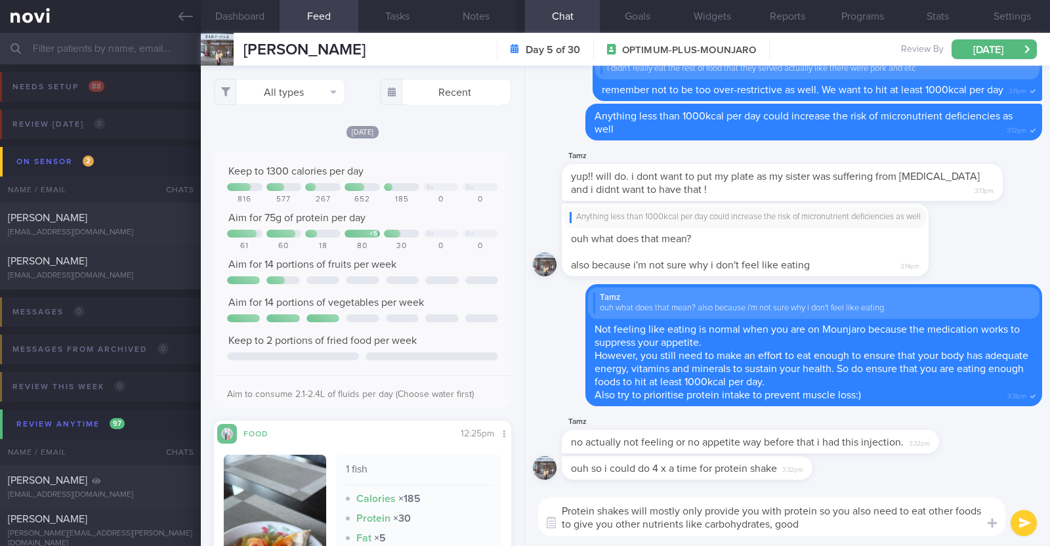
click at [839, 529] on textarea "Protein shakes will mostly only provide you with protein so you also need to ea…" at bounding box center [771, 517] width 467 height 39
type textarea "Protein shakes will mostly only provide you with protein so you also need to ea…"
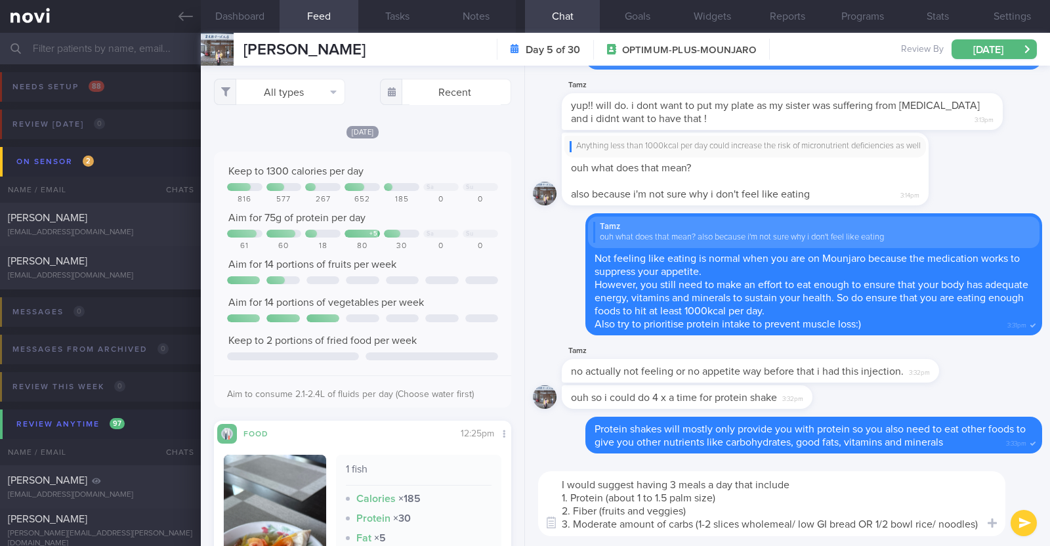
click at [802, 484] on textarea "I would suggest having 3 meals a day that include 1. Protein (about 1 to 1.5 pa…" at bounding box center [771, 503] width 467 height 65
type textarea "I would suggest having 3 meals a day that include: 1. Protein (about 1 to 1.5 p…"
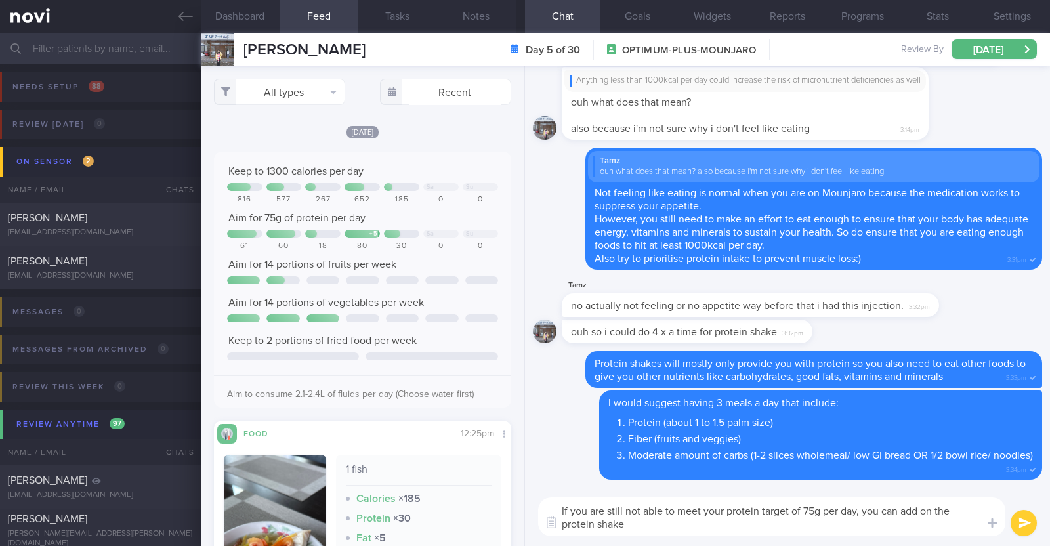
type textarea "If you are still not able to meet your protein target of 75g per day, you can a…"
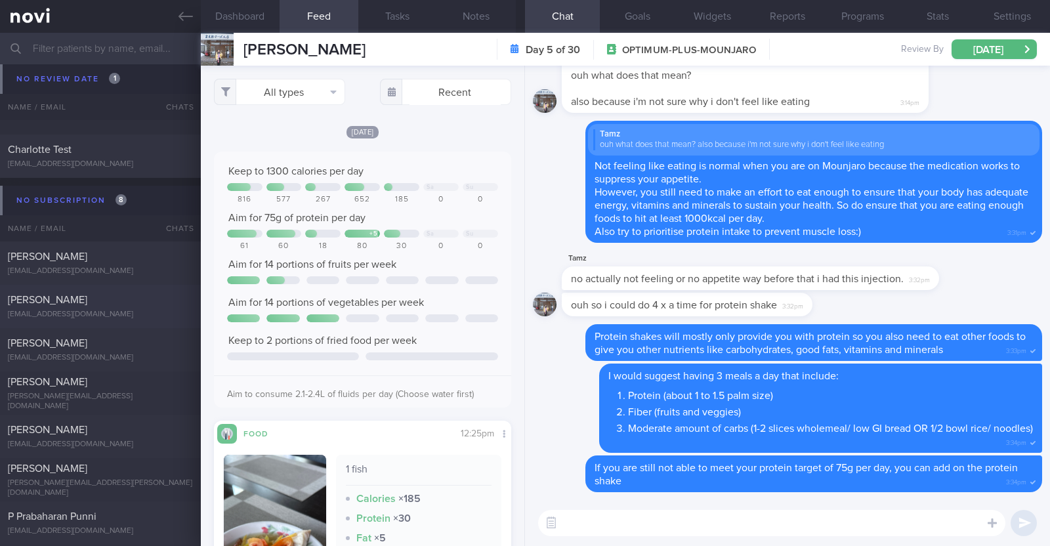
scroll to position [4679, 0]
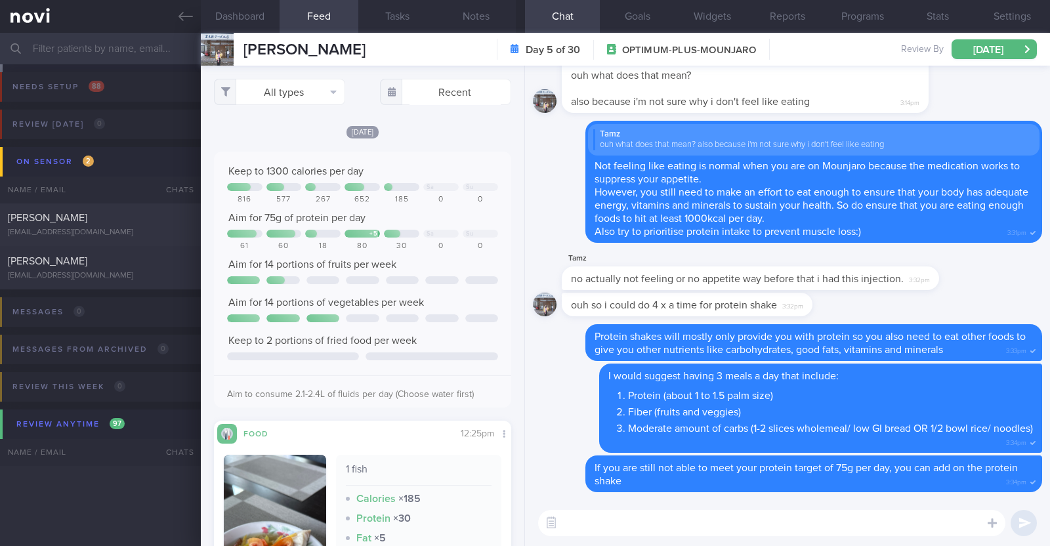
scroll to position [4679, 0]
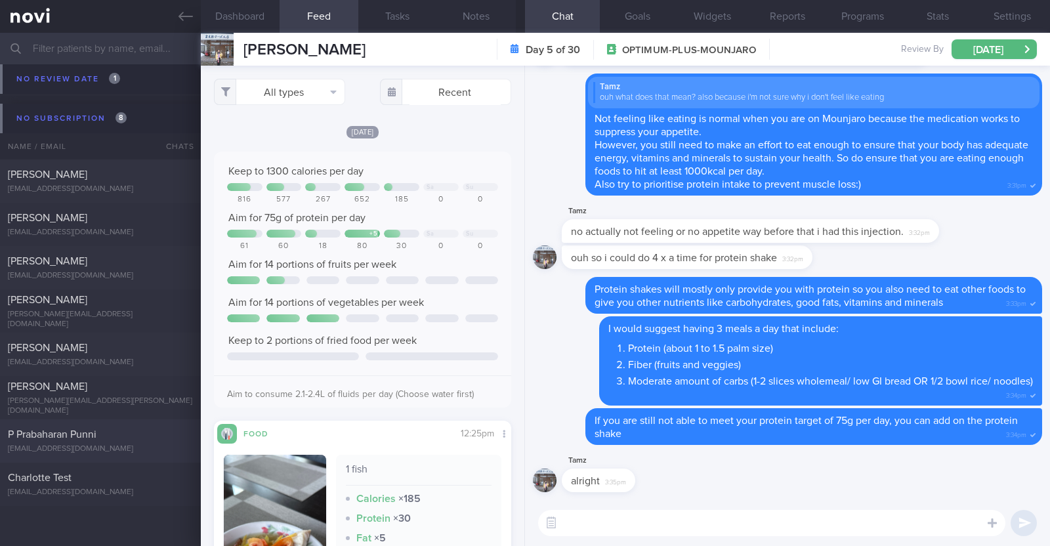
click at [38, 443] on div "P Prabaharan Punni praba8105@gmail.com" at bounding box center [100, 441] width 201 height 26
type input "program ends 19/6, r/v with Dr [PERSON_NAME] on 18/6"
select select "9"
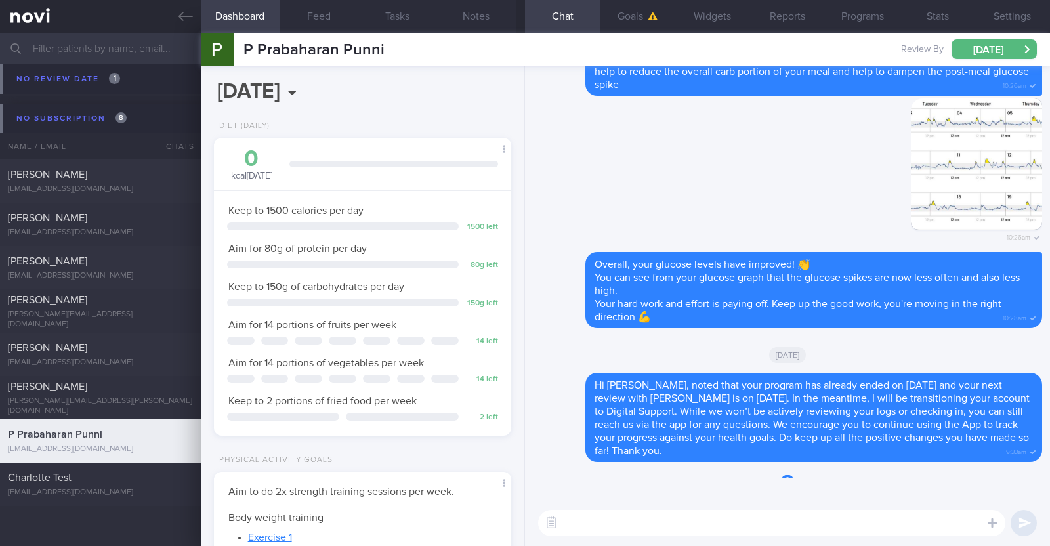
scroll to position [133, 266]
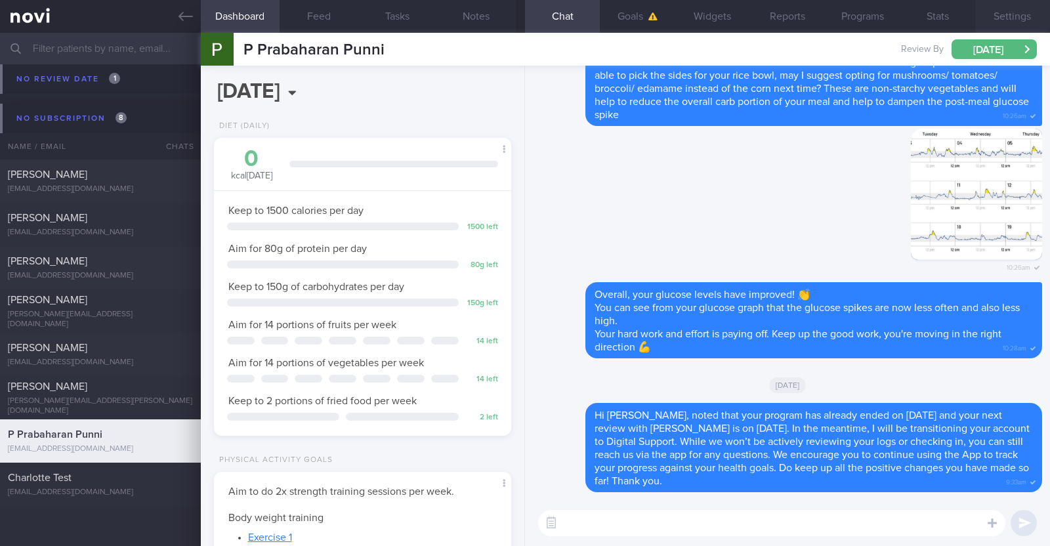
click at [999, 6] on button "Settings" at bounding box center [1013, 16] width 75 height 33
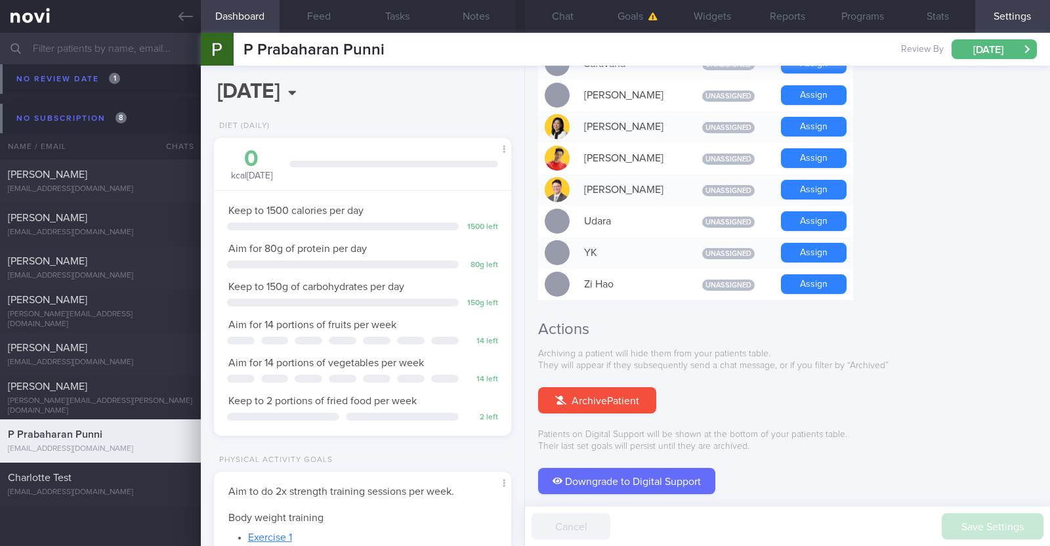
scroll to position [1181, 0]
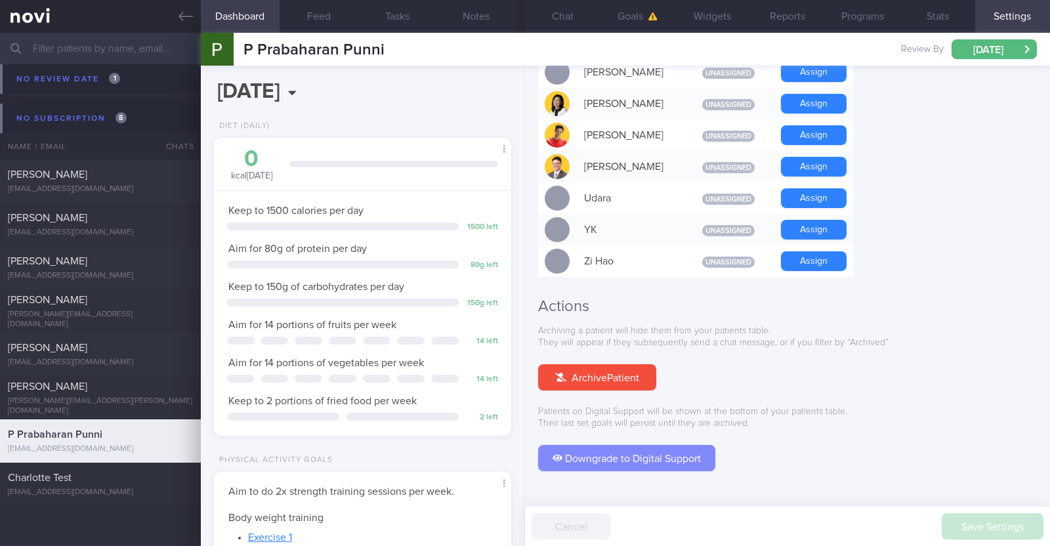
click at [639, 445] on button "Downgrade to Digital Support" at bounding box center [626, 458] width 177 height 26
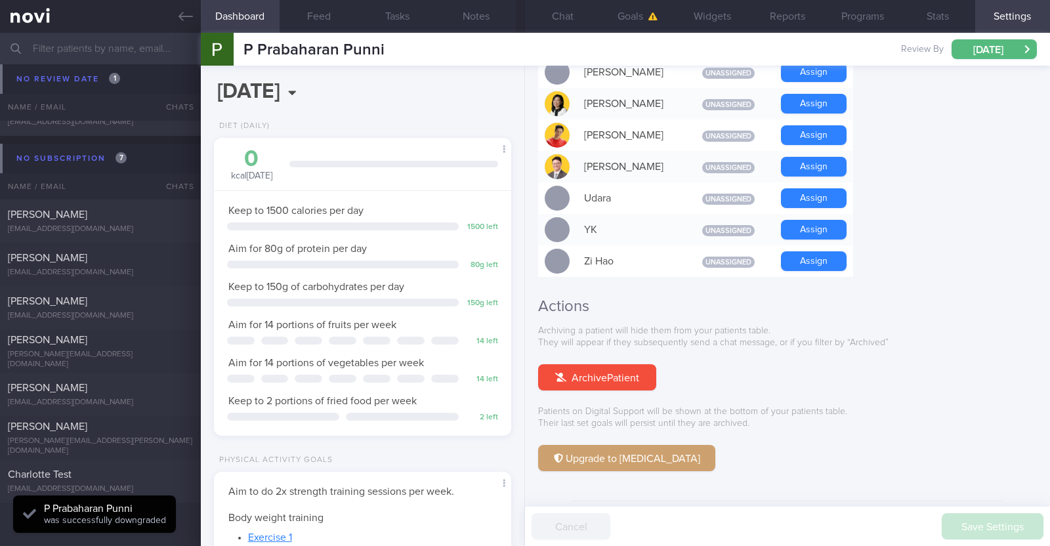
scroll to position [133, 266]
click at [569, 18] on button "Chat" at bounding box center [562, 16] width 75 height 33
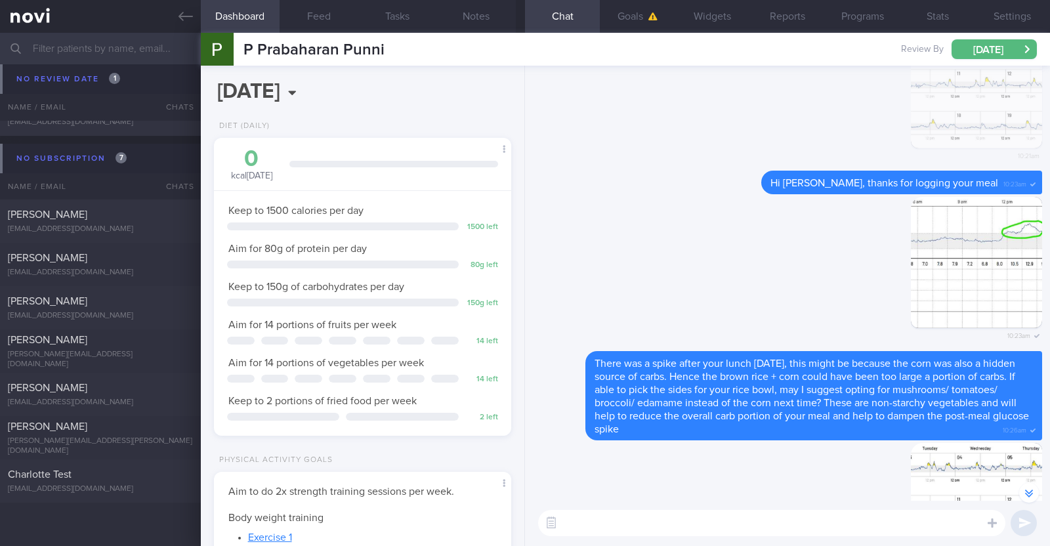
scroll to position [-328, 0]
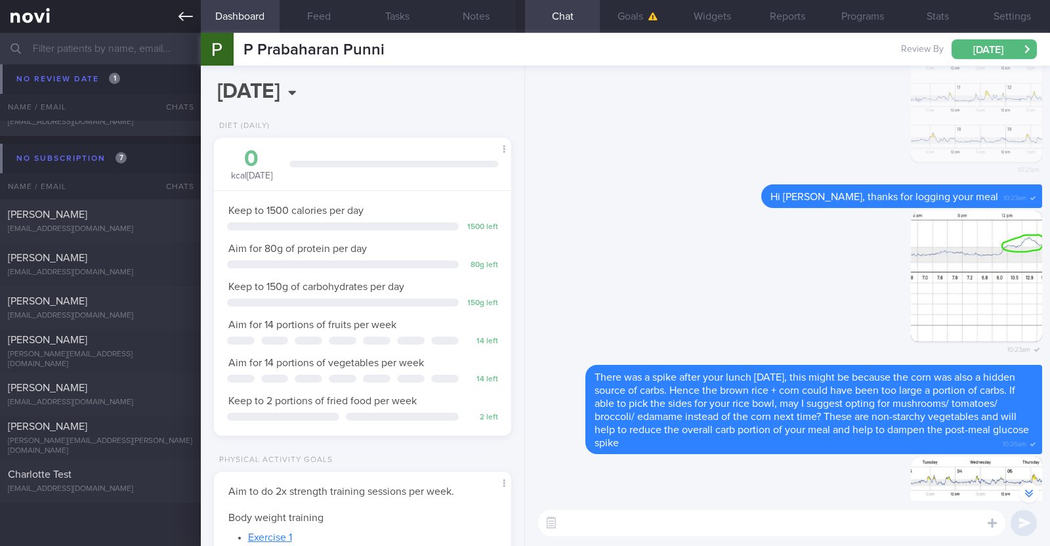
click at [188, 12] on icon at bounding box center [186, 16] width 14 height 14
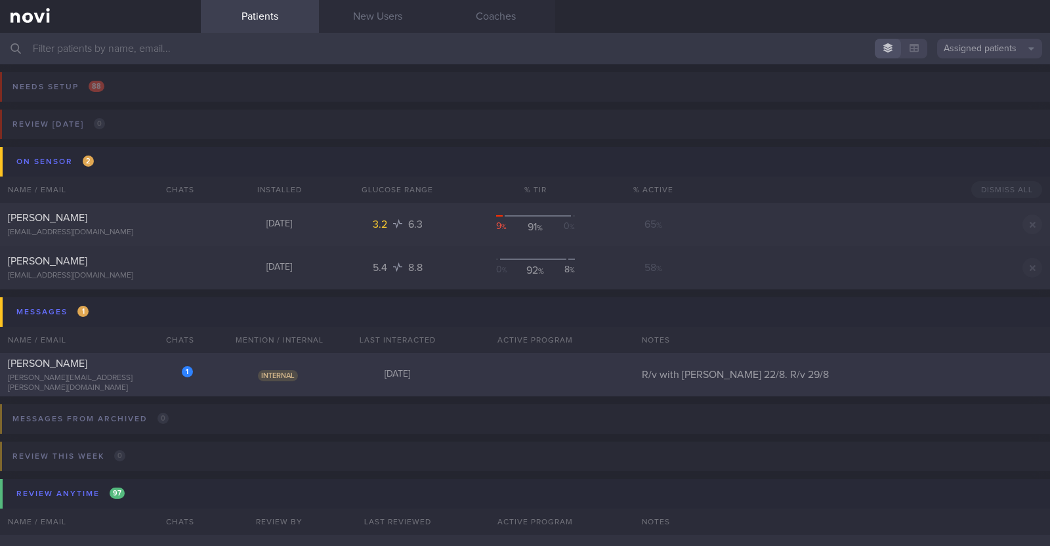
click at [532, 385] on div "1 [PERSON_NAME] Ui Hoon [EMAIL_ADDRESS][PERSON_NAME][DOMAIN_NAME] Internal [DAT…" at bounding box center [525, 374] width 1050 height 43
select select "7"
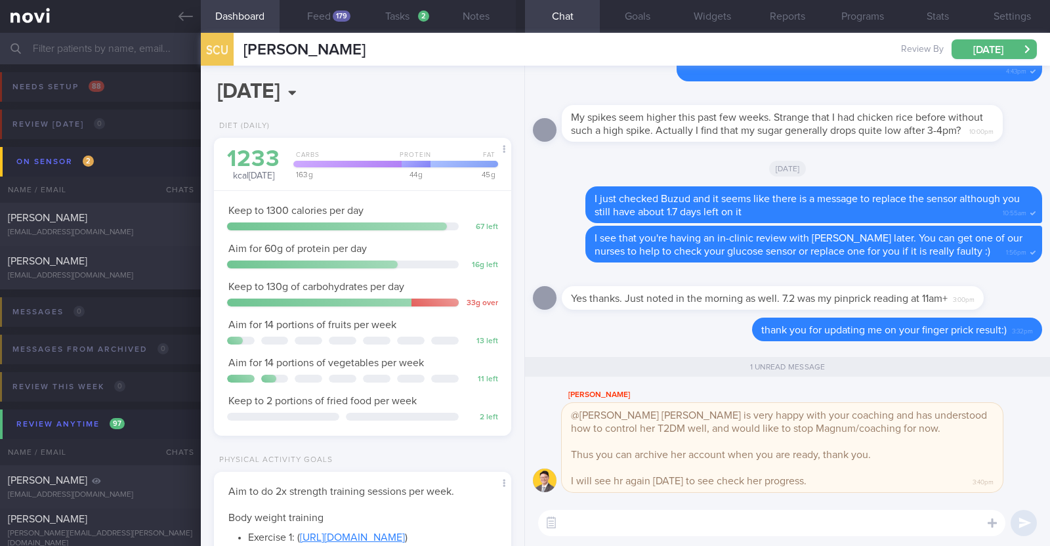
scroll to position [133, 266]
click at [544, 527] on button "button" at bounding box center [552, 523] width 24 height 24
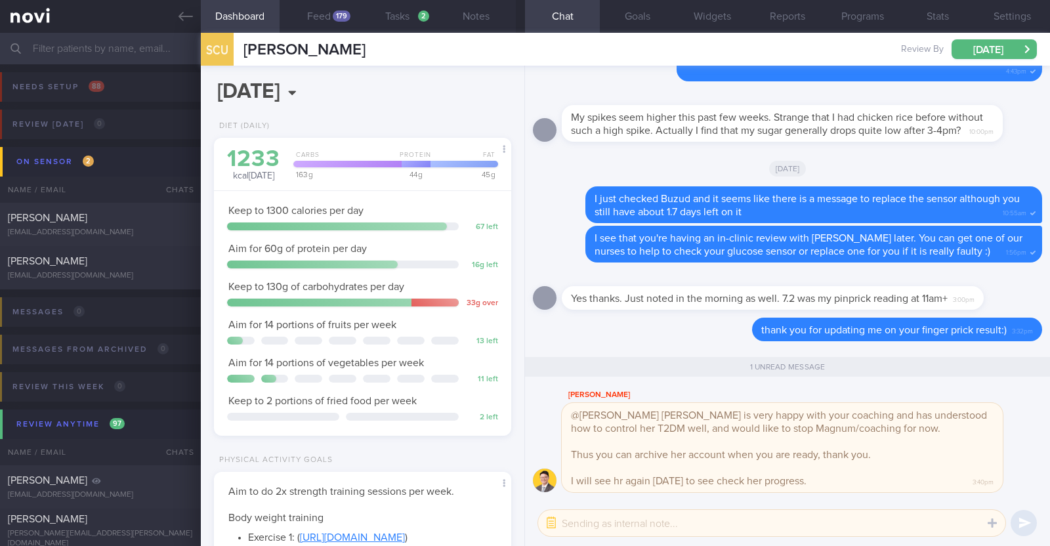
click at [589, 521] on textarea at bounding box center [771, 523] width 467 height 26
type textarea "Hi Dr @[PERSON_NAME], noted on this! Thank you"
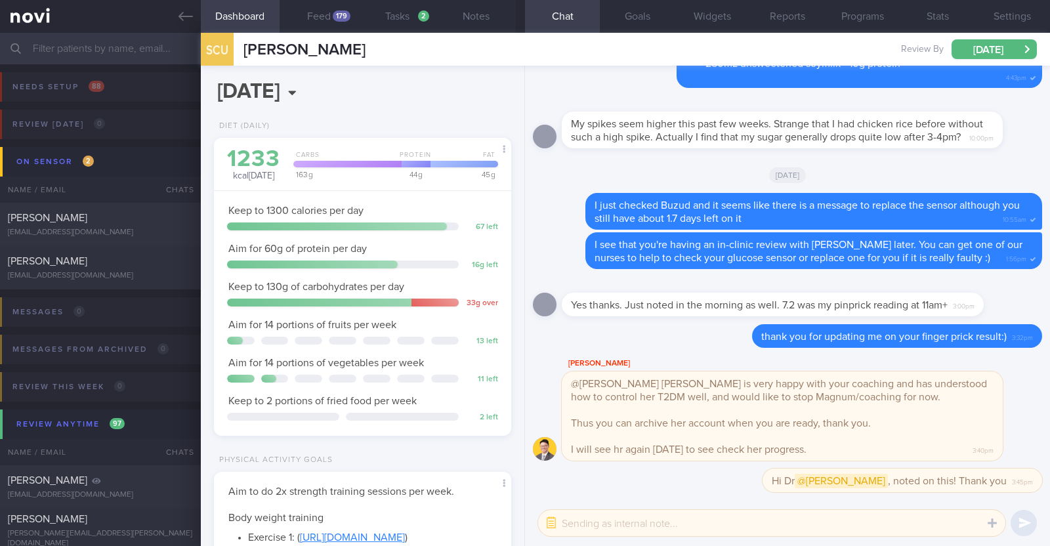
scroll to position [0, 0]
click at [555, 520] on button "button" at bounding box center [552, 523] width 24 height 24
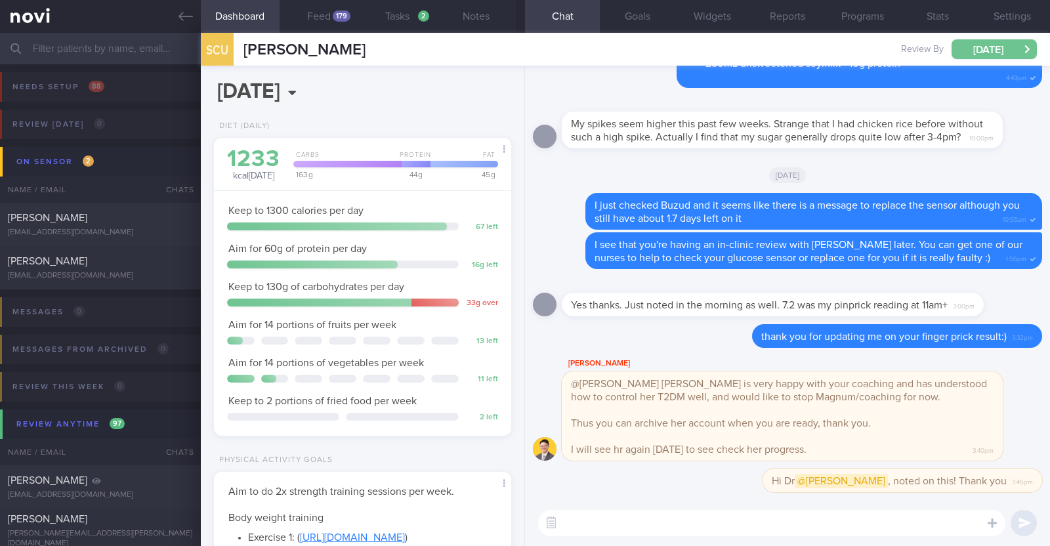
click at [972, 49] on button "[DATE]" at bounding box center [994, 49] width 85 height 20
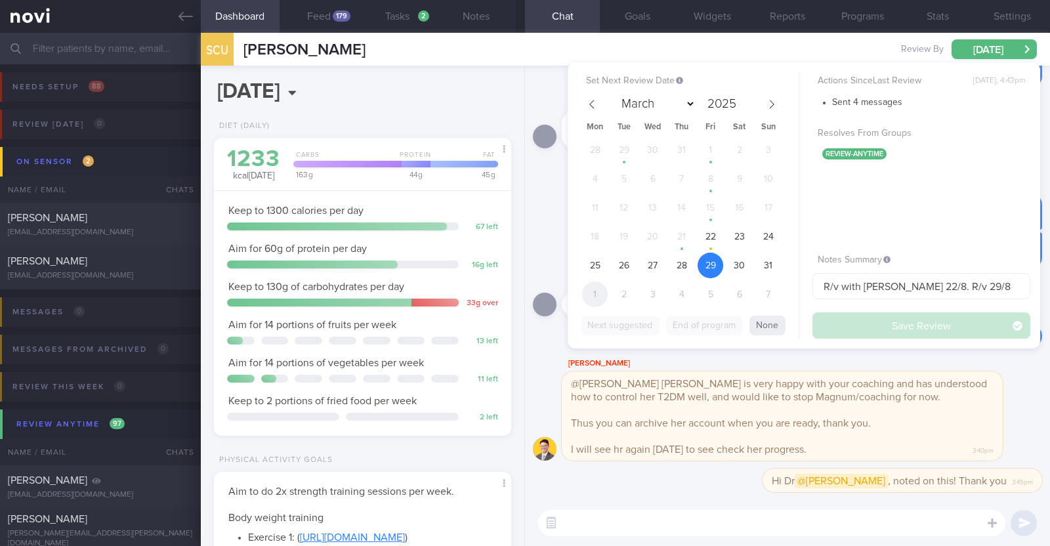
click at [603, 288] on span "1" at bounding box center [595, 295] width 26 height 26
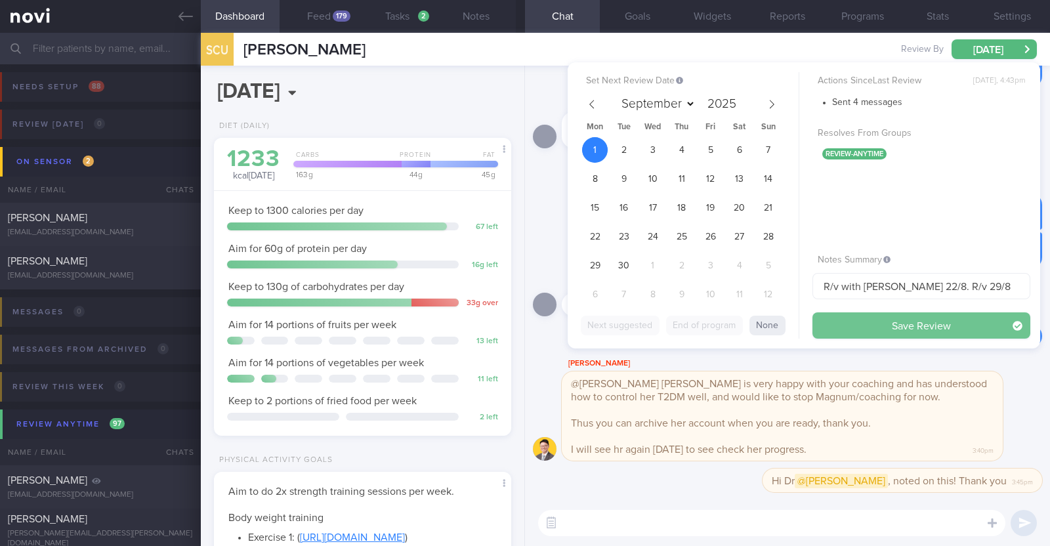
click at [832, 320] on button "Save Review" at bounding box center [922, 325] width 218 height 26
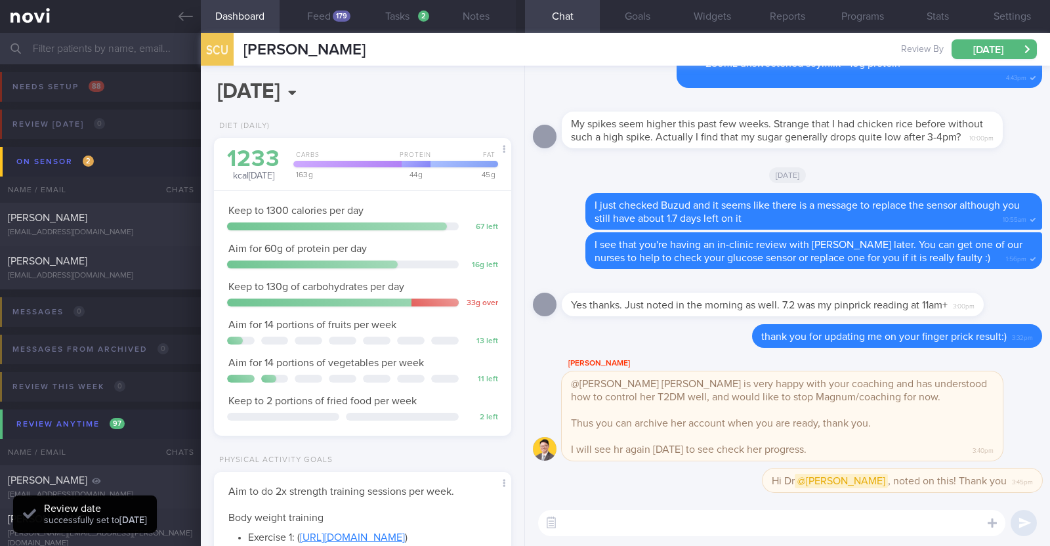
scroll to position [133, 266]
click at [1023, 53] on button "[DATE]" at bounding box center [994, 49] width 85 height 20
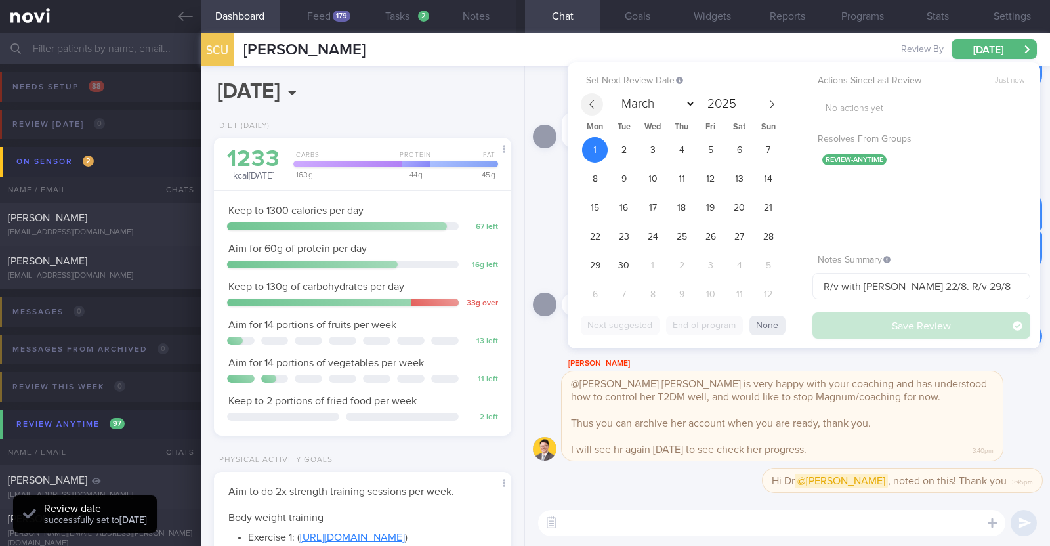
click at [602, 101] on span at bounding box center [592, 104] width 22 height 22
select select "7"
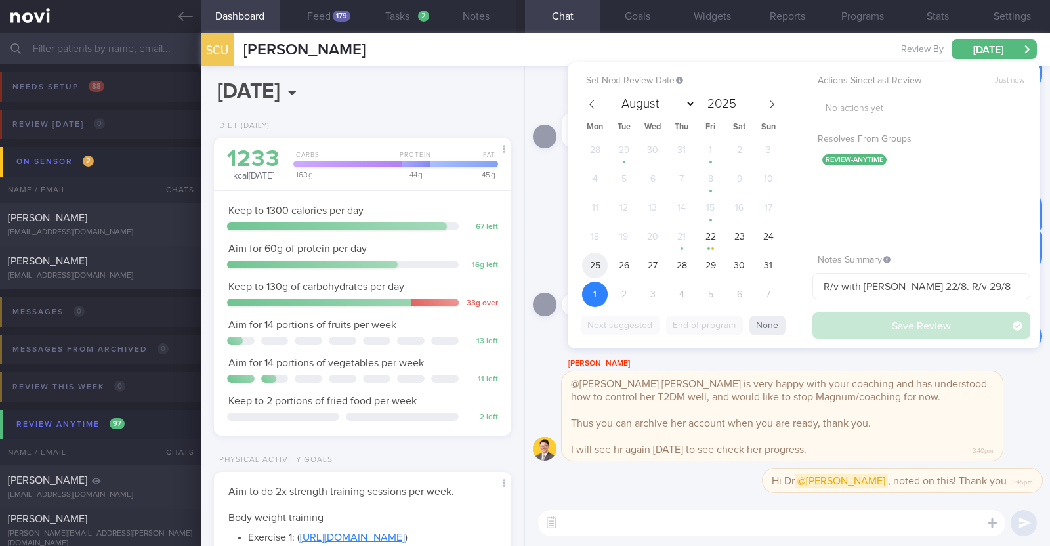
click at [587, 270] on span "25" at bounding box center [595, 266] width 26 height 26
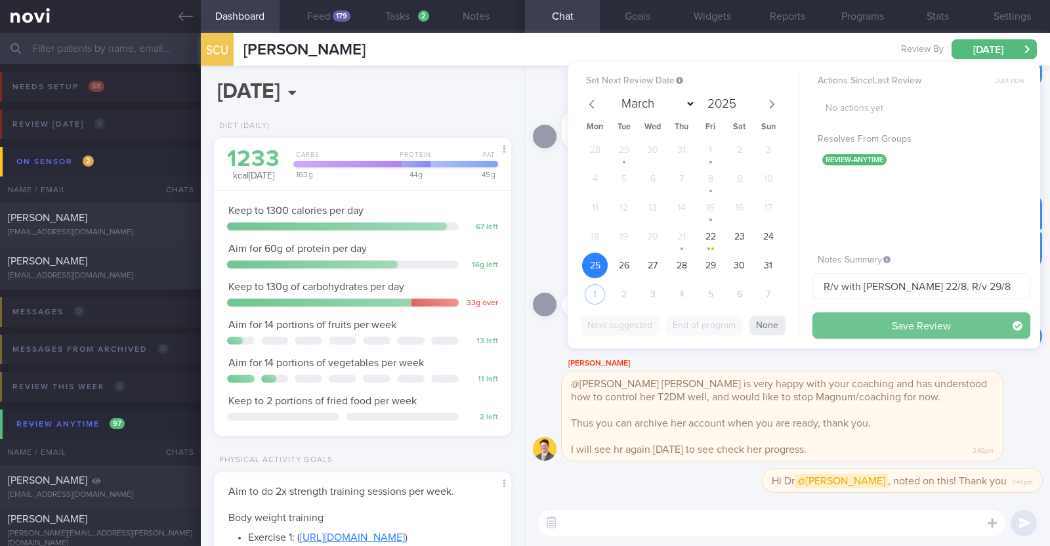
click at [875, 332] on button "Save Review" at bounding box center [922, 325] width 218 height 26
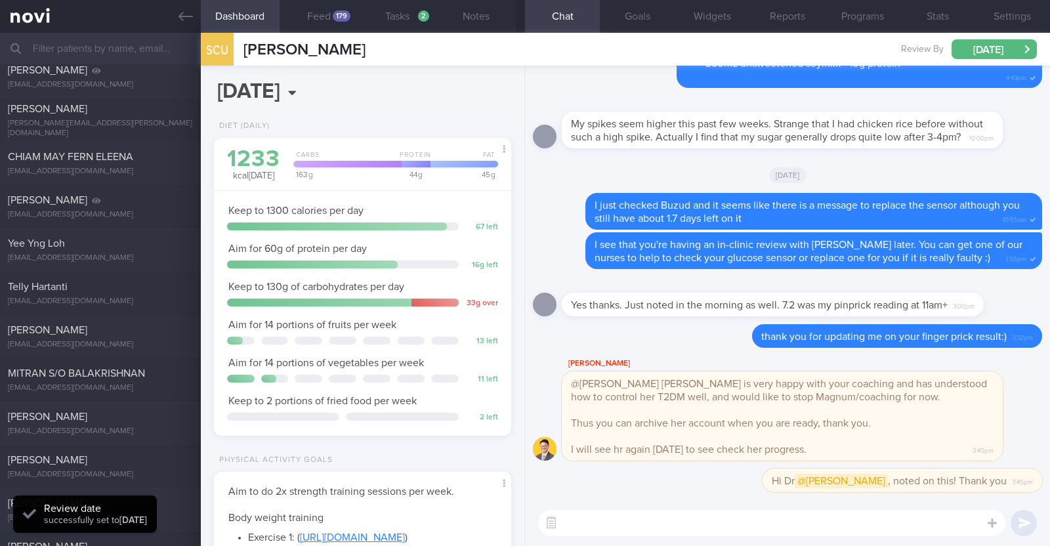
scroll to position [0, 0]
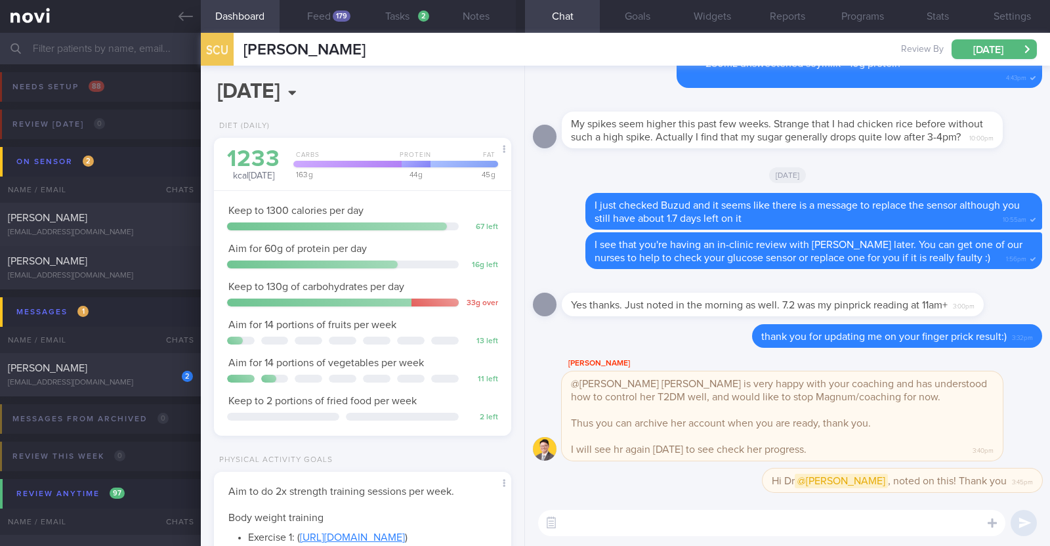
select select "7"
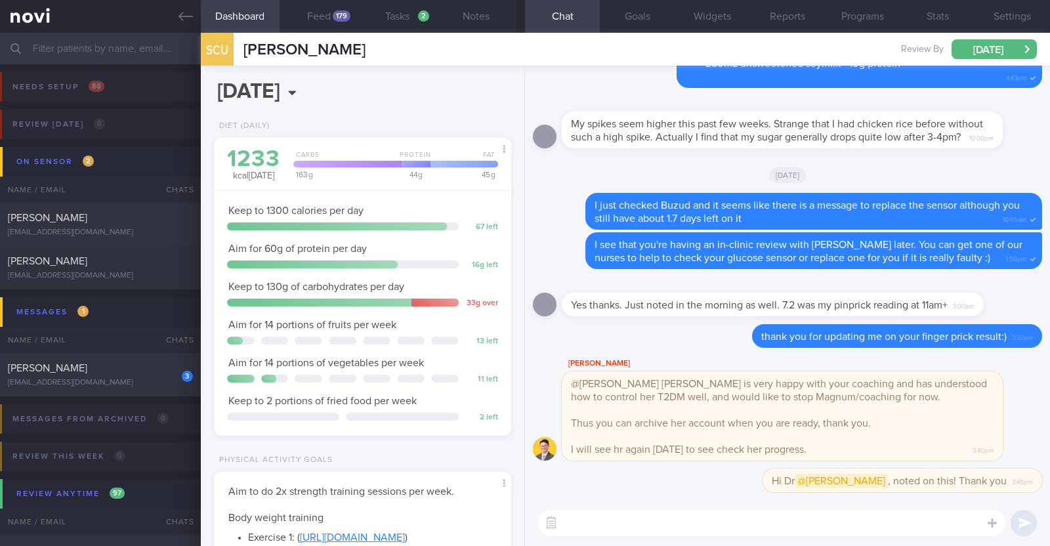
scroll to position [149, 261]
select select "7"
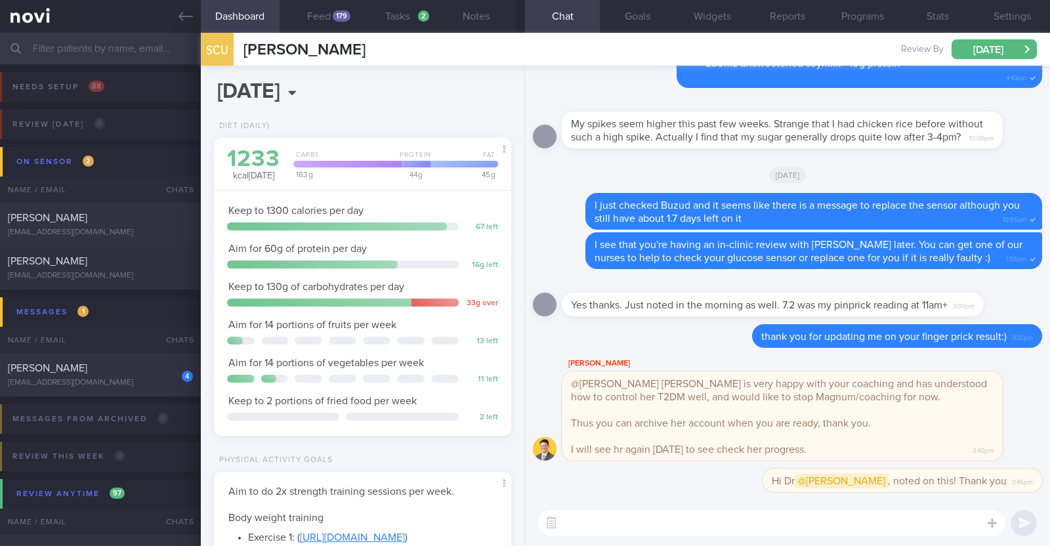
select select "7"
click at [156, 382] on div "[EMAIL_ADDRESS][DOMAIN_NAME]" at bounding box center [100, 383] width 185 height 10
type input "R/v with Dr [PERSON_NAME] 12/9. R/v 25/8"
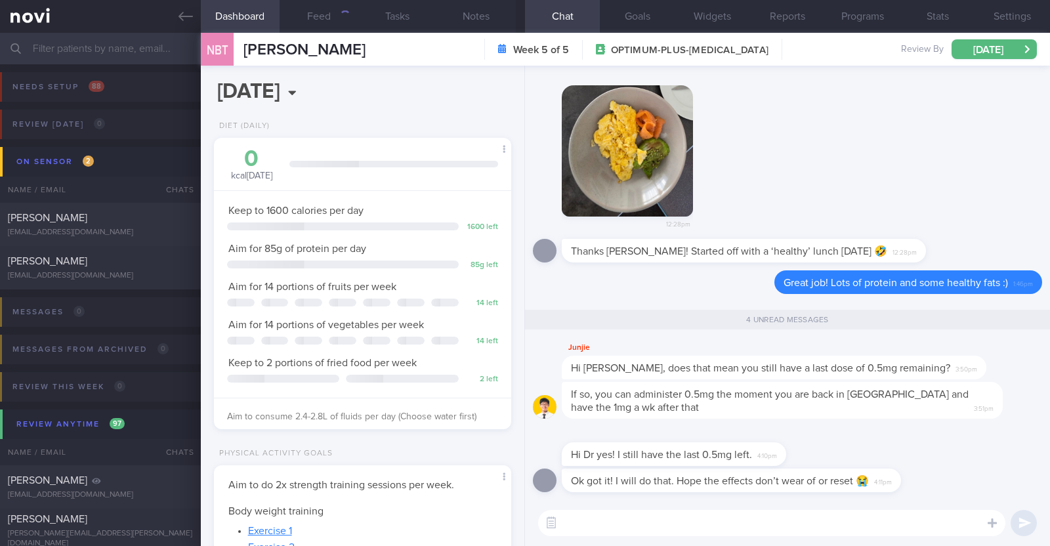
scroll to position [149, 261]
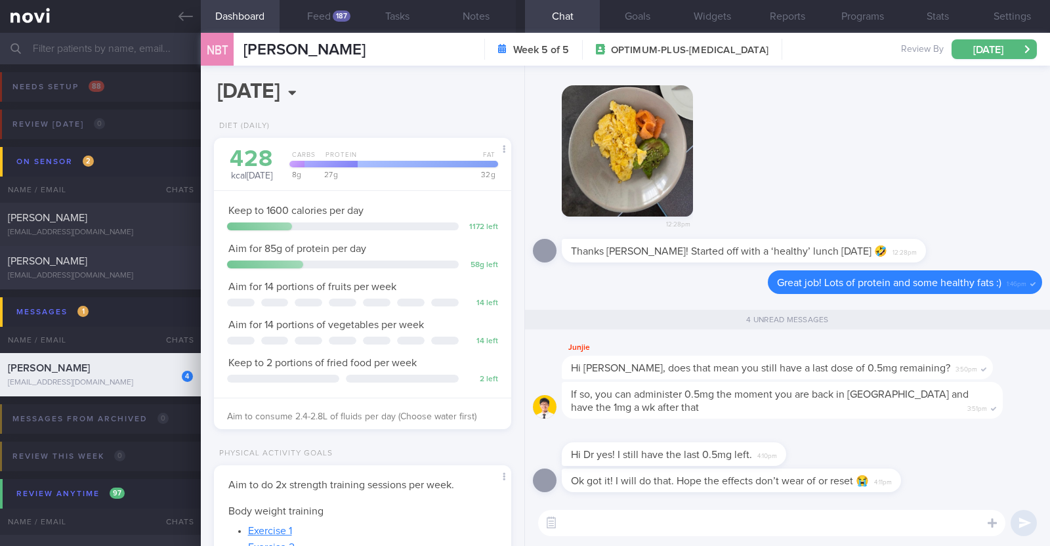
click at [125, 270] on div "[PERSON_NAME] [EMAIL_ADDRESS][DOMAIN_NAME]" at bounding box center [100, 268] width 201 height 26
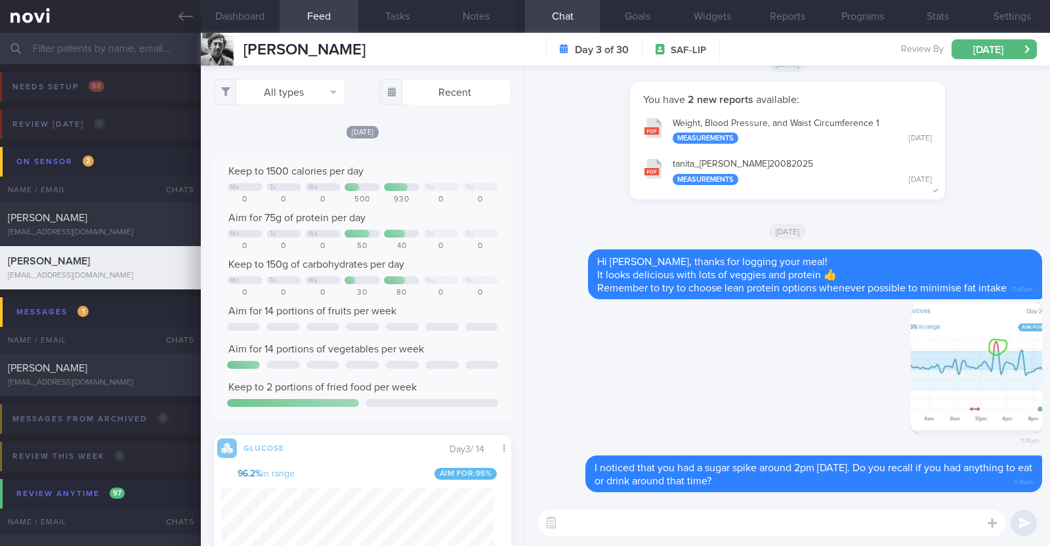
scroll to position [181, 272]
click at [181, 22] on icon at bounding box center [186, 16] width 14 height 14
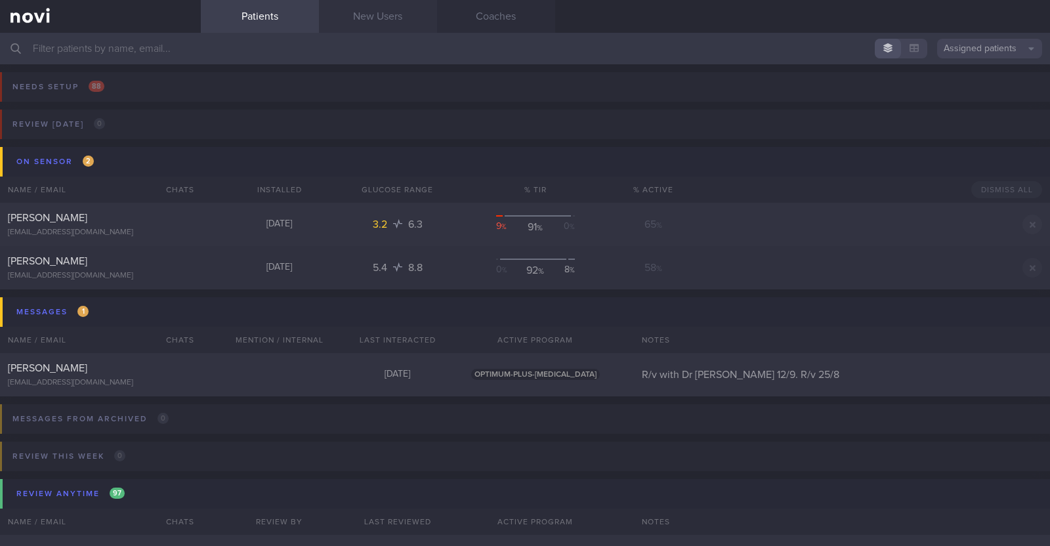
click at [368, 13] on link "New Users" at bounding box center [378, 16] width 118 height 33
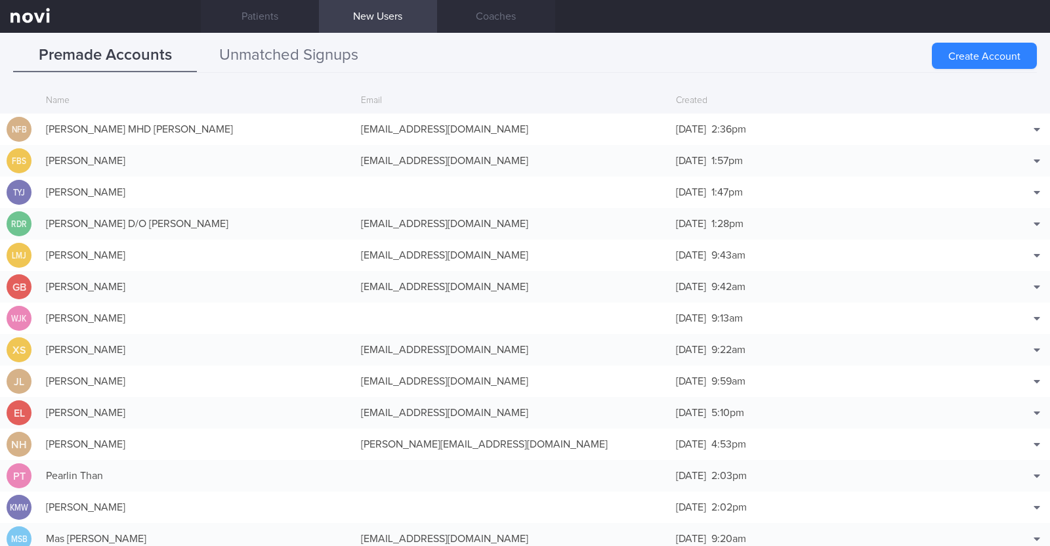
click at [345, 51] on button "Unmatched Signups" at bounding box center [289, 55] width 184 height 33
